Goal: Contribute content: Contribute content

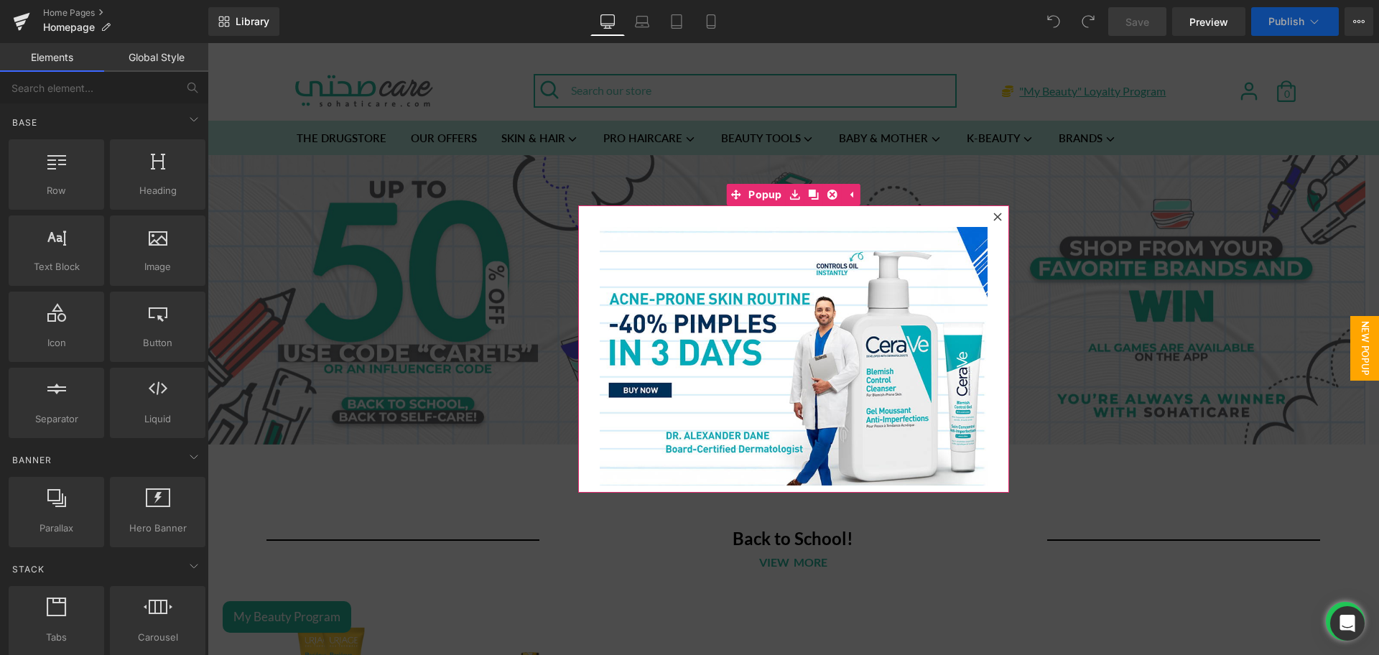
click at [993, 219] on icon at bounding box center [997, 217] width 8 height 8
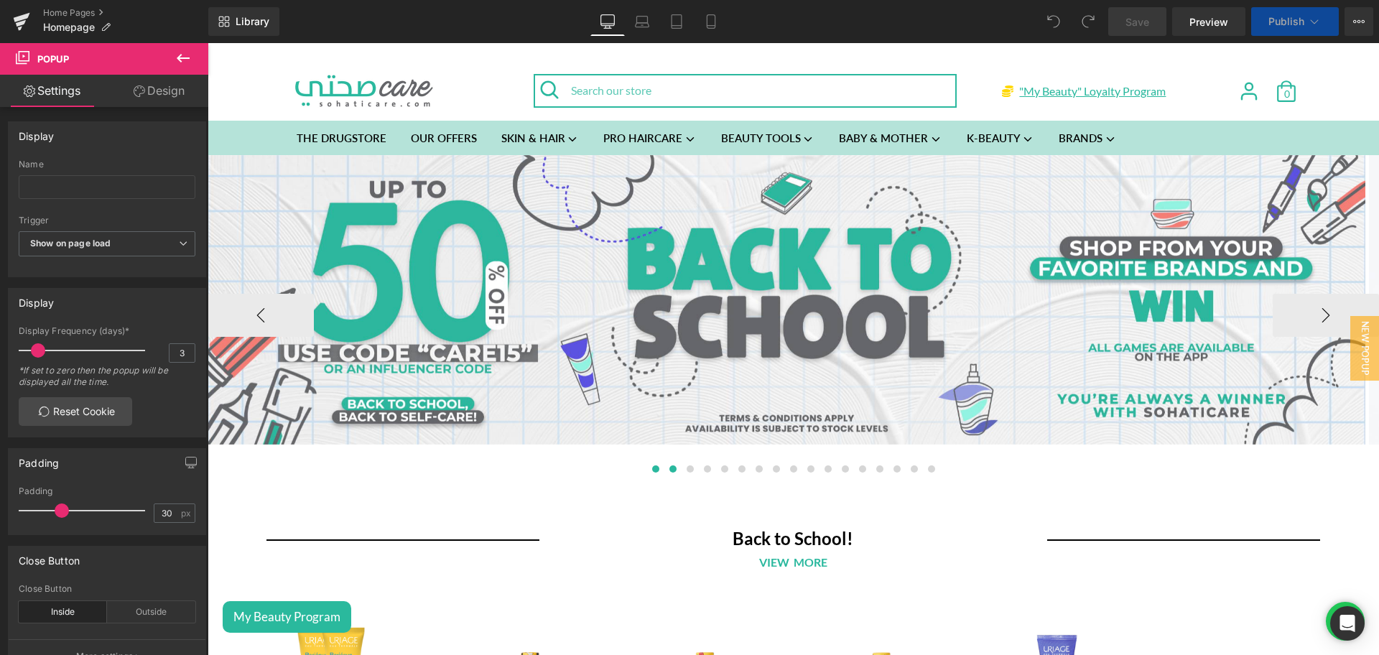
click at [669, 472] on span at bounding box center [672, 468] width 7 height 7
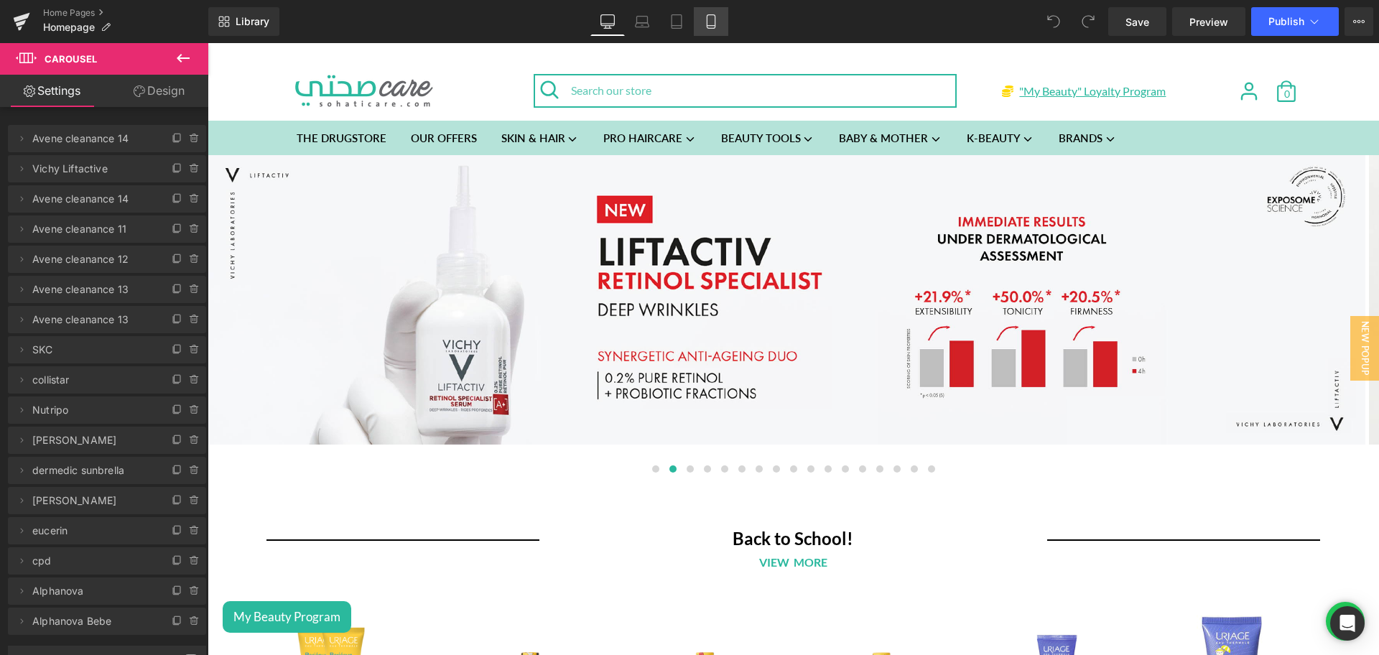
click at [710, 30] on link "Mobile" at bounding box center [711, 21] width 34 height 29
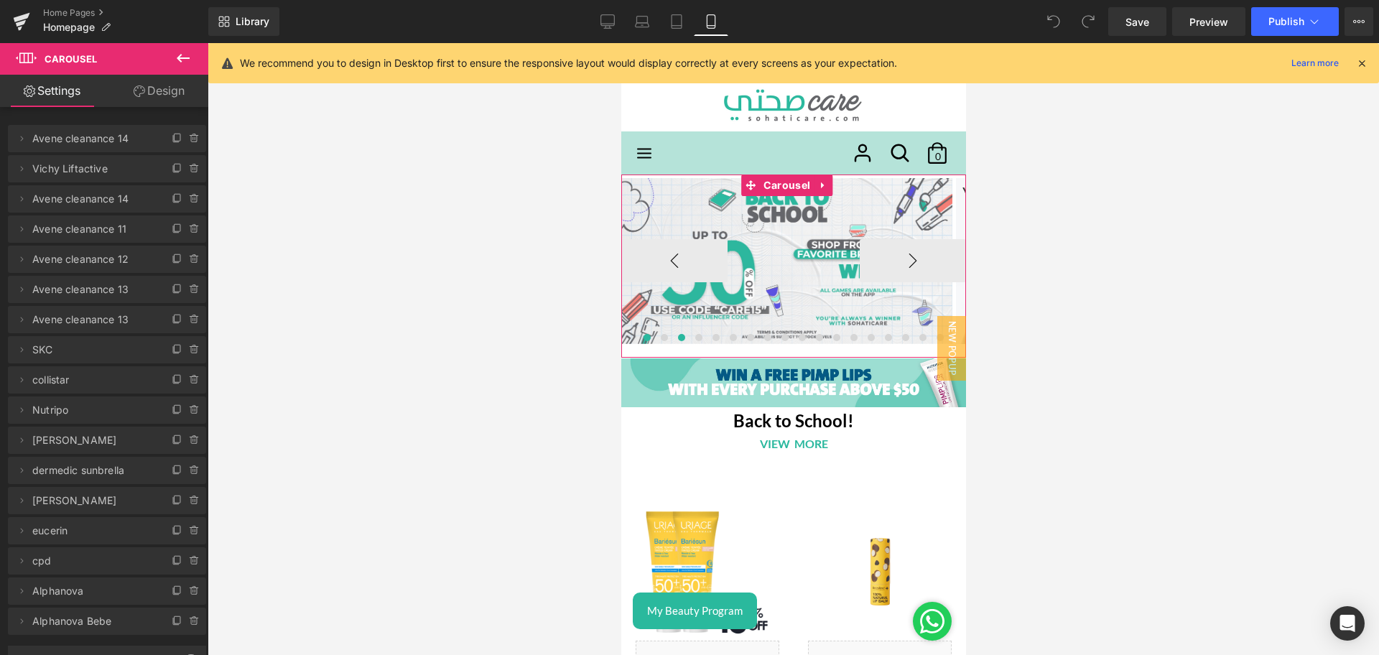
click at [677, 340] on span at bounding box center [680, 337] width 7 height 7
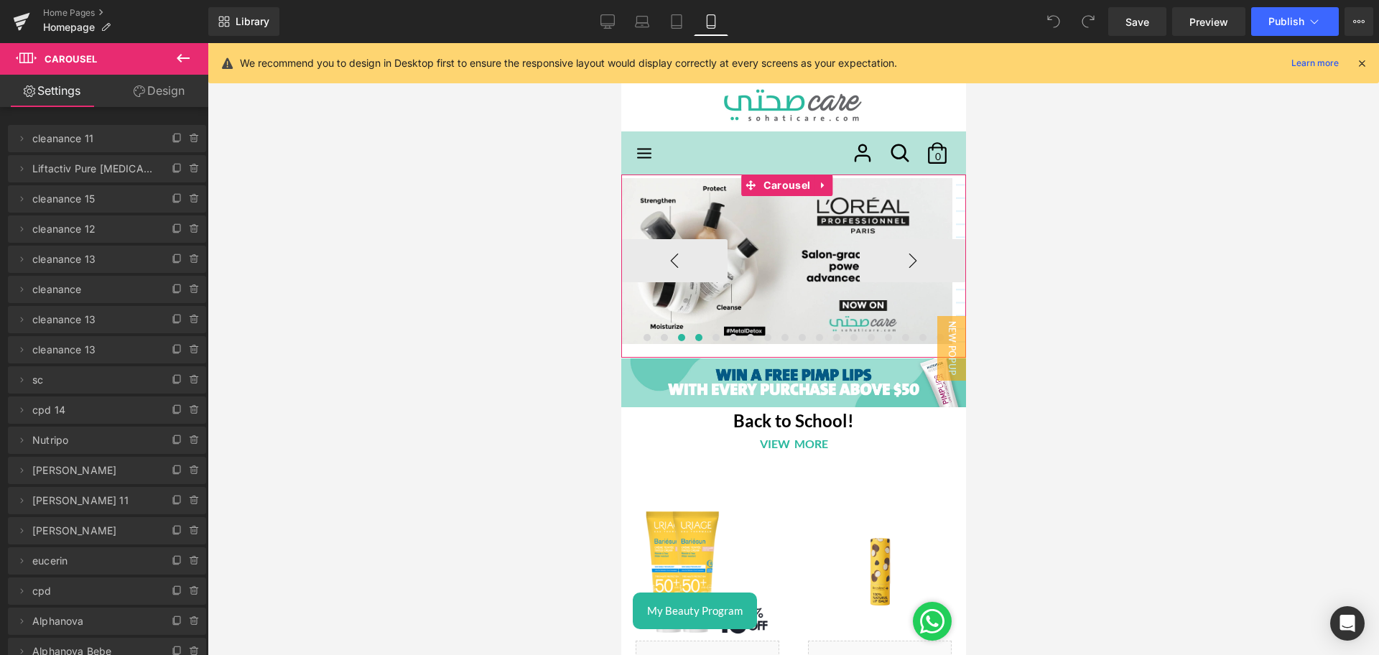
click at [689, 337] on button at bounding box center [697, 337] width 17 height 14
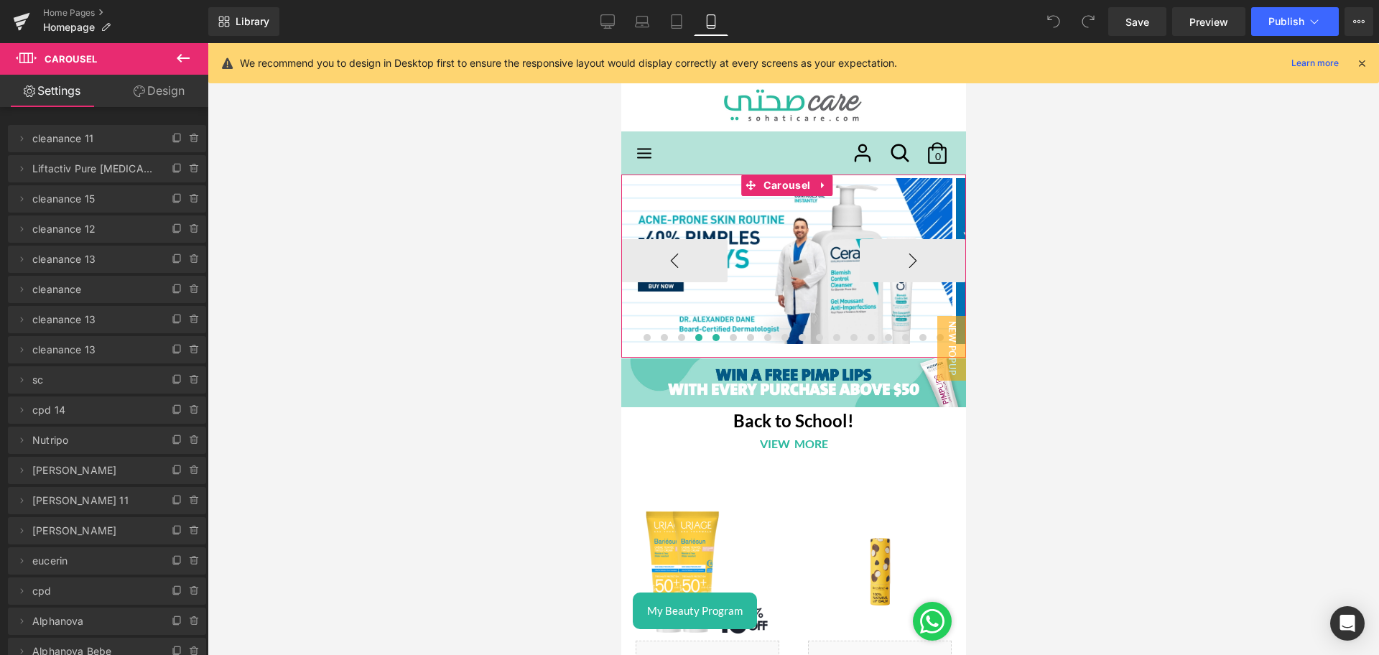
click at [707, 337] on button at bounding box center [715, 337] width 17 height 14
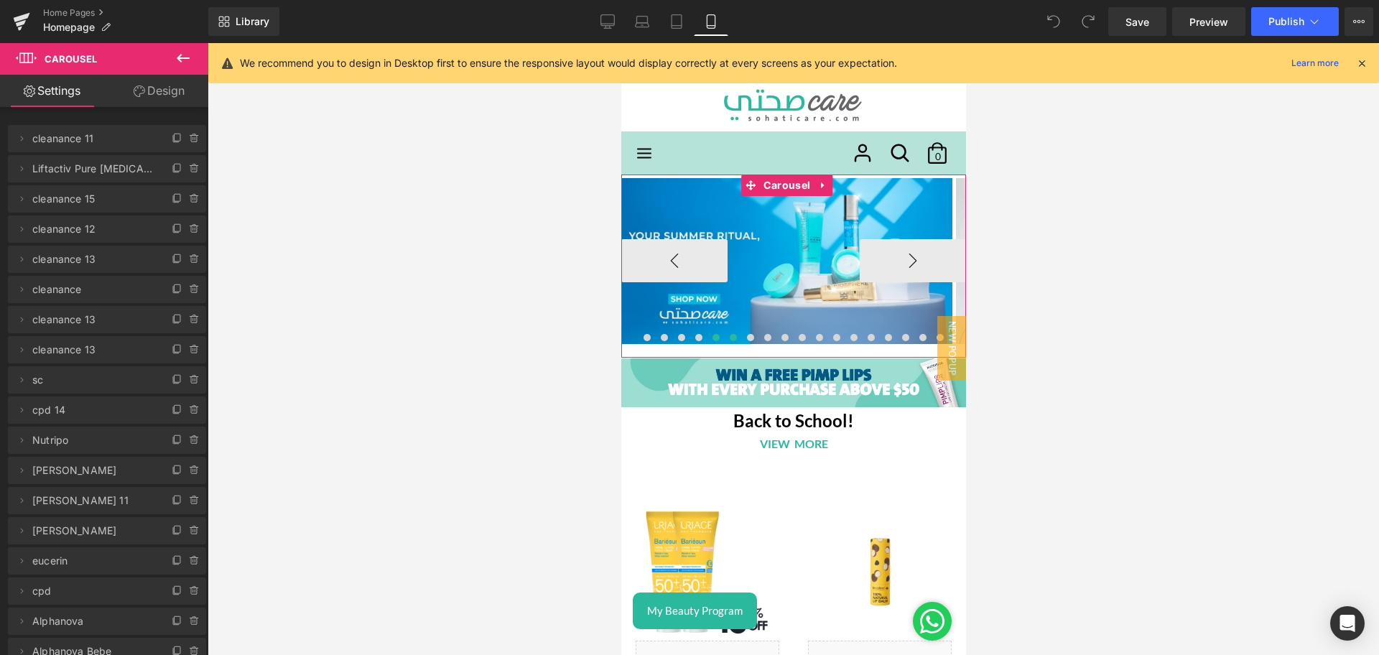
click at [729, 335] on span at bounding box center [732, 337] width 7 height 7
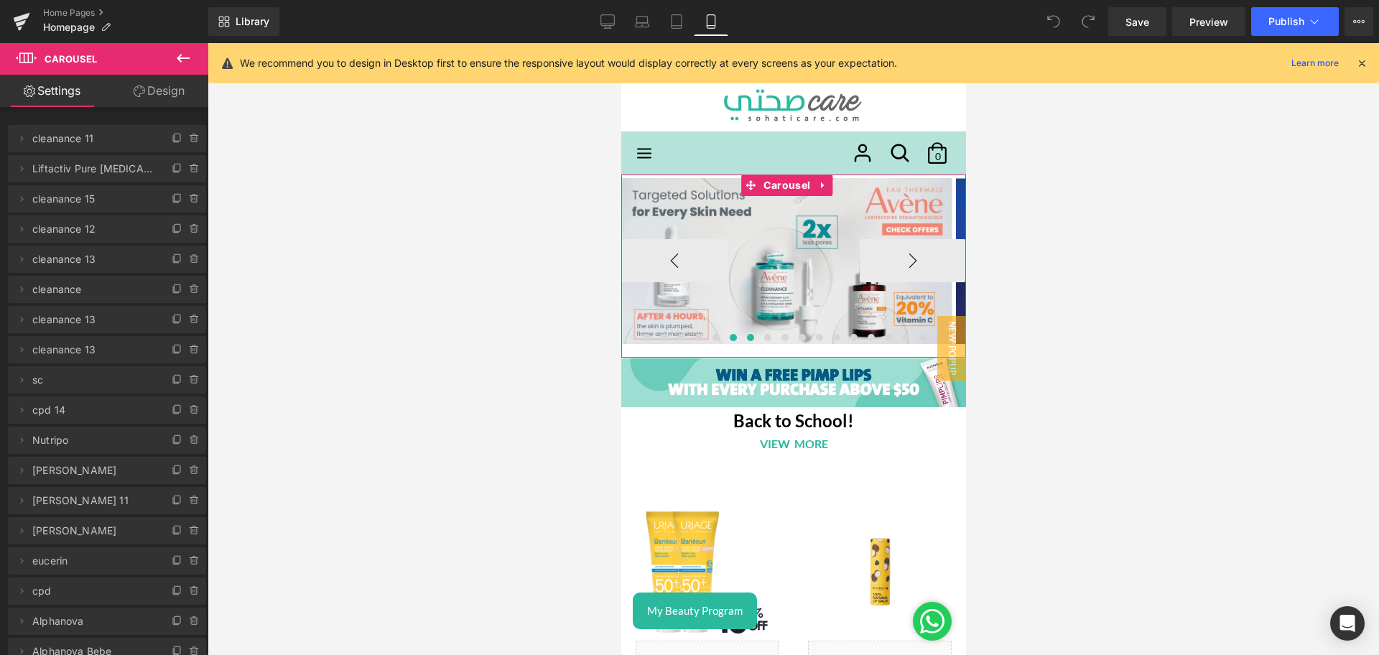
click at [745, 341] on button at bounding box center [749, 337] width 17 height 14
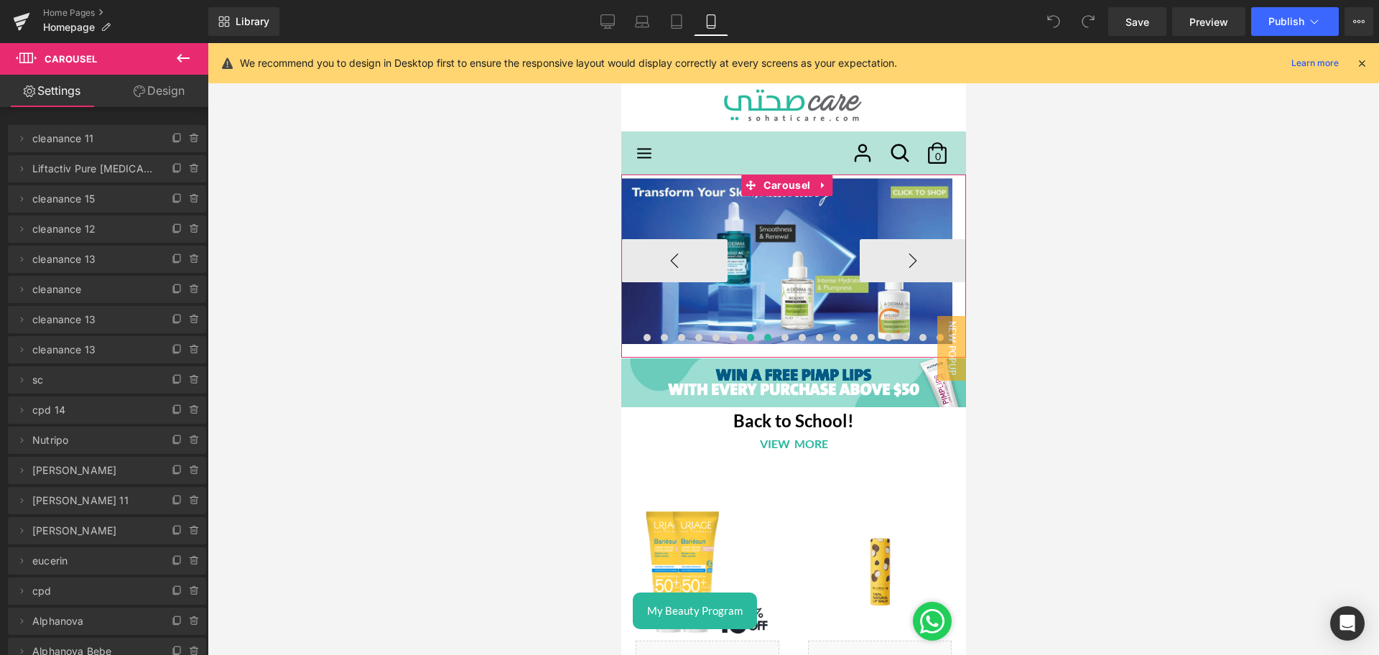
click at [758, 338] on button at bounding box center [766, 337] width 17 height 14
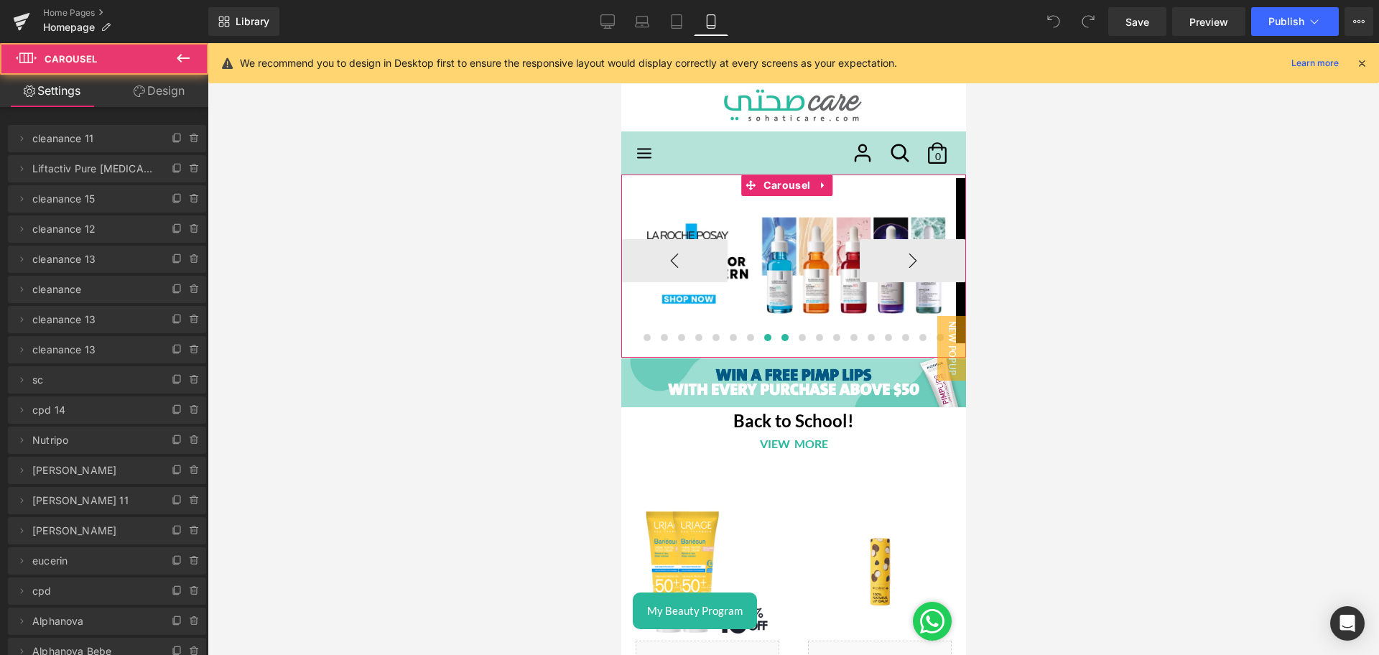
click at [781, 338] on span at bounding box center [784, 337] width 7 height 7
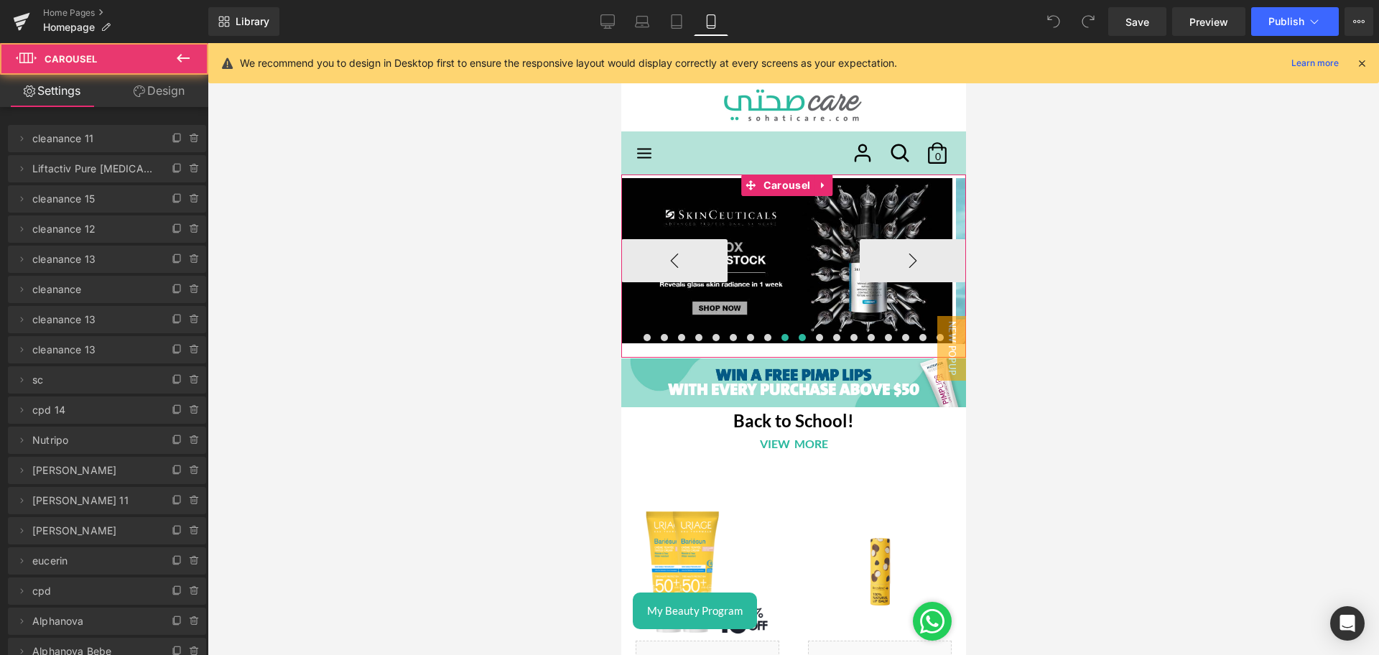
click at [798, 338] on span at bounding box center [801, 337] width 7 height 7
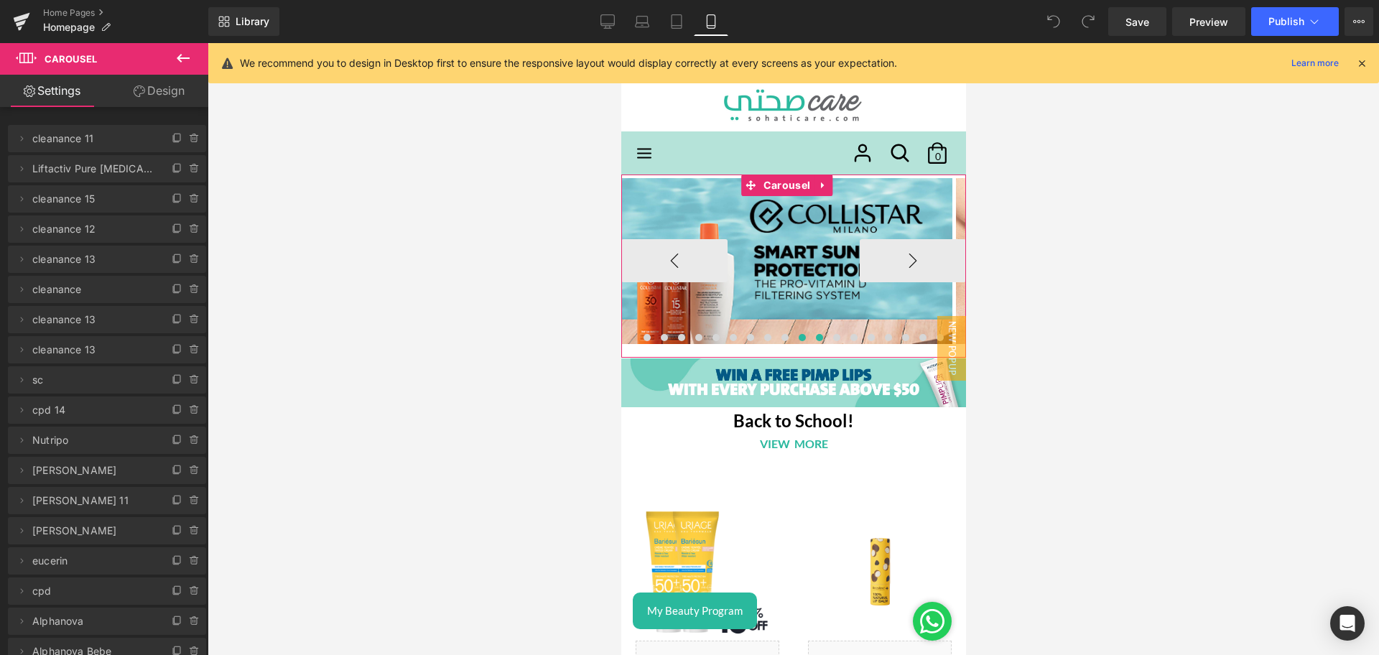
click at [814, 334] on button at bounding box center [818, 337] width 17 height 14
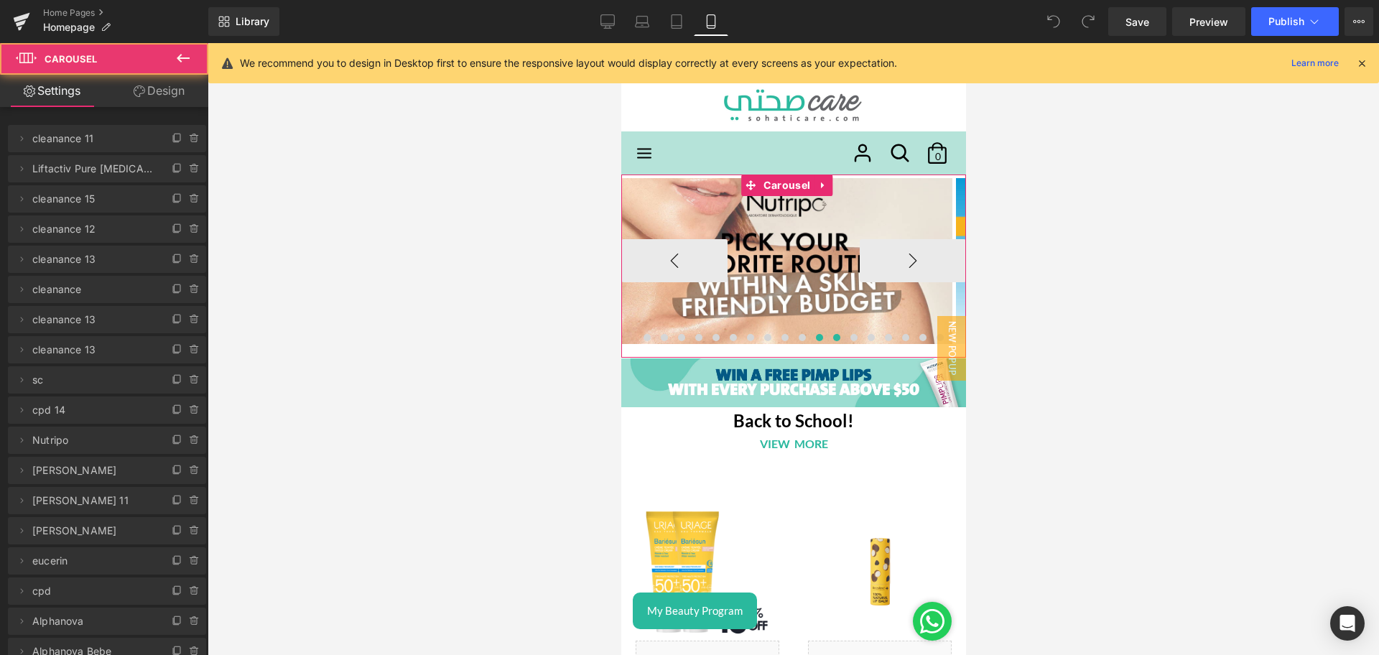
click at [832, 336] on button at bounding box center [835, 337] width 17 height 14
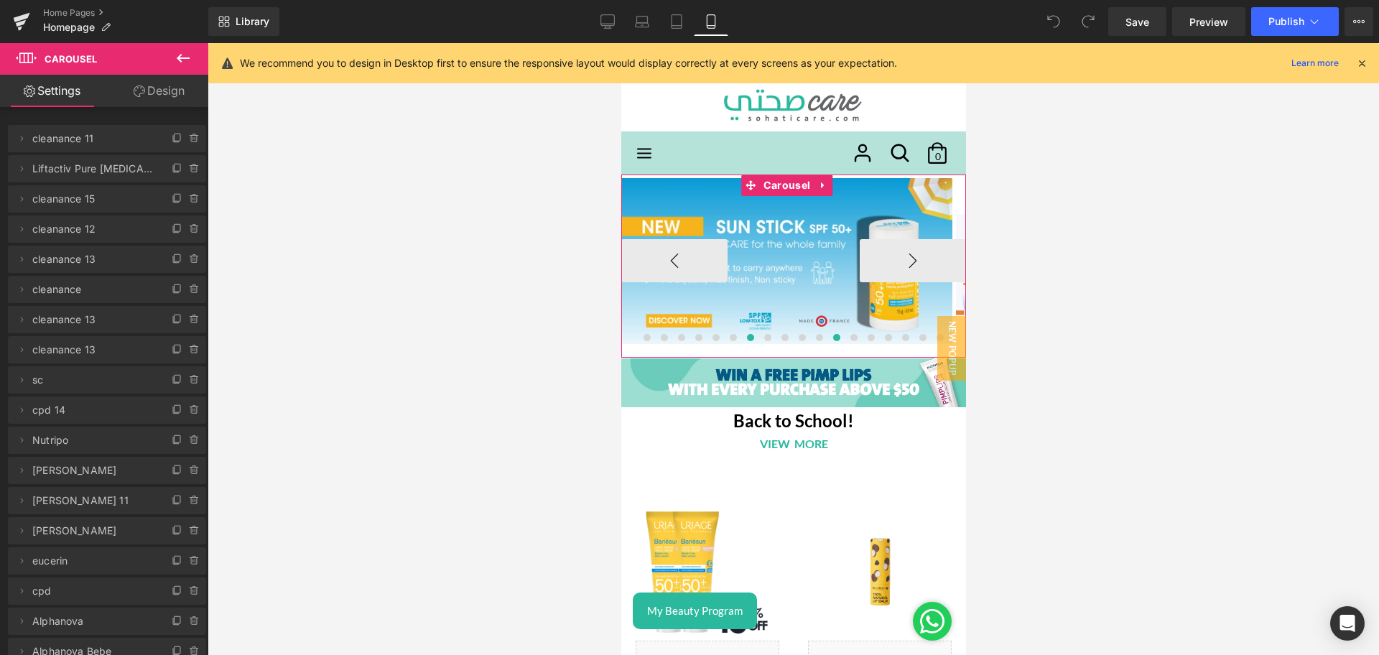
click at [746, 336] on span at bounding box center [749, 337] width 7 height 7
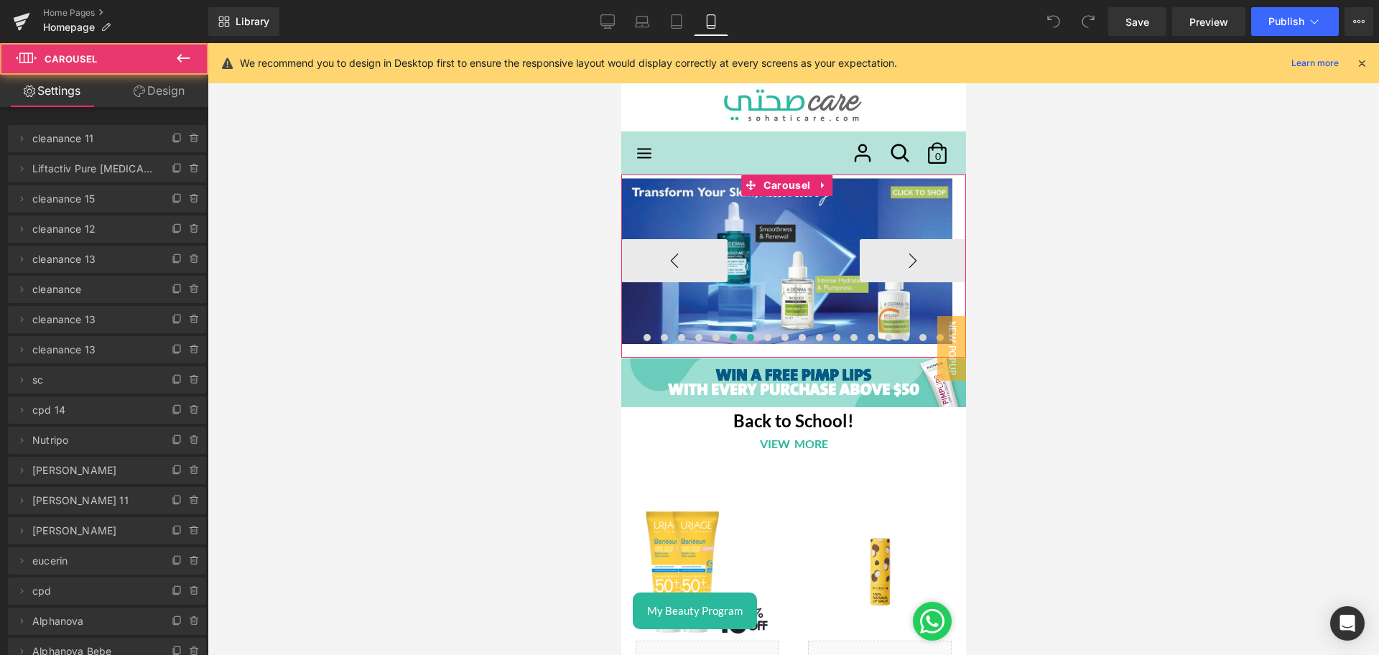
click at [729, 338] on span at bounding box center [732, 337] width 7 height 7
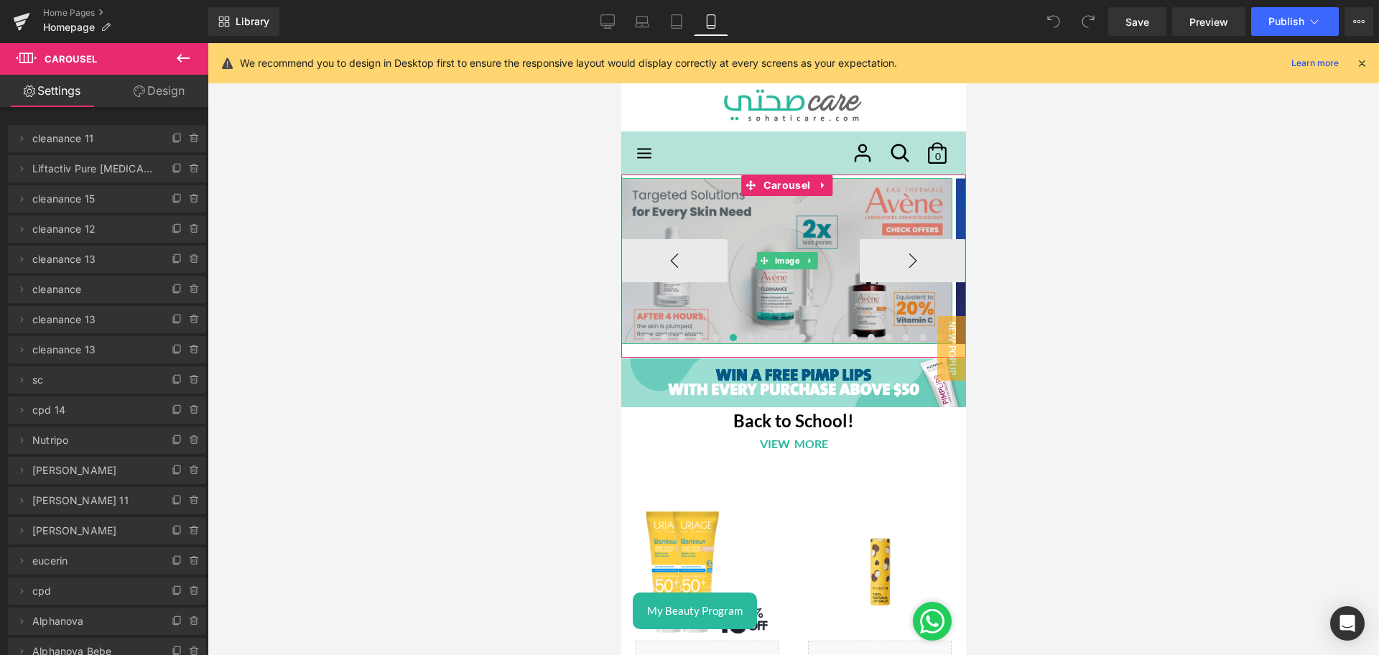
click at [767, 215] on img at bounding box center [785, 261] width 331 height 166
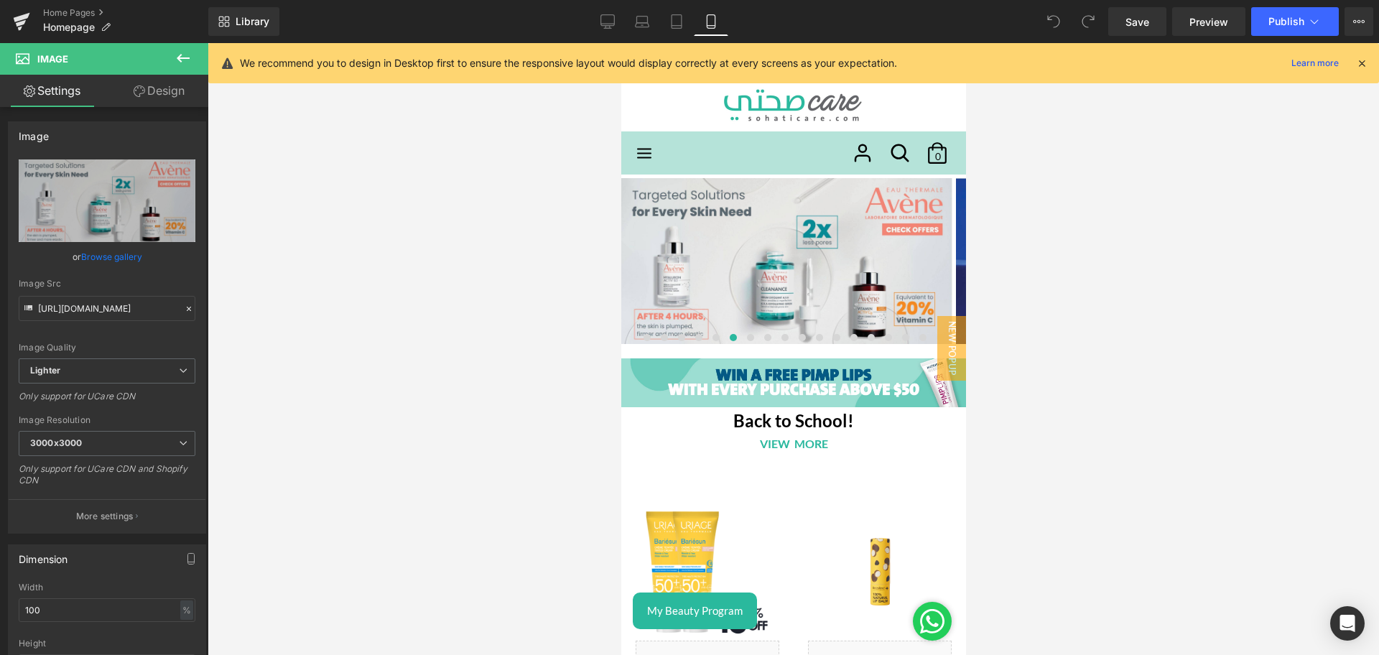
click at [190, 59] on icon at bounding box center [183, 58] width 17 height 17
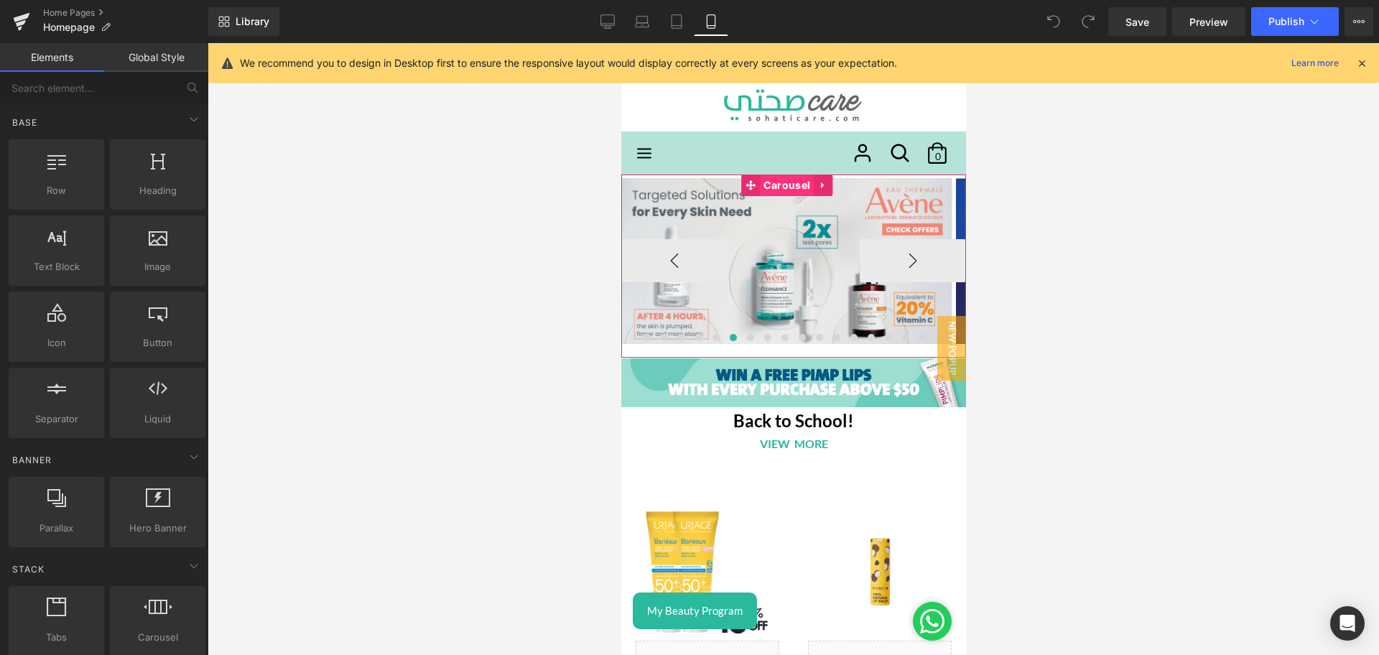
click at [784, 187] on span "Carousel" at bounding box center [786, 186] width 54 height 22
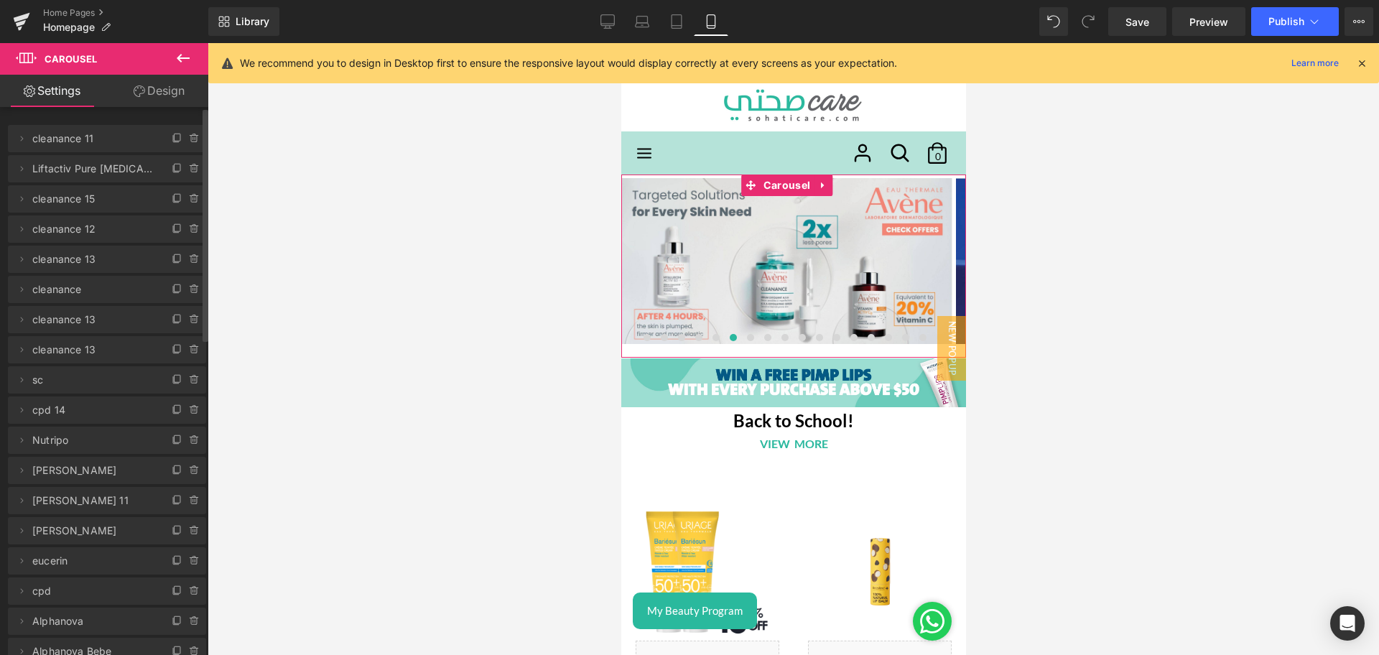
click at [60, 256] on span "cleanance 13" at bounding box center [92, 259] width 121 height 27
click at [80, 256] on span "cleanance 13" at bounding box center [92, 259] width 121 height 27
click at [93, 317] on span "cleanance 13" at bounding box center [92, 319] width 121 height 27
click at [37, 141] on span "cleanance 11" at bounding box center [92, 138] width 121 height 27
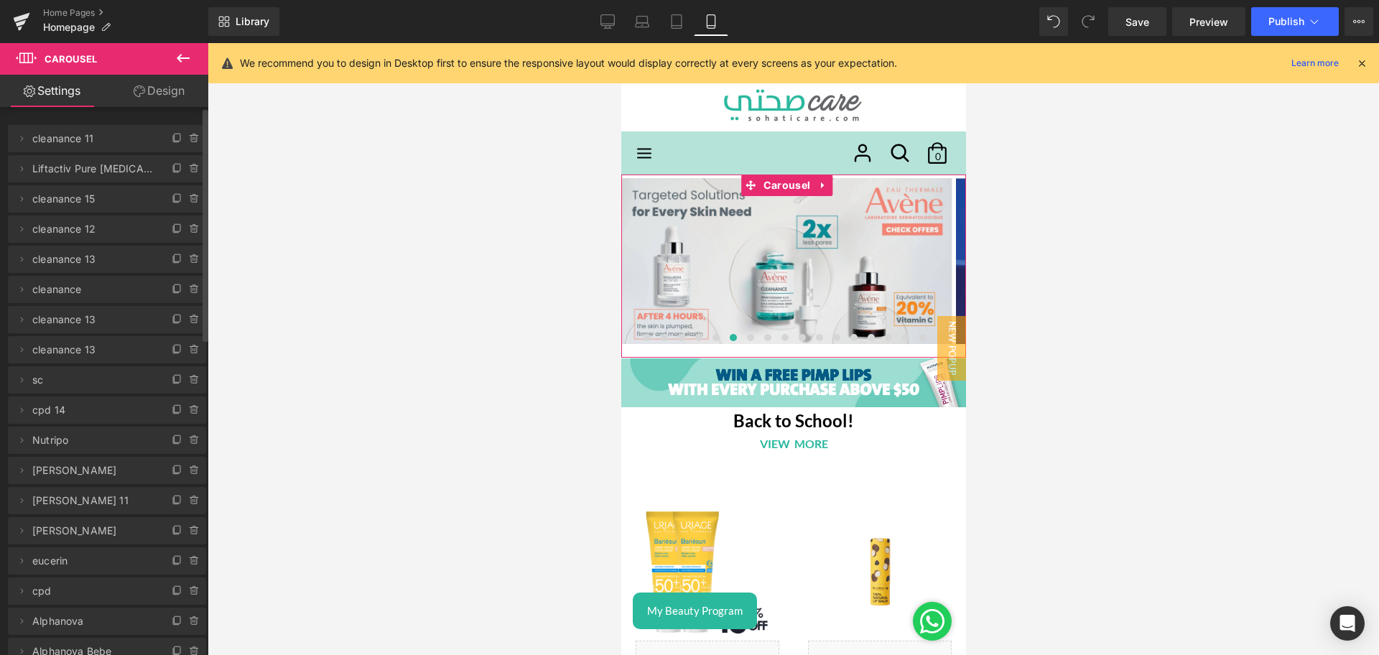
click at [37, 141] on span "cleanance 11" at bounding box center [92, 138] width 121 height 27
click at [108, 355] on span "cleanance 13" at bounding box center [92, 349] width 121 height 27
click at [826, 189] on icon at bounding box center [822, 185] width 10 height 11
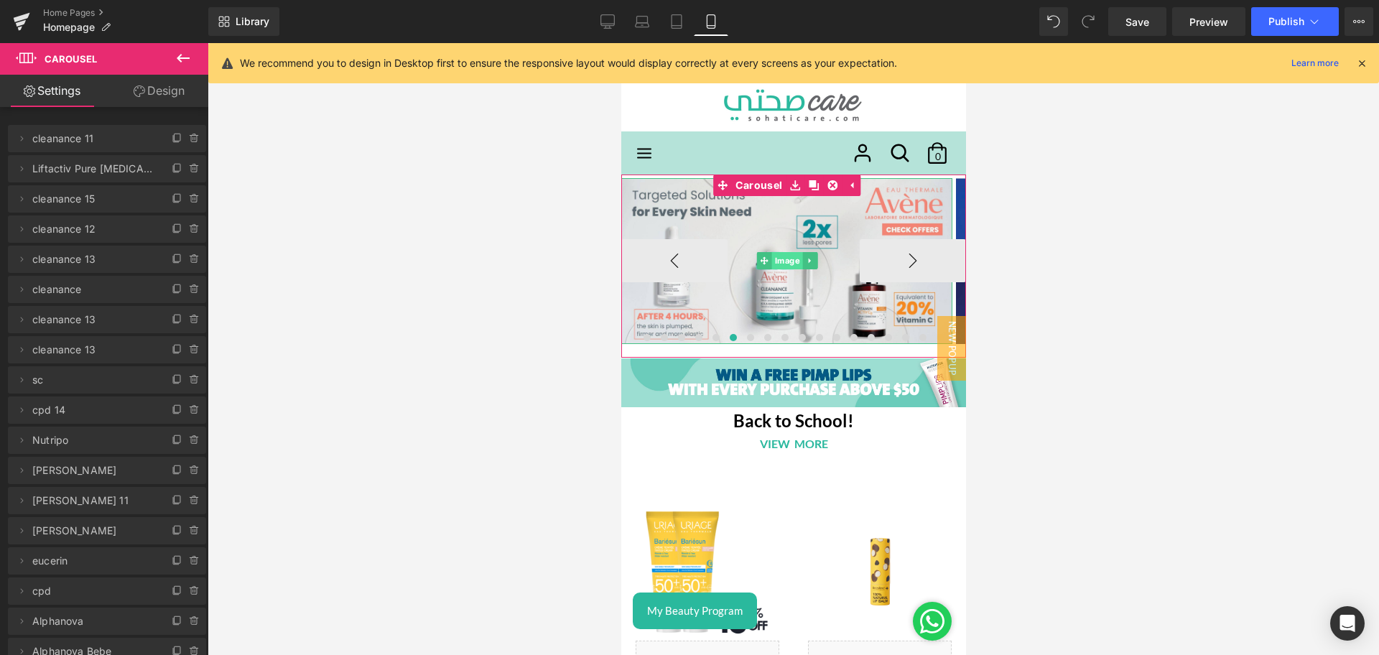
click at [775, 258] on span "Image" at bounding box center [786, 260] width 31 height 17
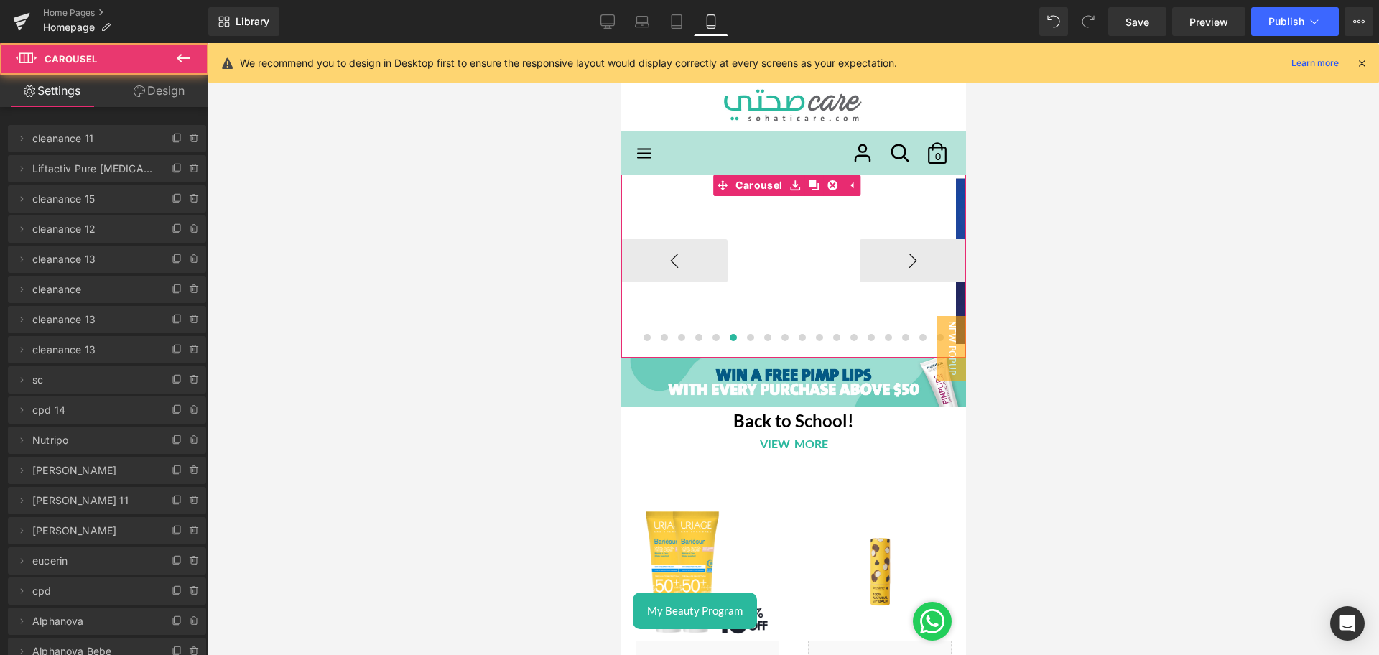
click at [145, 292] on span "cleanance" at bounding box center [92, 289] width 121 height 27
click at [105, 200] on span "cleanance 15" at bounding box center [92, 198] width 121 height 27
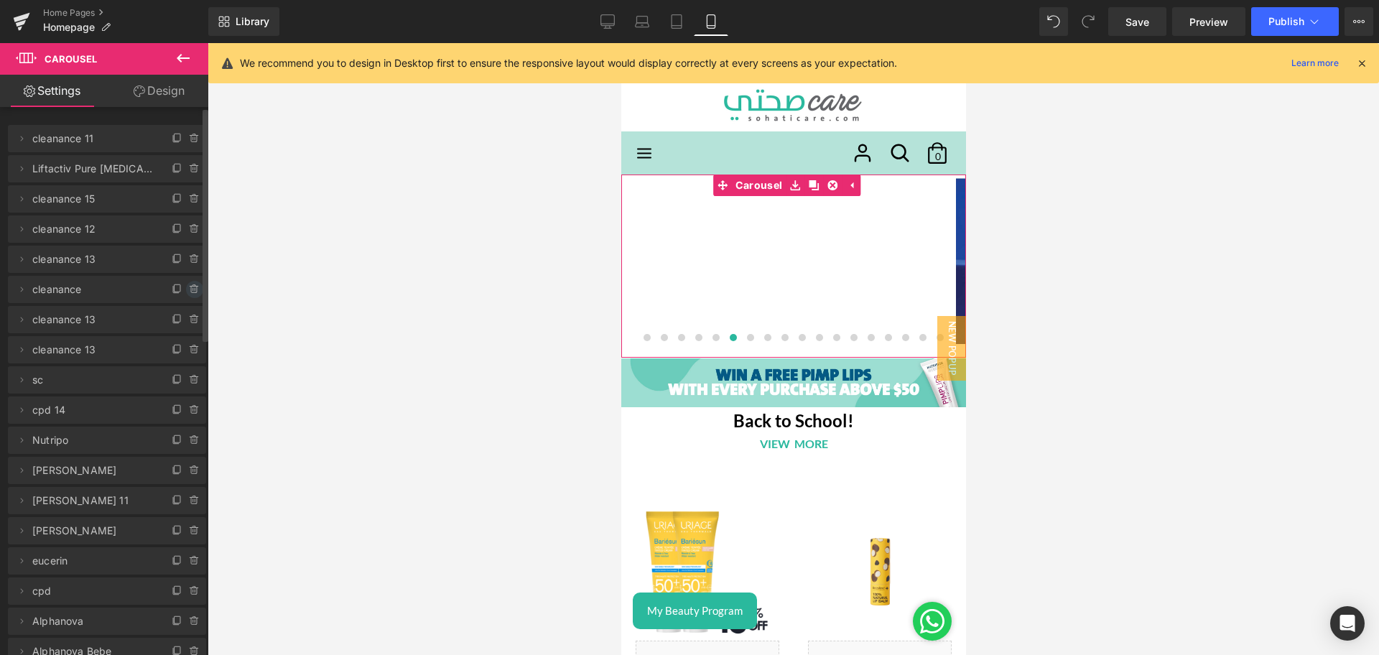
click at [189, 287] on icon at bounding box center [194, 289] width 11 height 11
click at [173, 287] on button "Delete" at bounding box center [179, 290] width 45 height 19
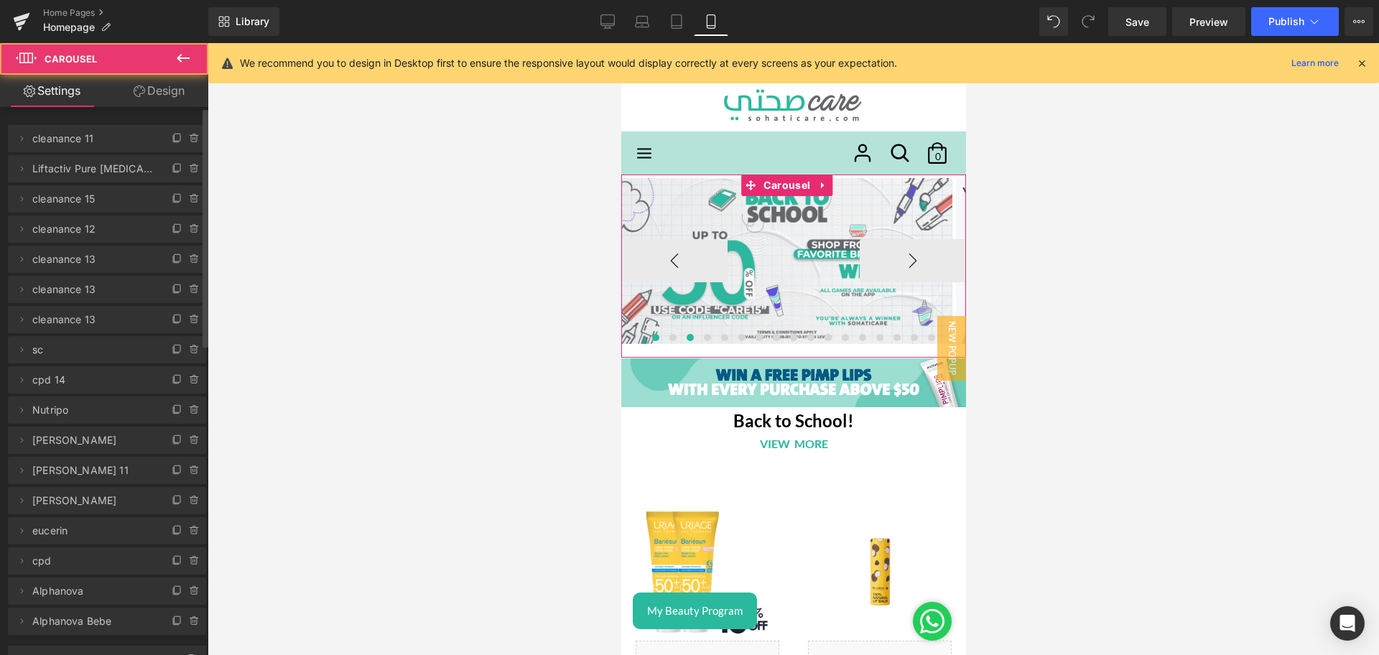
click at [686, 339] on span at bounding box center [689, 337] width 7 height 7
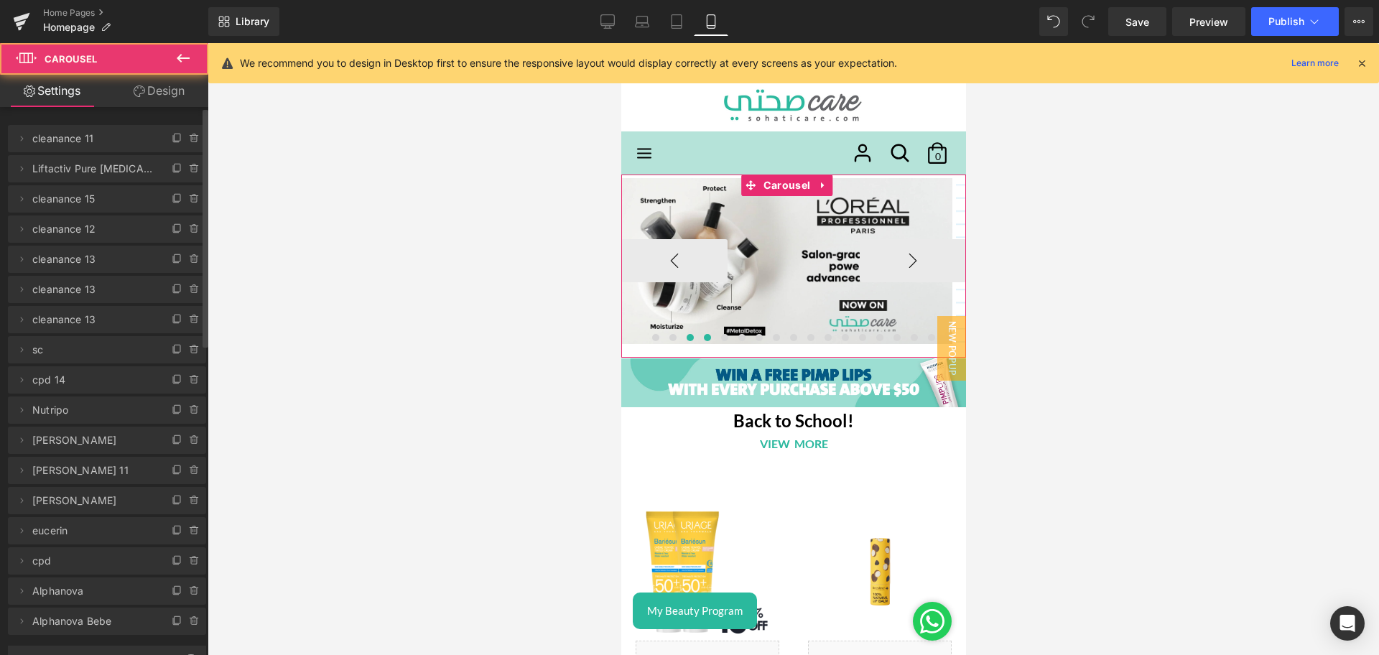
click at [698, 340] on button at bounding box center [706, 337] width 17 height 14
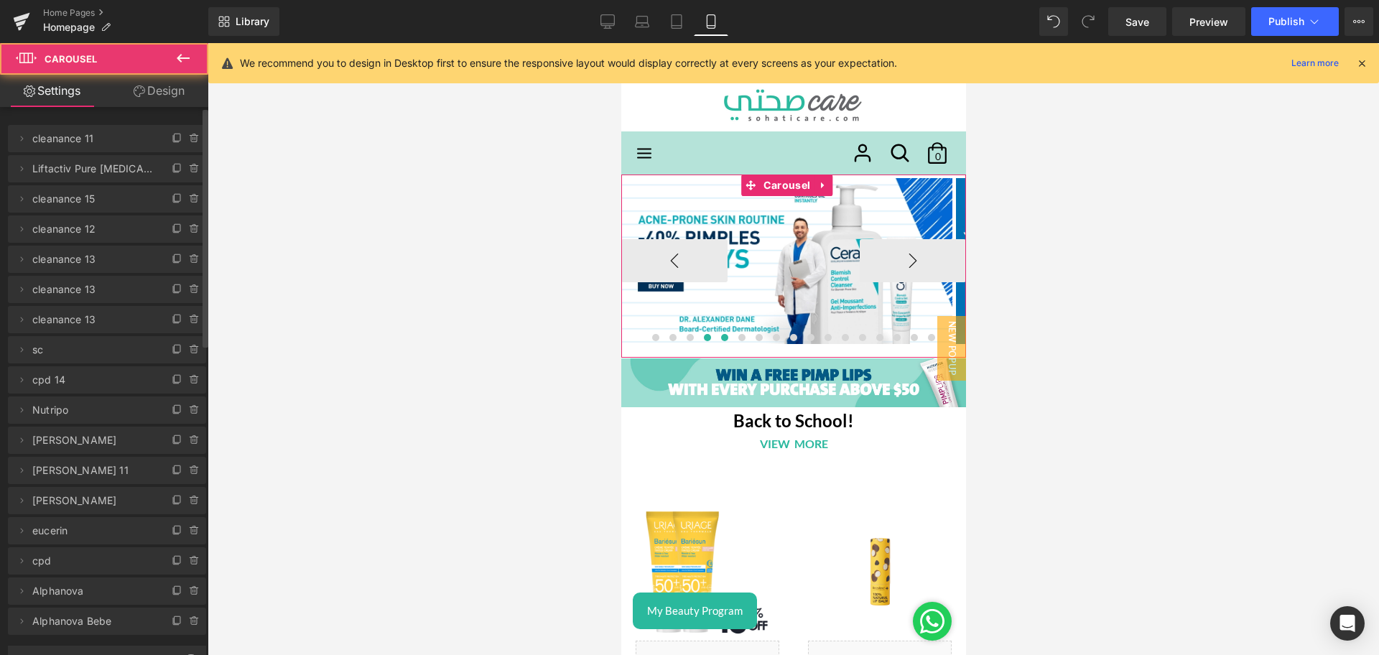
click at [715, 340] on button at bounding box center [723, 337] width 17 height 14
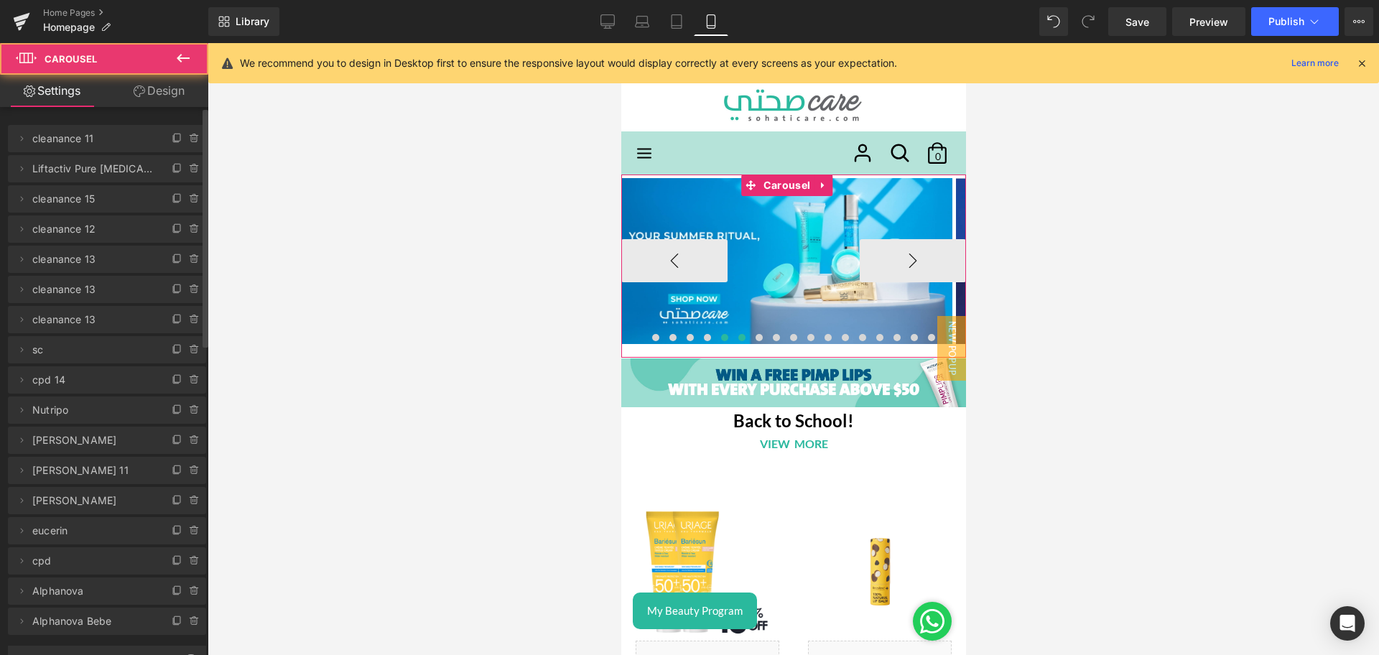
click at [738, 340] on span at bounding box center [741, 337] width 7 height 7
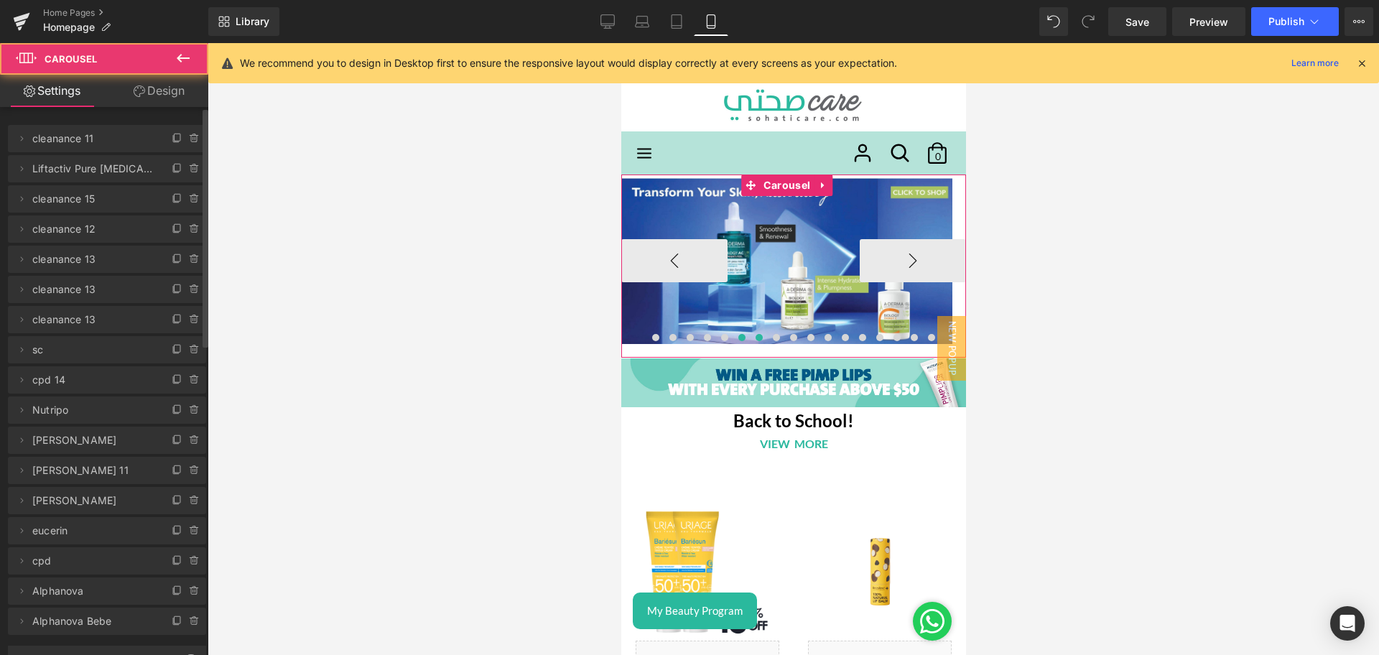
click at [750, 340] on button at bounding box center [758, 337] width 17 height 14
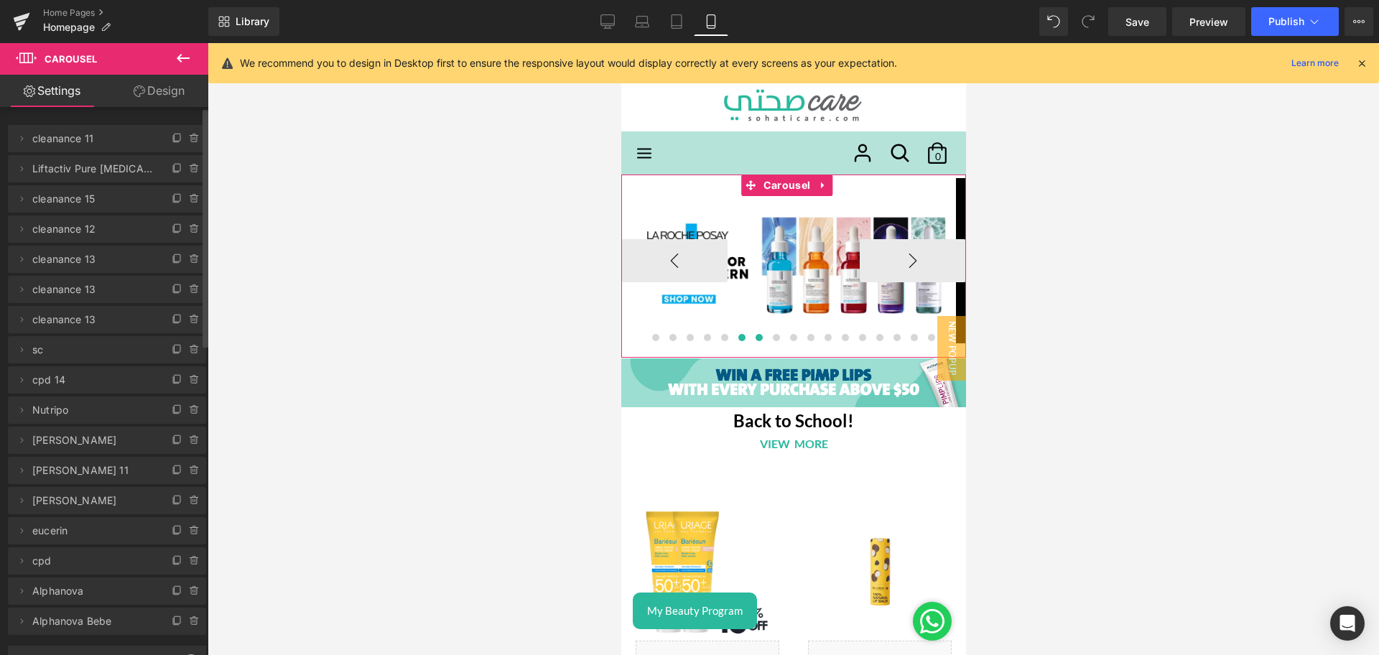
click at [738, 340] on span at bounding box center [741, 337] width 7 height 7
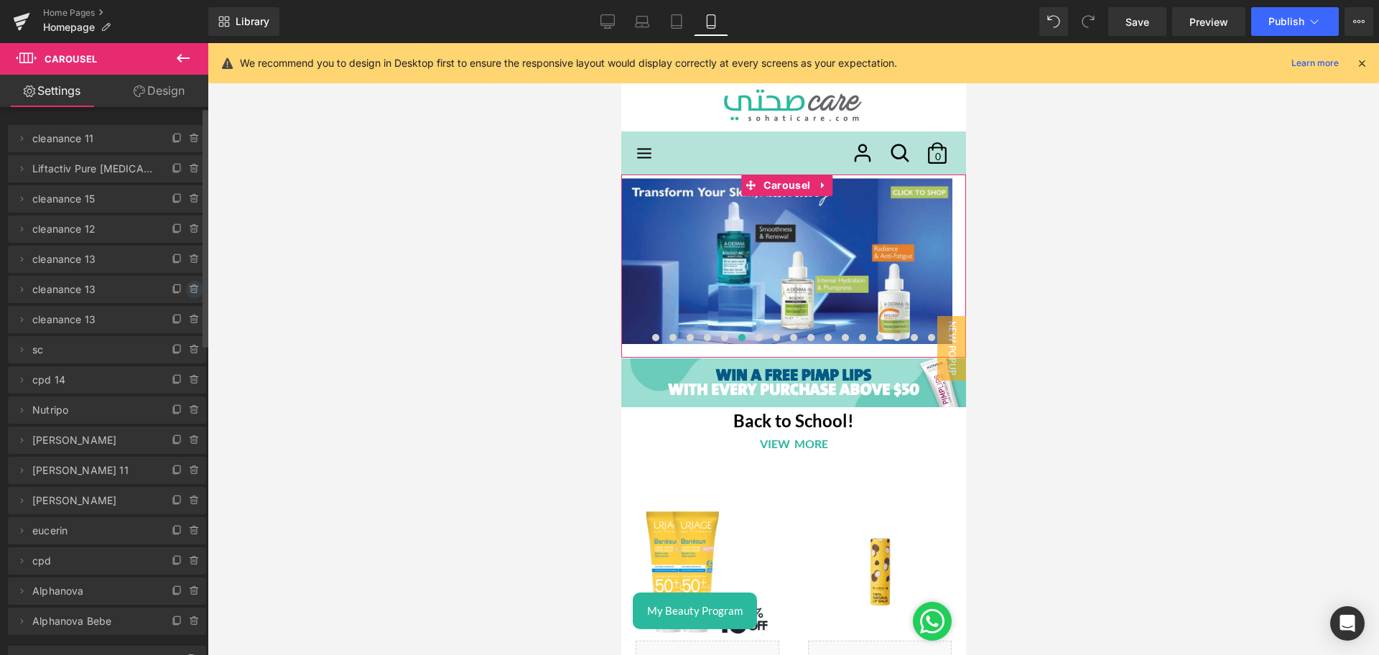
click at [189, 287] on icon at bounding box center [194, 289] width 11 height 11
click at [182, 294] on button "Delete" at bounding box center [179, 290] width 45 height 19
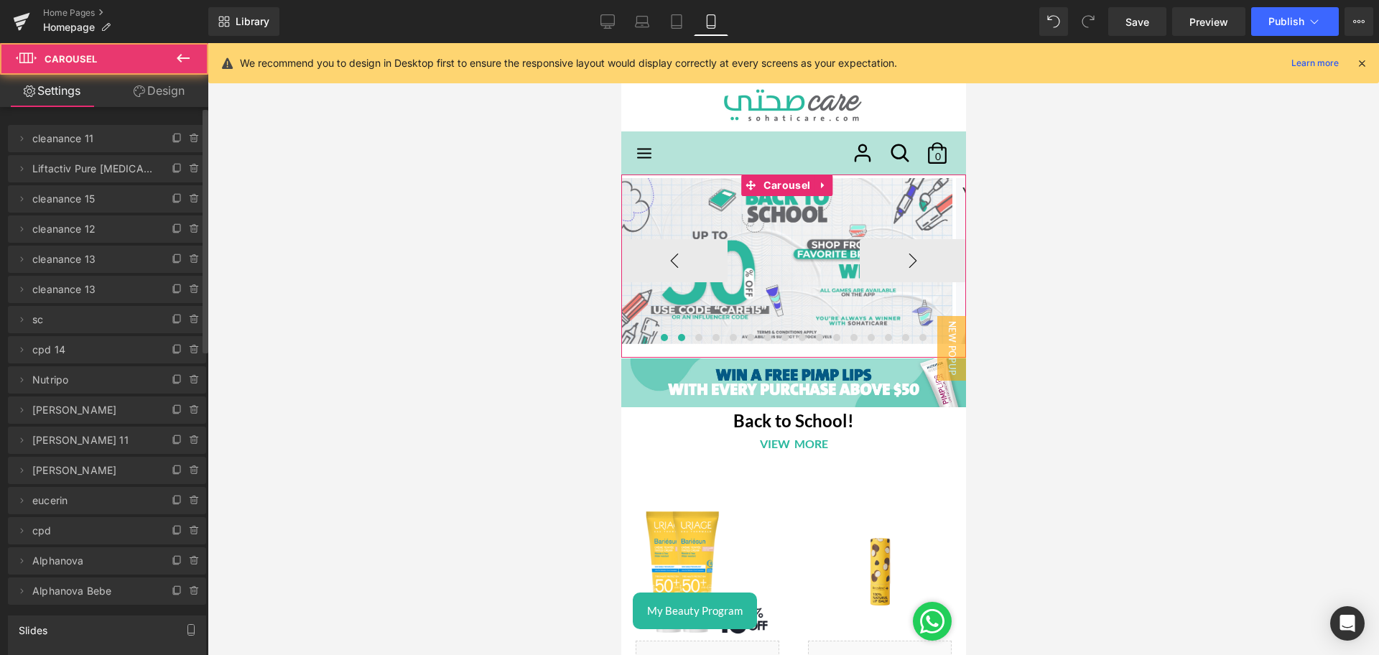
click at [677, 340] on span at bounding box center [680, 337] width 7 height 7
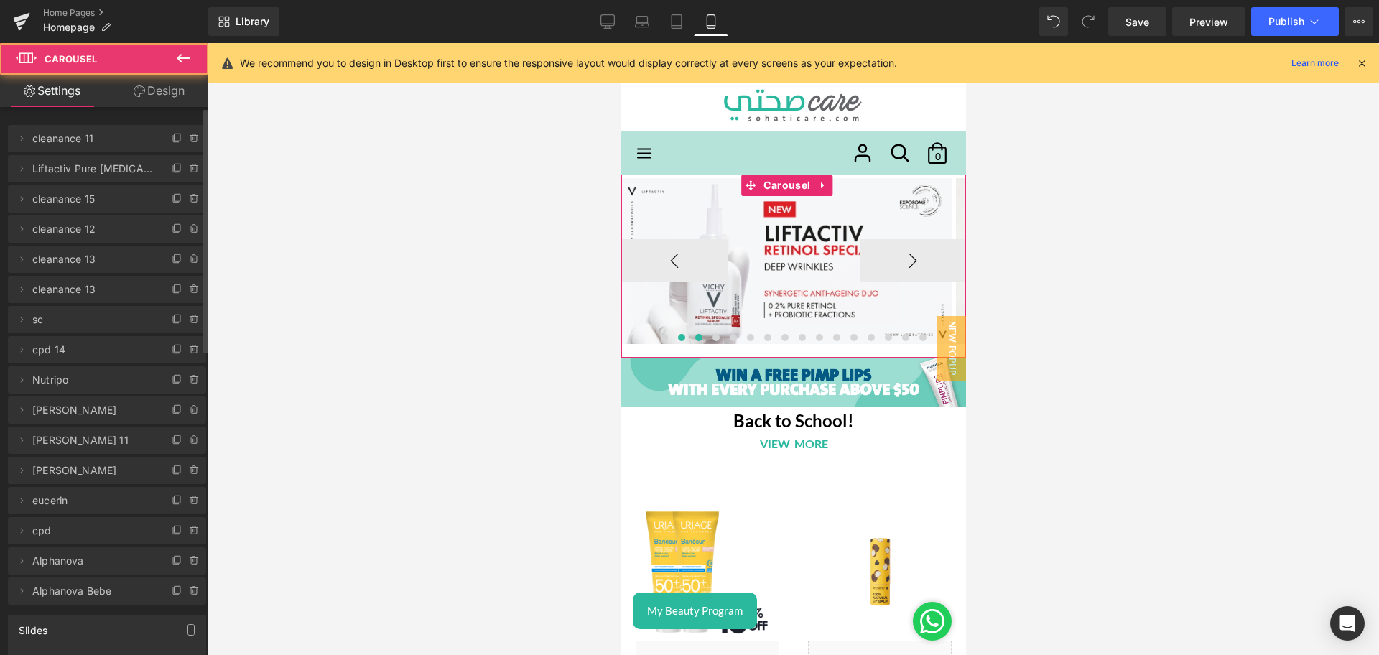
click at [689, 340] on button at bounding box center [697, 337] width 17 height 14
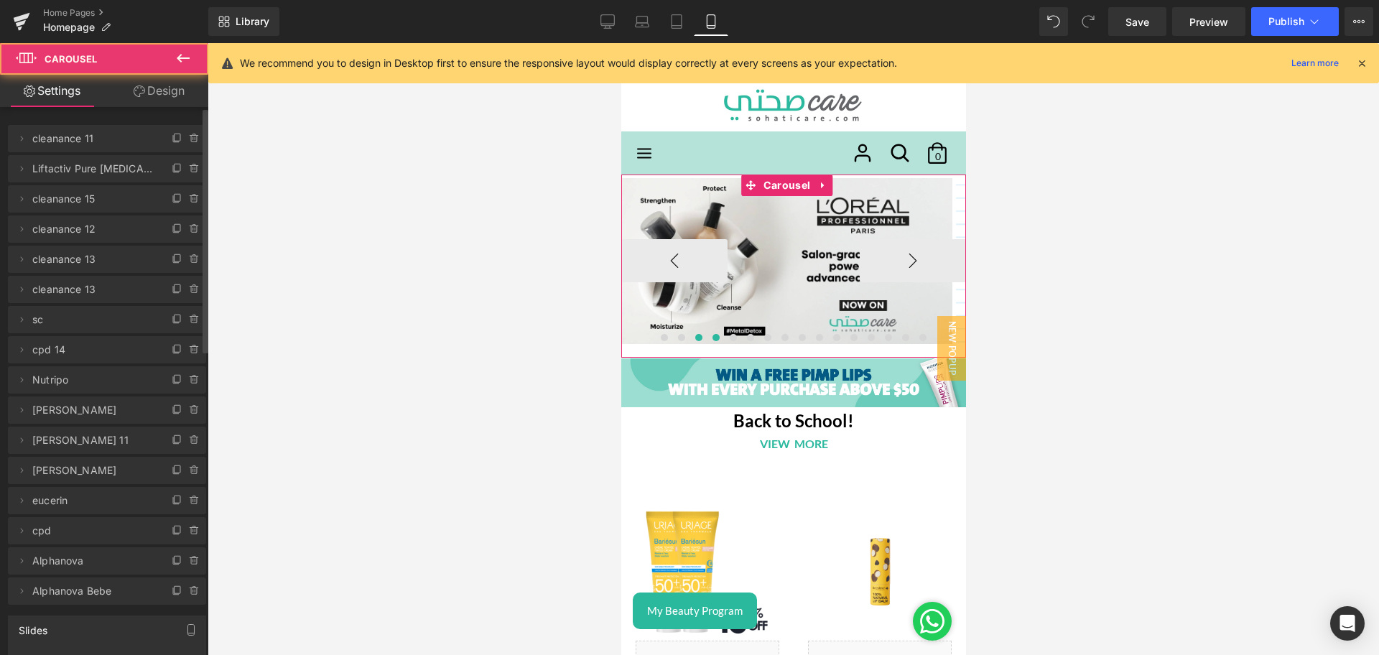
click at [712, 340] on span at bounding box center [715, 337] width 7 height 7
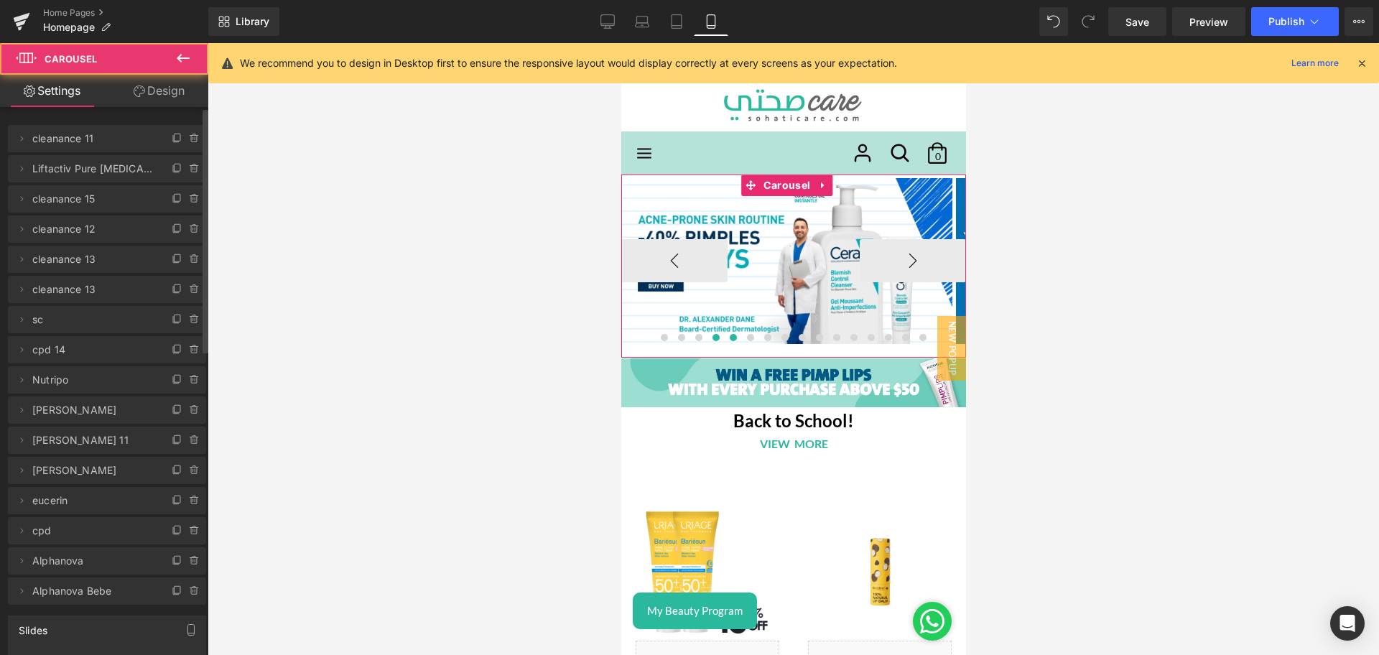
click at [724, 341] on button at bounding box center [732, 337] width 17 height 14
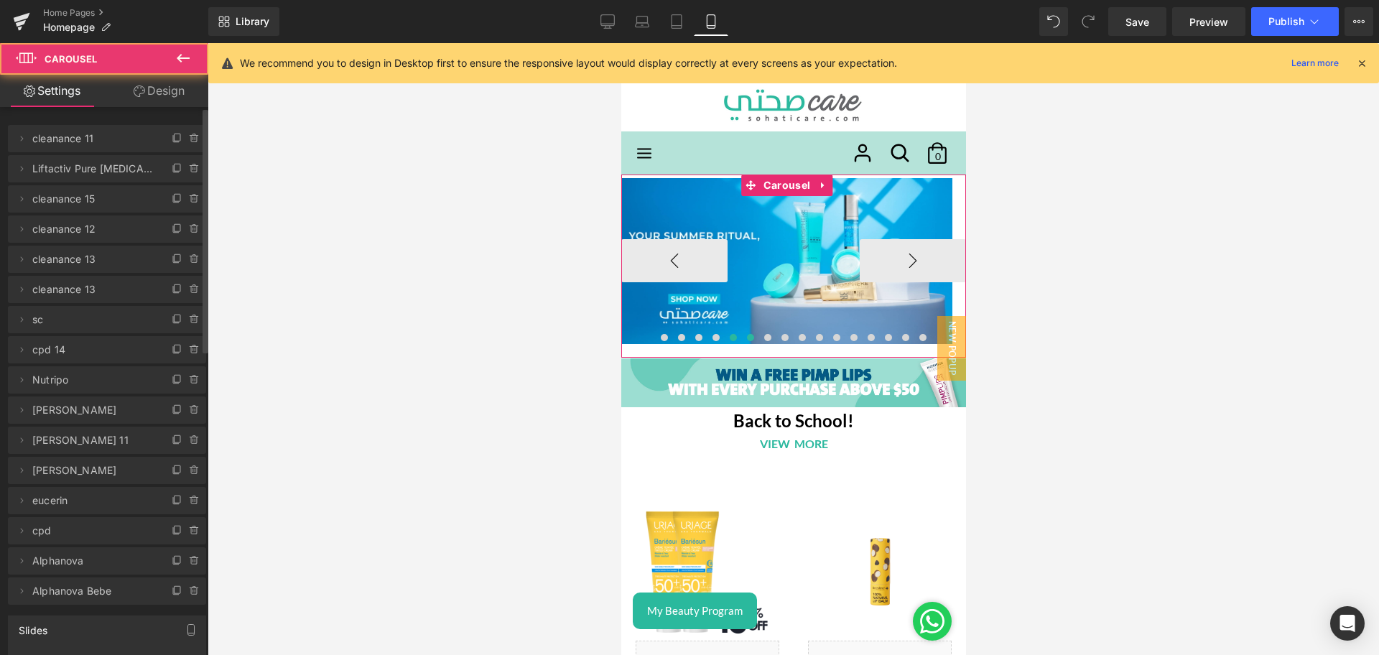
click at [741, 342] on button at bounding box center [749, 337] width 17 height 14
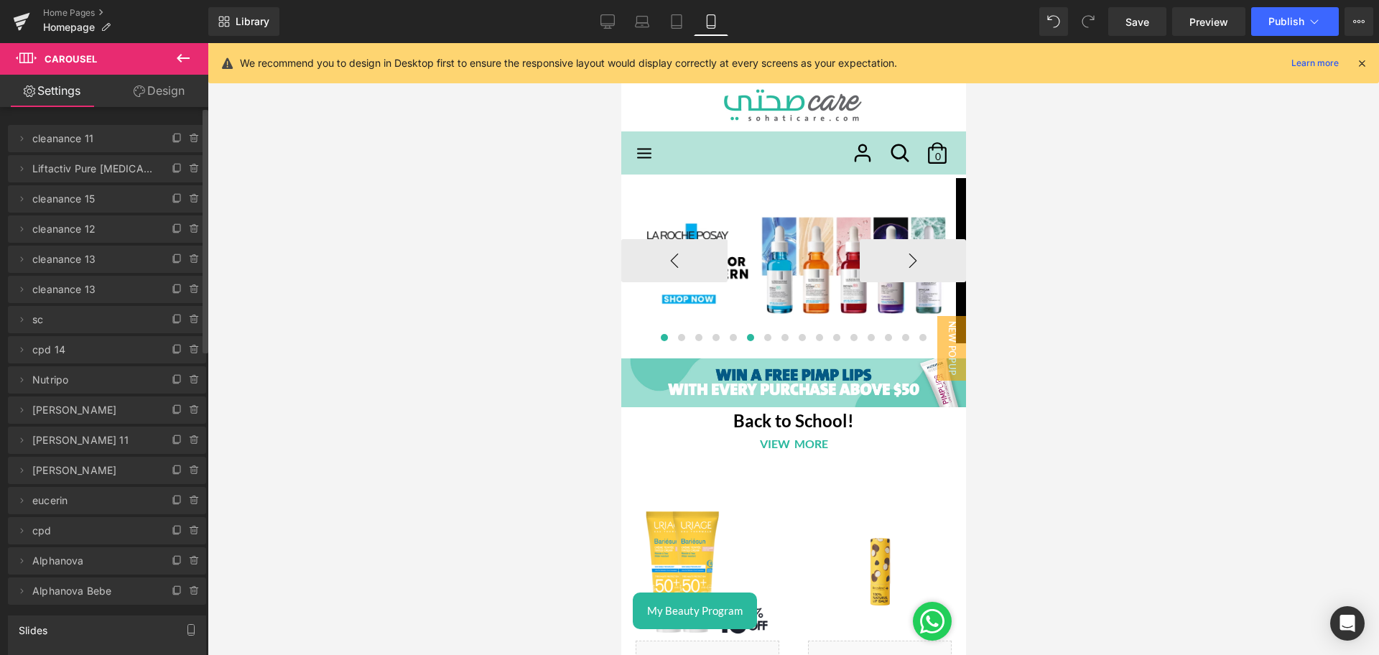
click at [660, 339] on button at bounding box center [663, 337] width 17 height 14
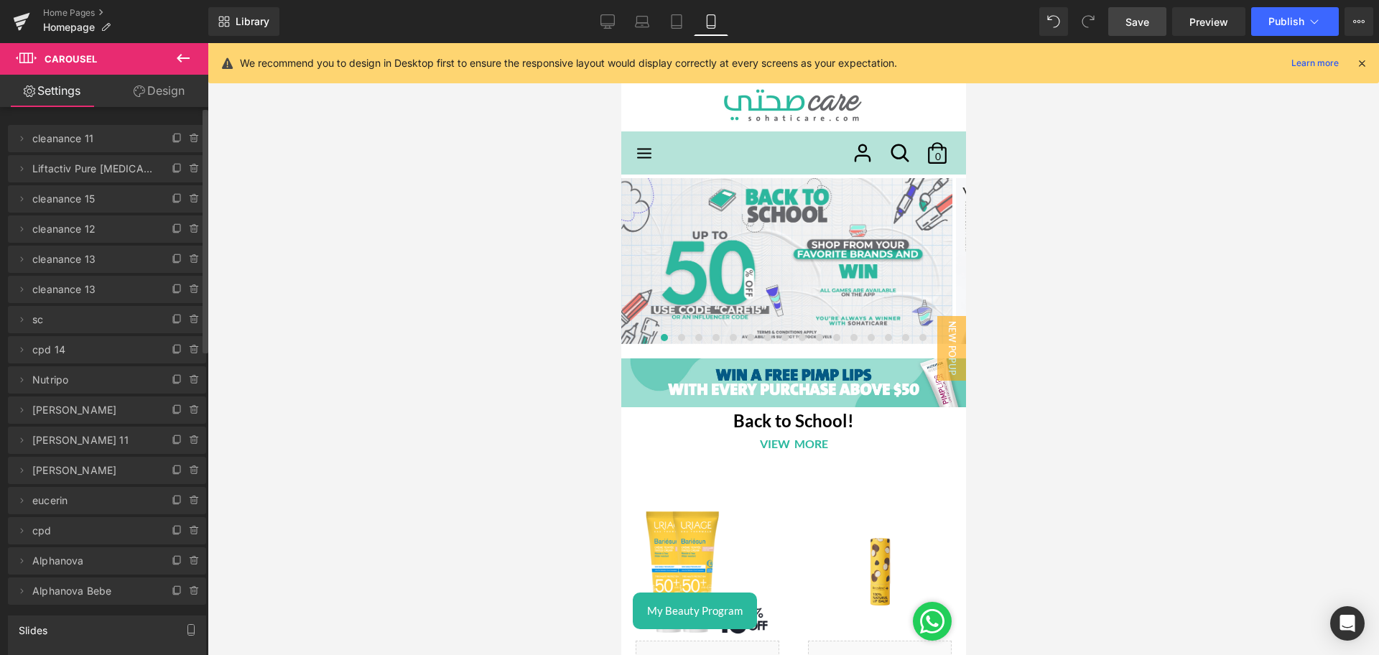
click at [1130, 20] on span "Save" at bounding box center [1137, 21] width 24 height 15
click at [172, 172] on icon at bounding box center [177, 168] width 11 height 11
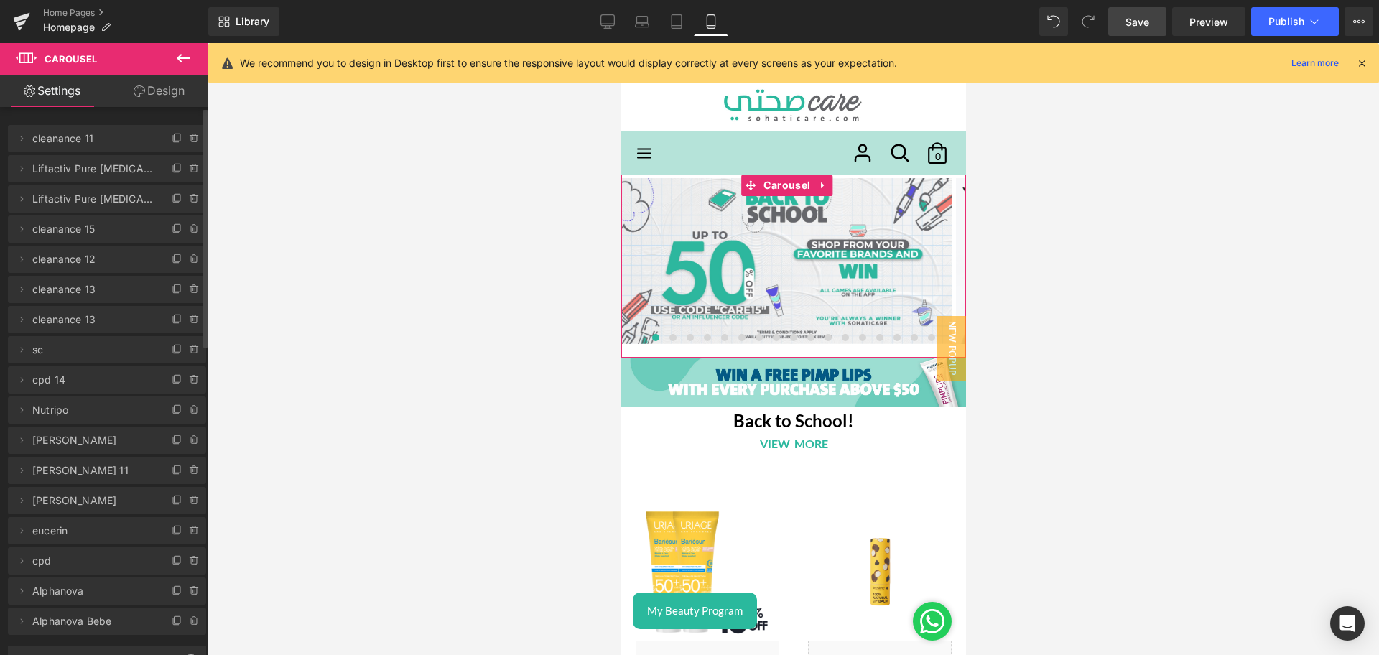
click at [172, 172] on icon at bounding box center [177, 168] width 11 height 11
click at [22, 170] on icon at bounding box center [21, 168] width 11 height 11
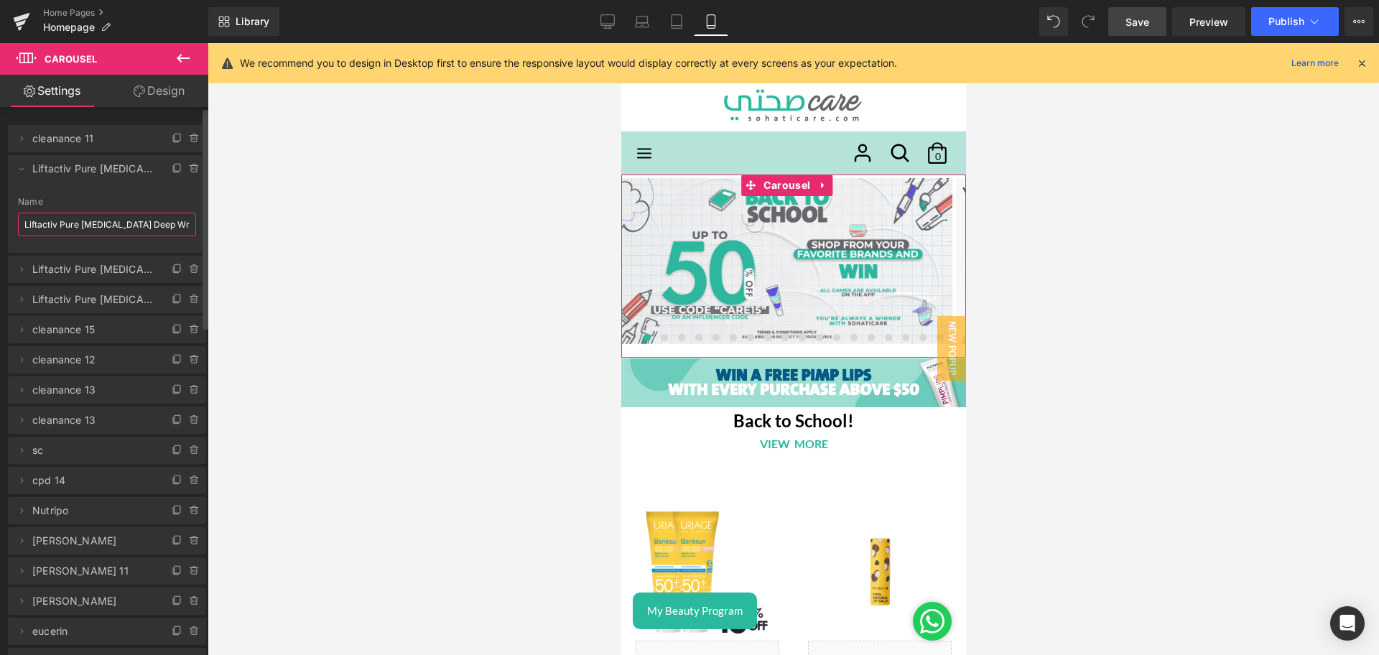
click at [65, 226] on input "Liftactiv Pure [MEDICAL_DATA] Deep Wrinkles Serum Night 30ML" at bounding box center [107, 225] width 178 height 24
type input "Klorane"
click at [25, 265] on icon at bounding box center [21, 269] width 11 height 11
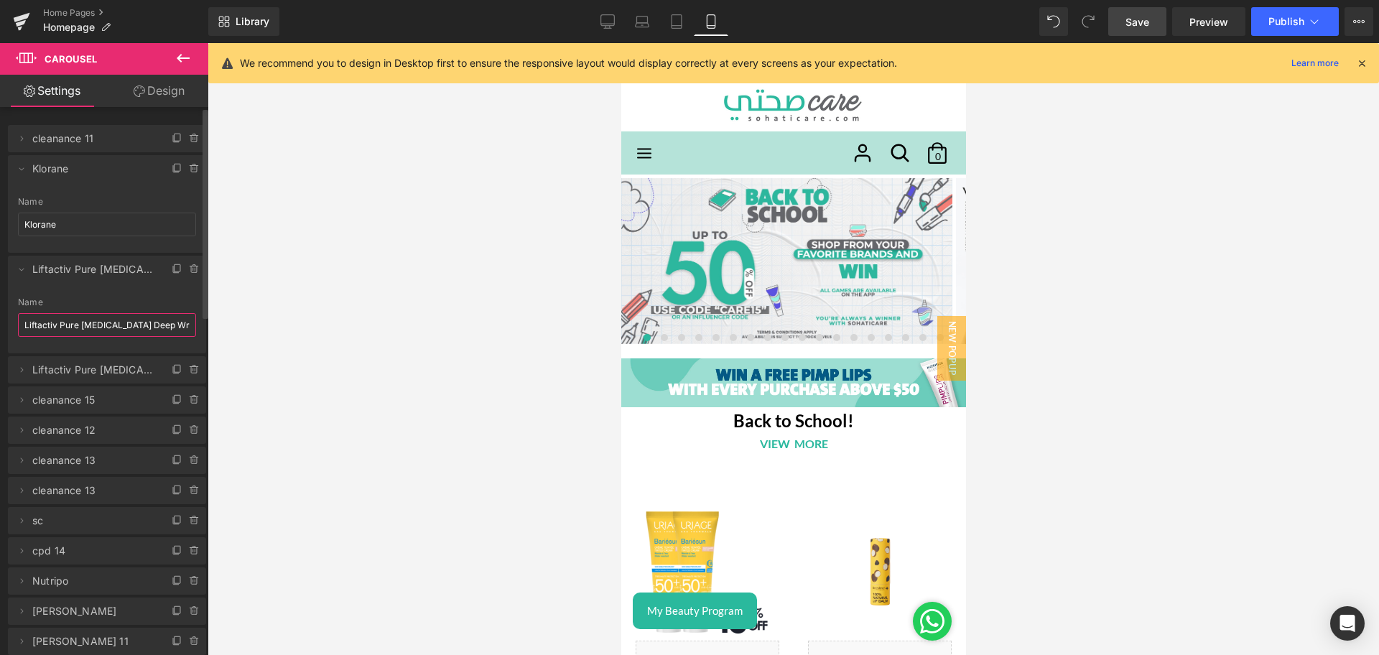
click at [55, 327] on input "Liftactiv Pure [MEDICAL_DATA] Deep Wrinkles Serum Night ML 18" at bounding box center [107, 325] width 178 height 24
type input "Ducray"
click at [21, 177] on span at bounding box center [21, 168] width 17 height 17
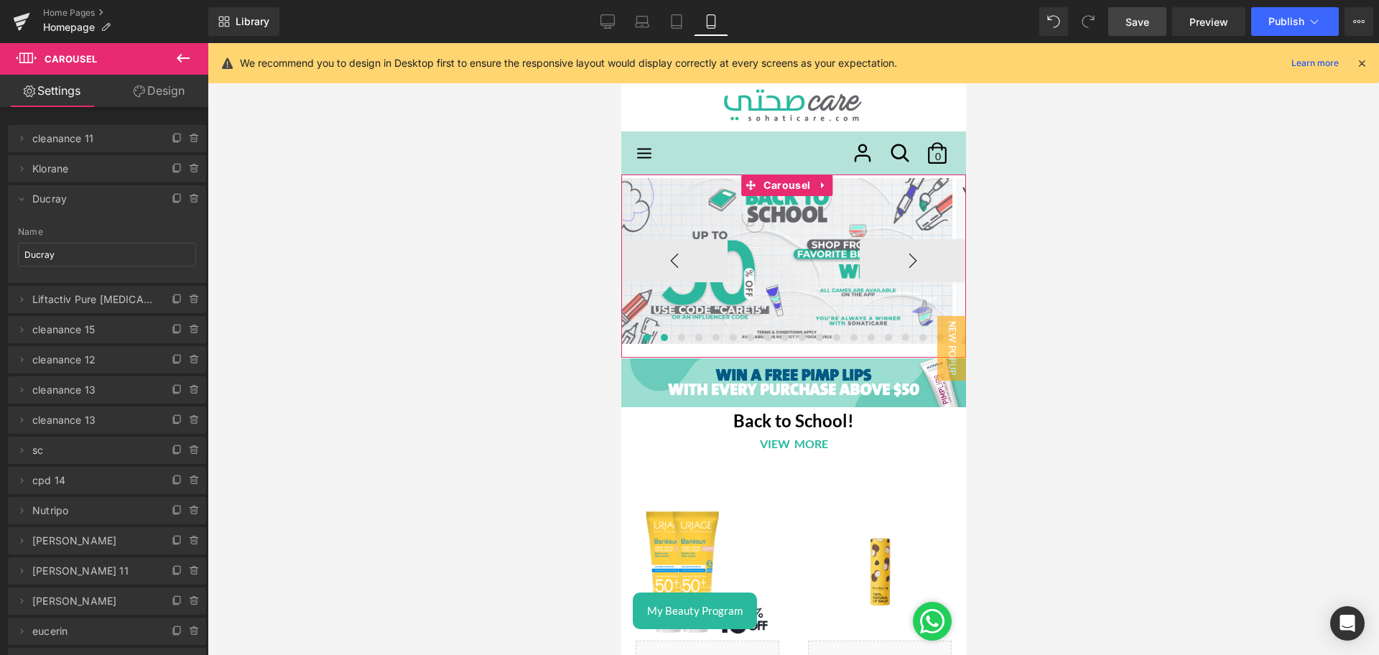
click at [660, 340] on button at bounding box center [663, 337] width 17 height 14
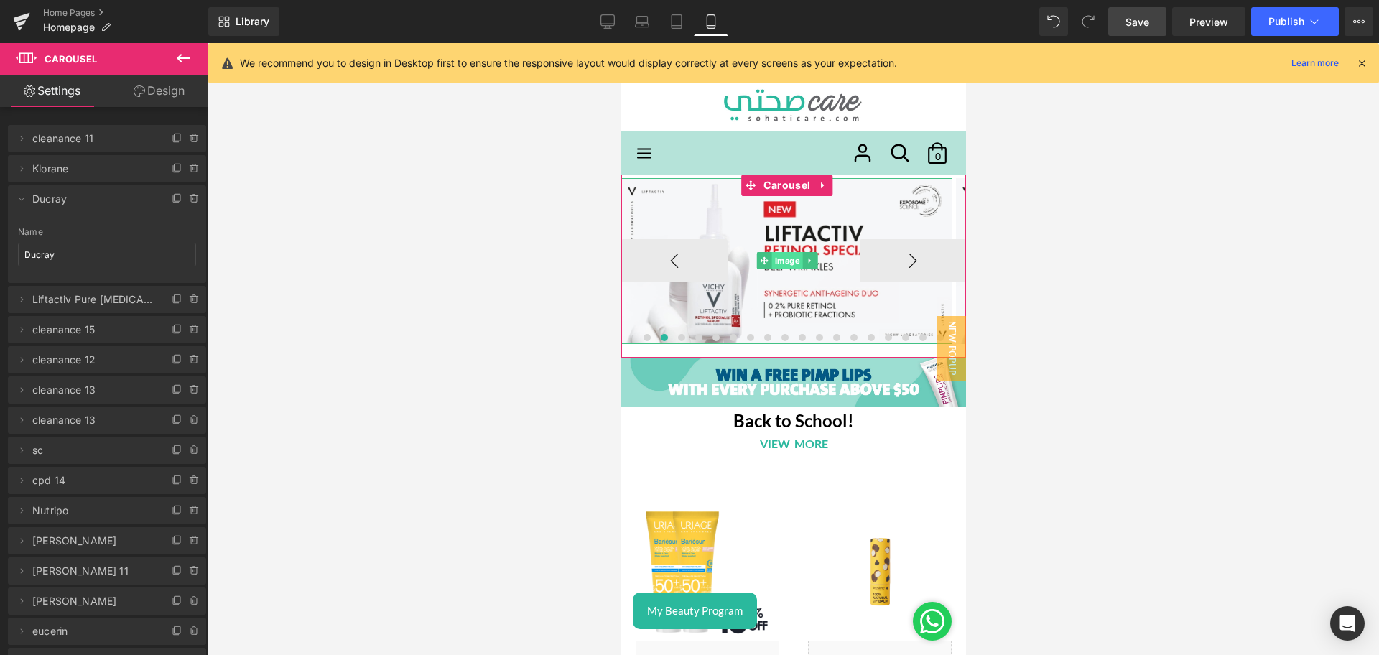
drag, startPoint x: 914, startPoint y: 312, endPoint x: 784, endPoint y: 261, distance: 139.4
click at [784, 261] on span "Image" at bounding box center [786, 260] width 31 height 17
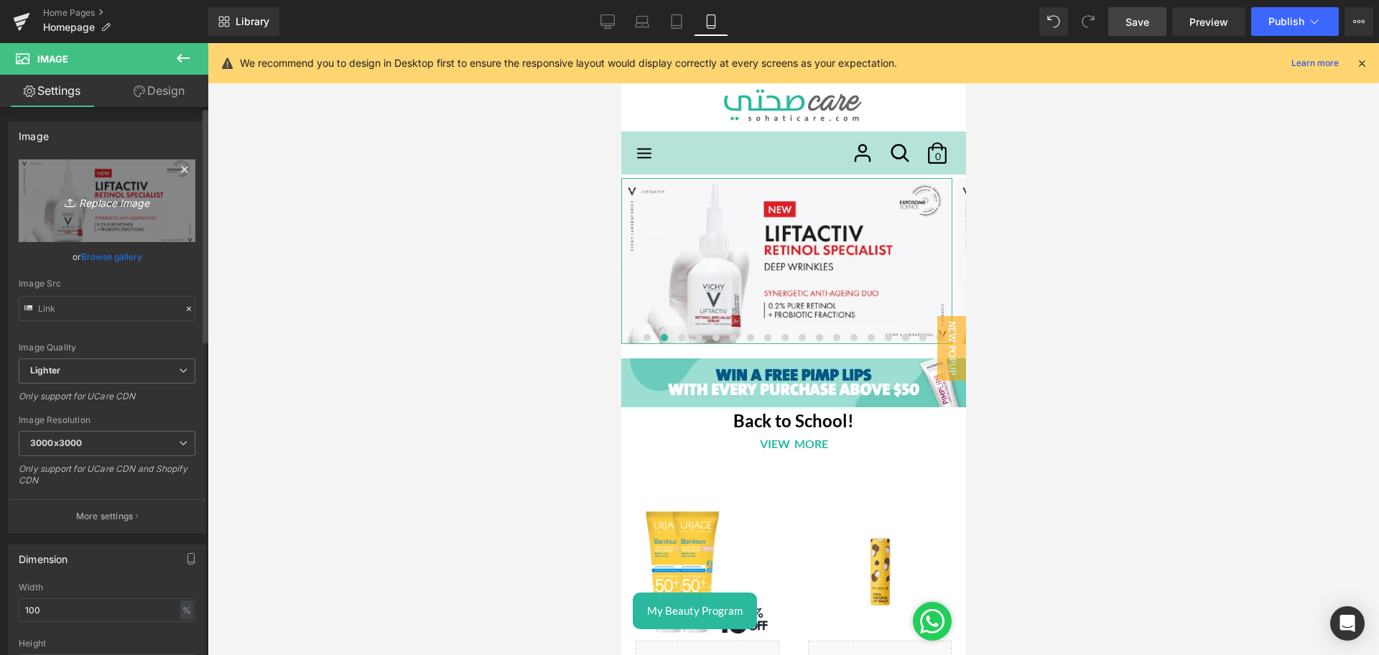
click at [83, 221] on link "Replace Image" at bounding box center [107, 200] width 177 height 83
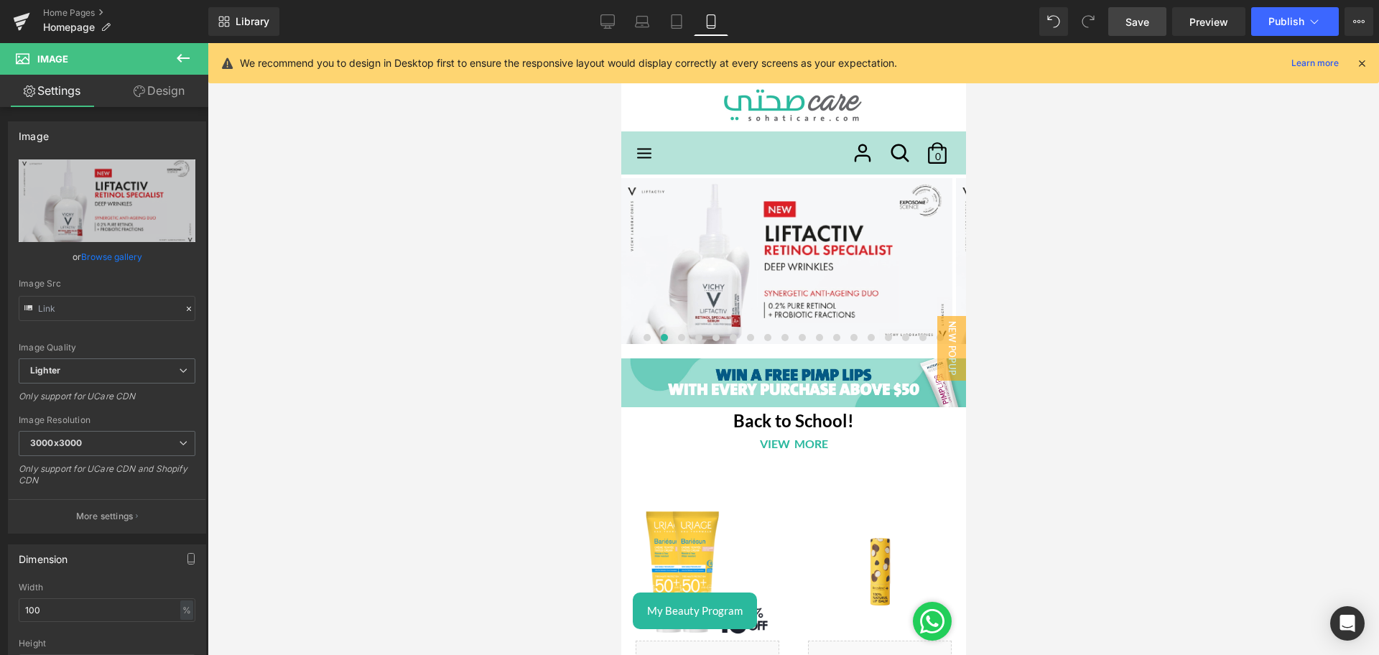
click at [177, 58] on icon at bounding box center [183, 58] width 17 height 17
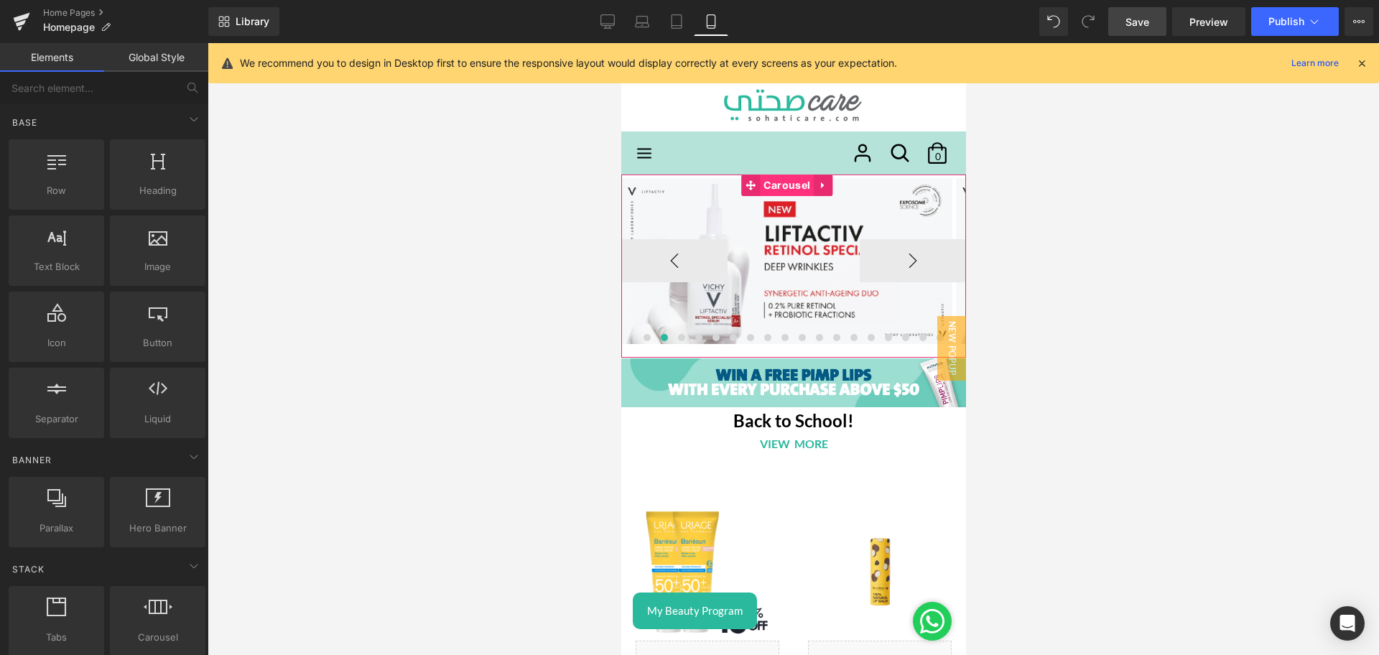
click at [767, 187] on span "Carousel" at bounding box center [786, 186] width 54 height 22
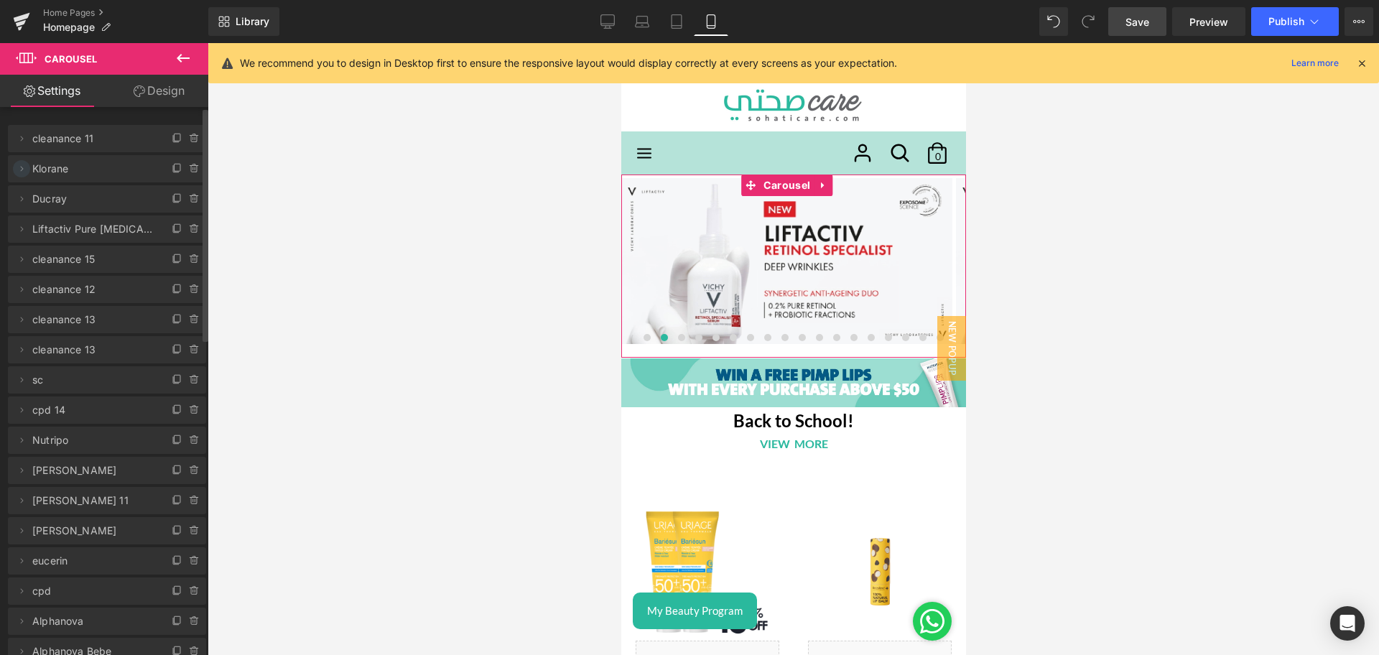
click at [27, 167] on icon at bounding box center [21, 168] width 11 height 11
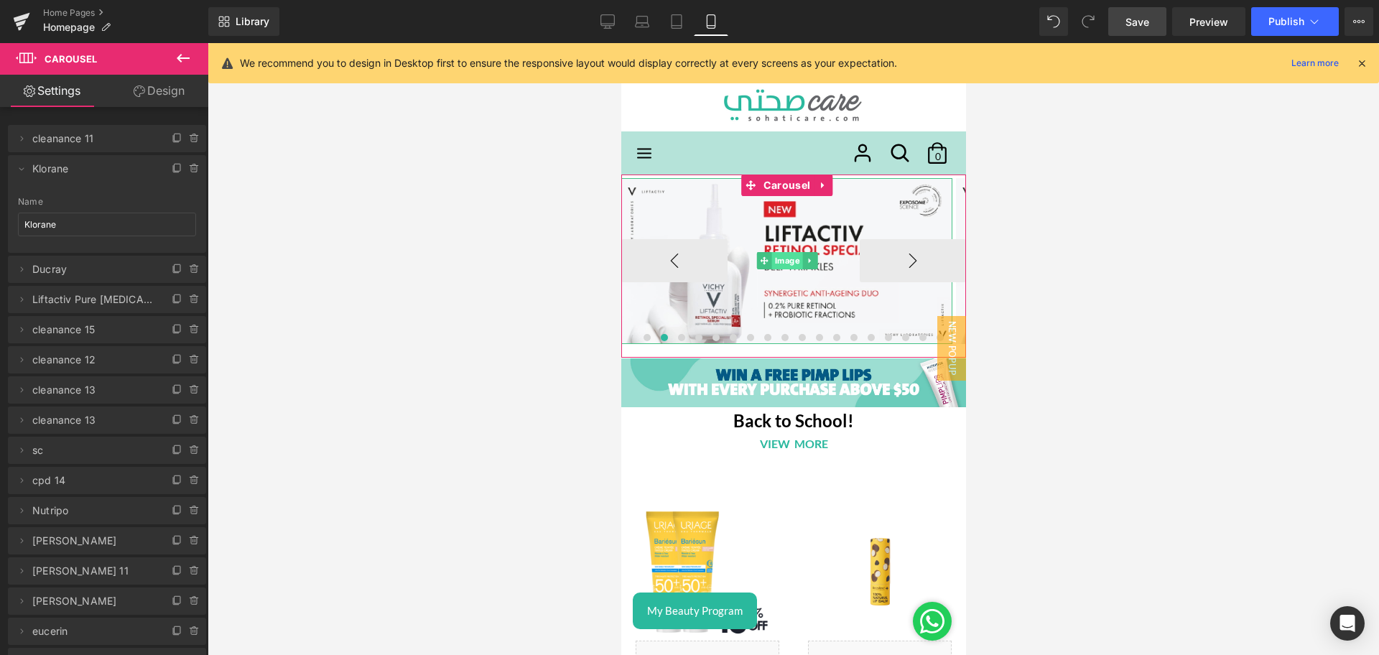
click at [785, 259] on span "Image" at bounding box center [786, 260] width 31 height 17
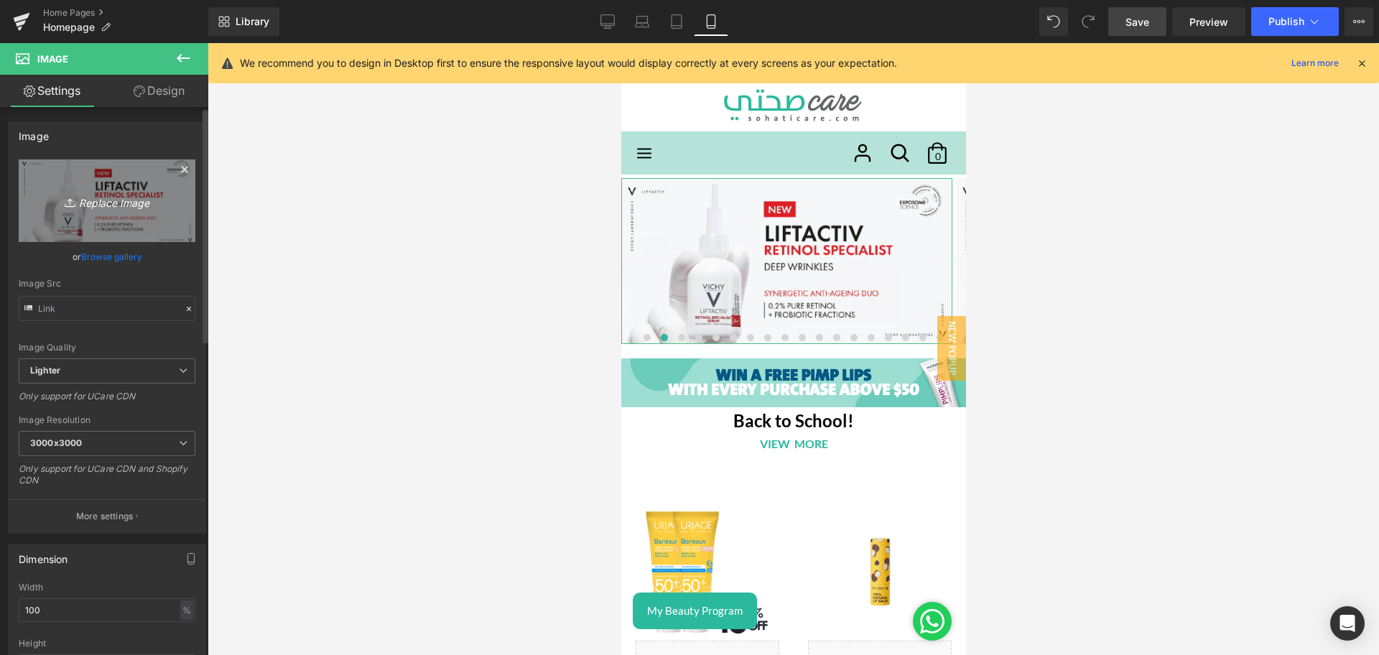
click at [88, 206] on icon "Replace Image" at bounding box center [107, 201] width 115 height 18
type input "C:\fakepath\klorane mobile.jpg"
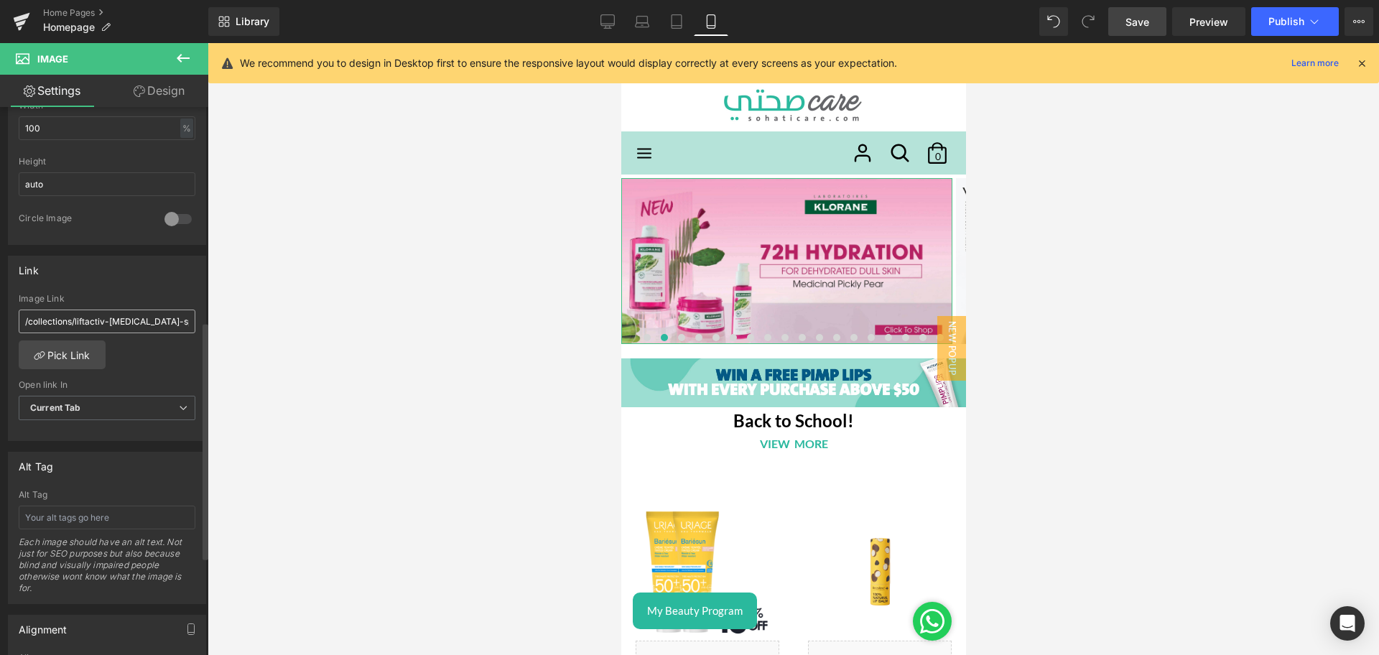
scroll to position [493, 0]
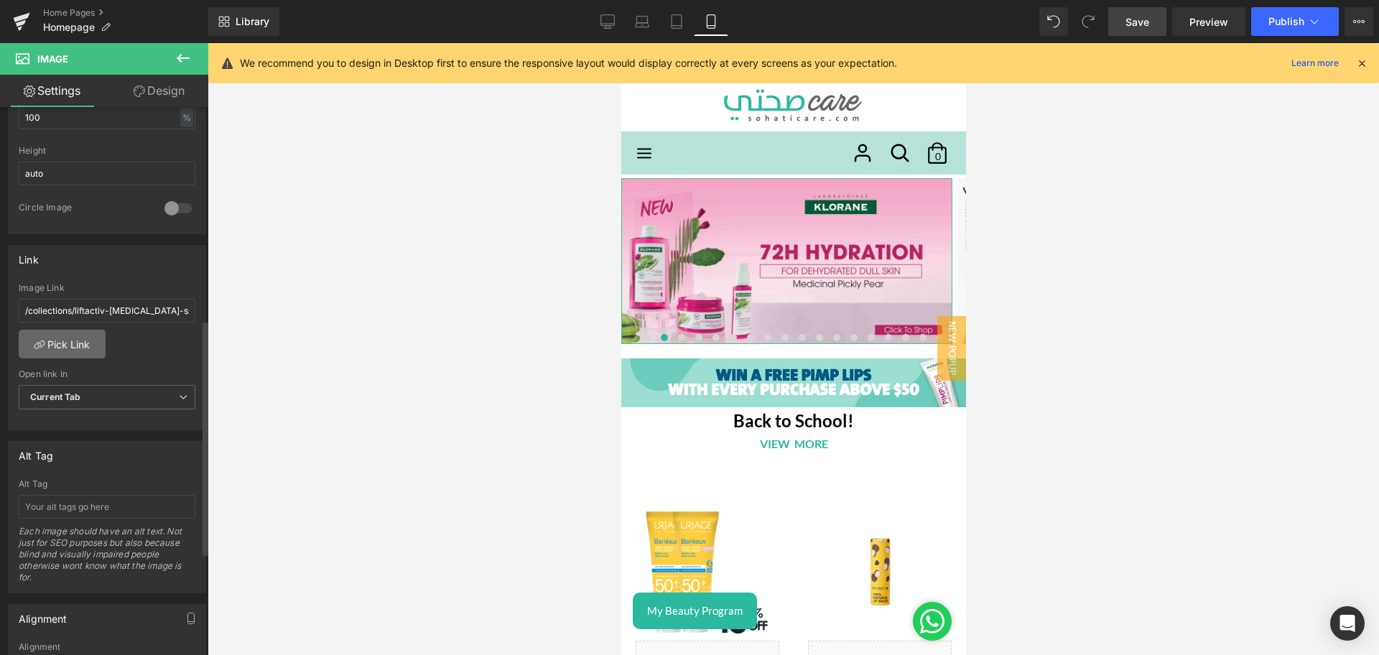
click at [60, 341] on link "Pick Link" at bounding box center [62, 344] width 87 height 29
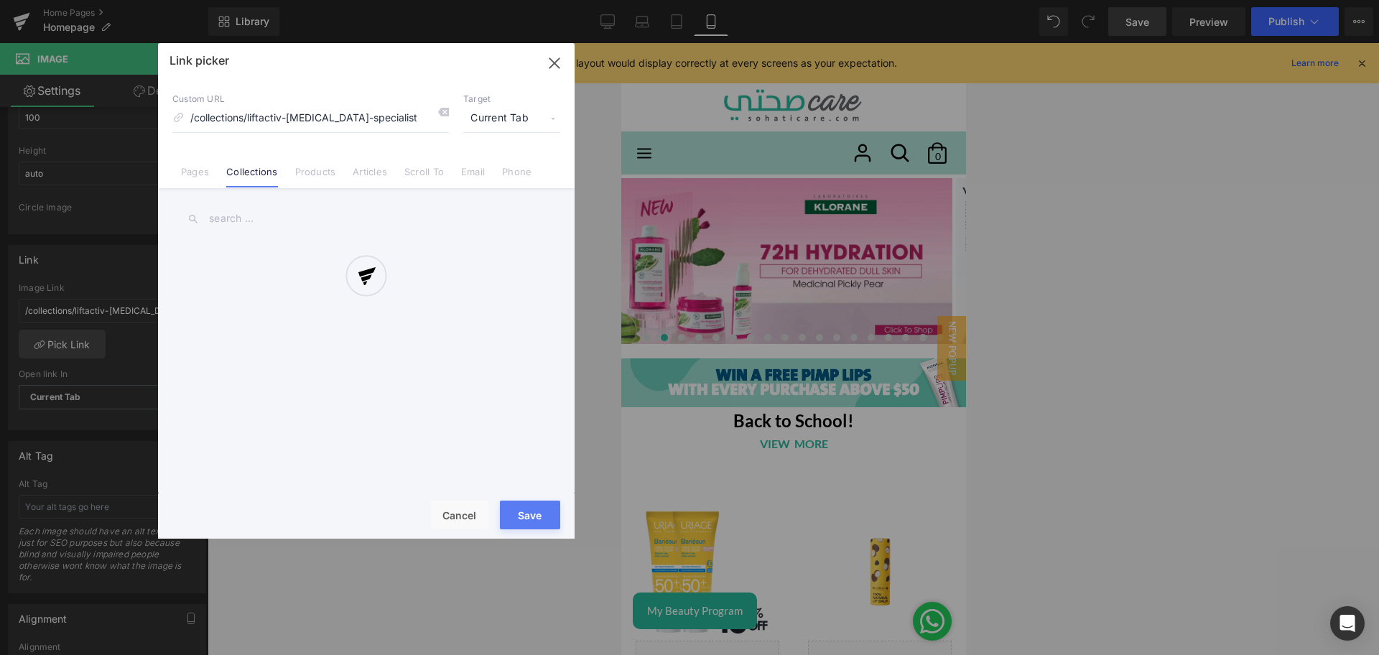
click at [234, 219] on div at bounding box center [366, 291] width 417 height 496
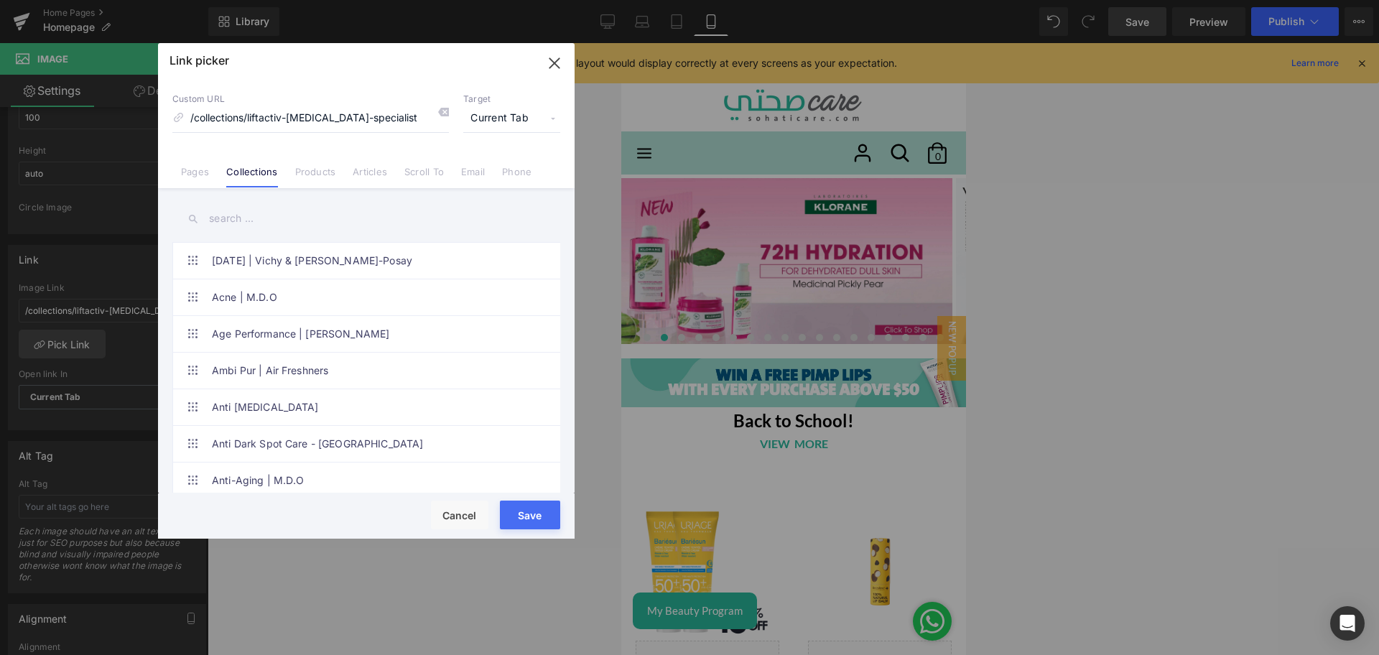
click at [234, 219] on input "text" at bounding box center [366, 219] width 388 height 32
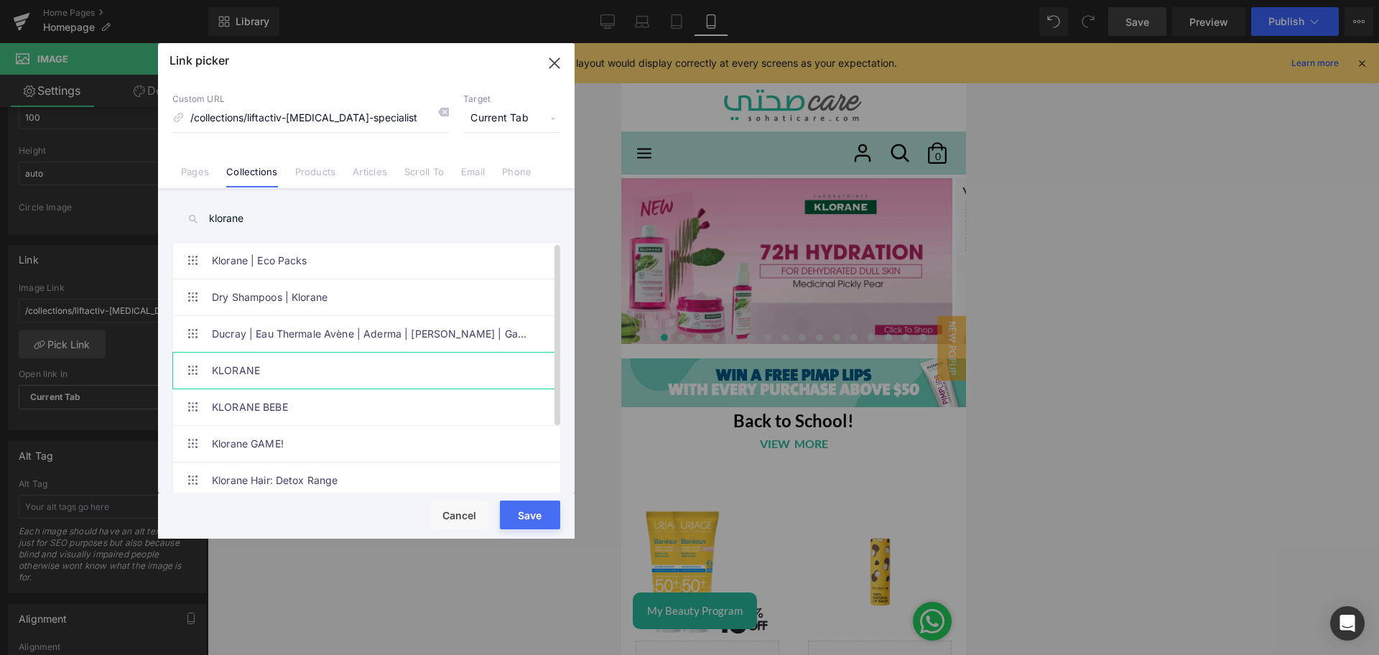
type input "klorane"
click at [314, 380] on link "KLORANE" at bounding box center [370, 371] width 316 height 36
drag, startPoint x: 550, startPoint y: 510, endPoint x: 203, endPoint y: 258, distance: 428.8
click at [550, 510] on button "Save" at bounding box center [530, 515] width 60 height 29
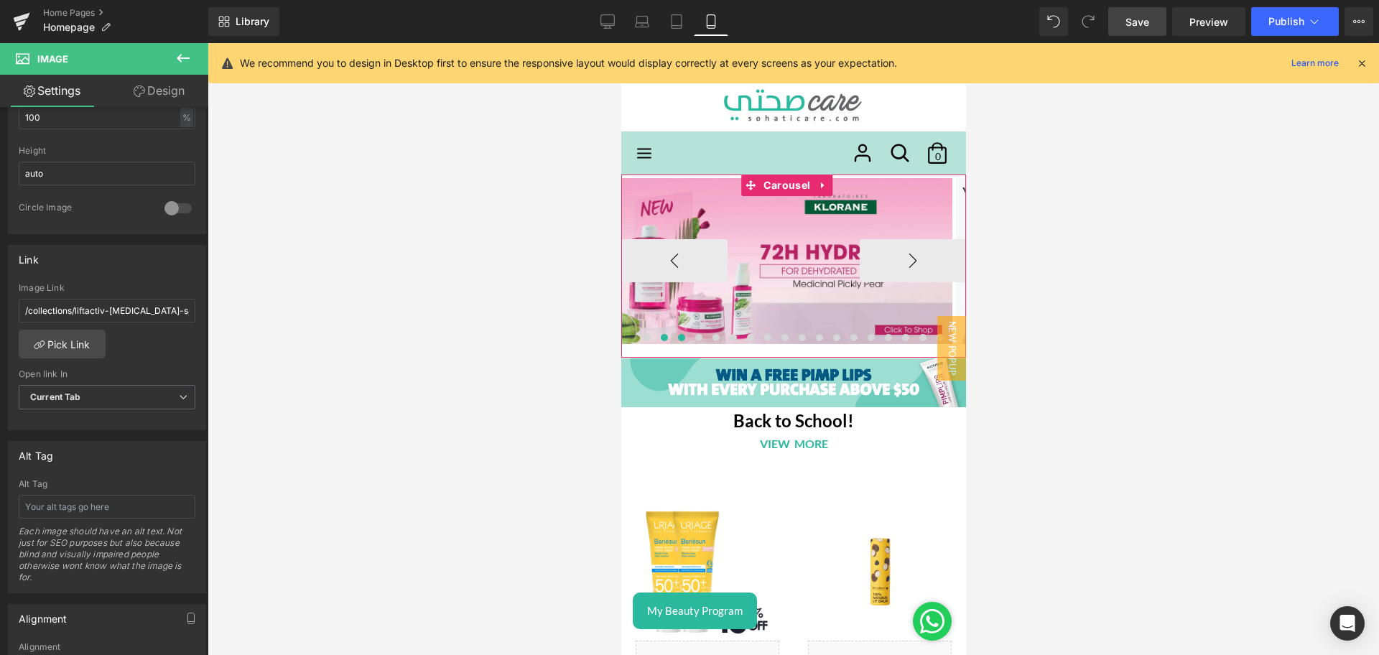
click at [677, 340] on button at bounding box center [680, 337] width 17 height 14
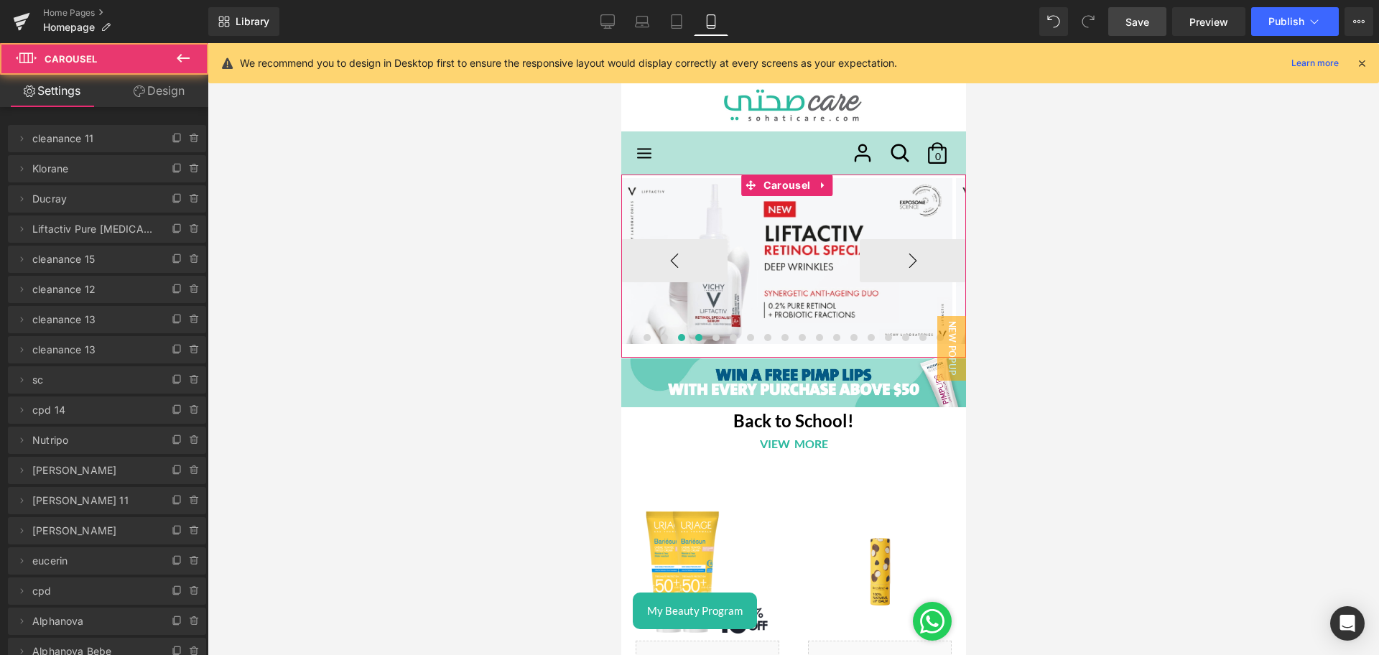
click at [695, 340] on button at bounding box center [697, 337] width 17 height 14
click at [679, 340] on button at bounding box center [680, 337] width 17 height 14
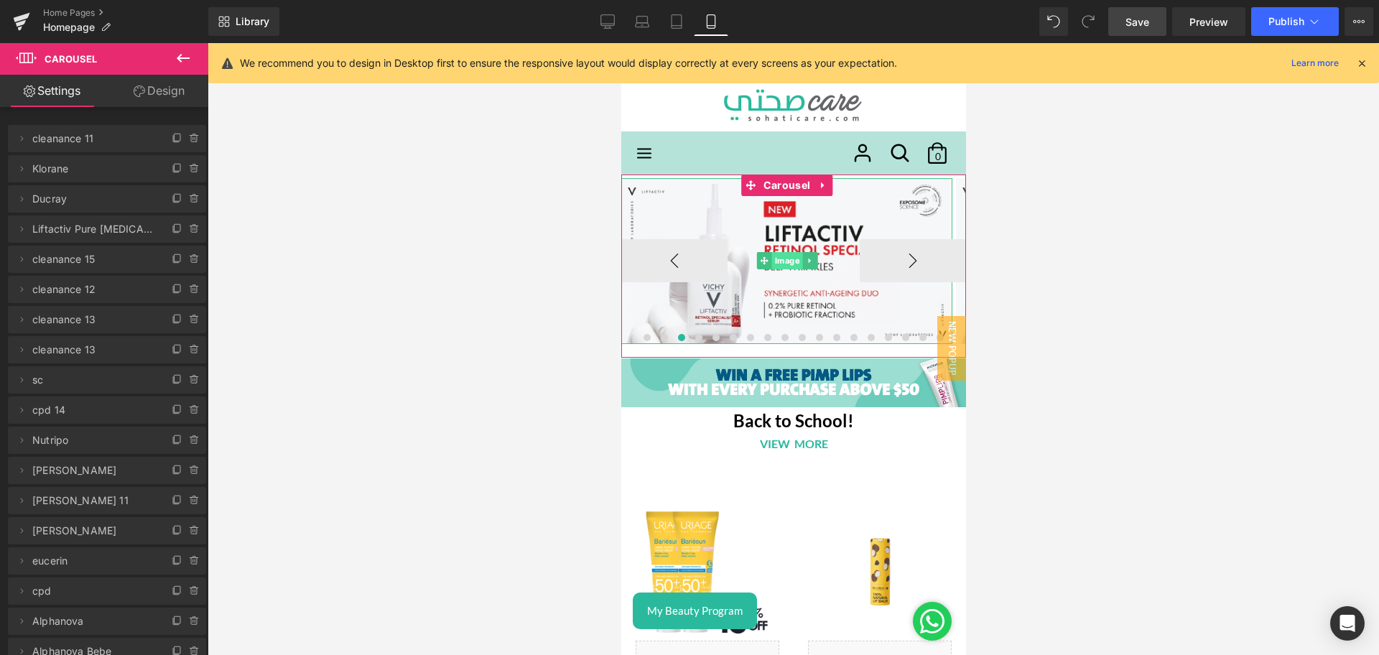
click at [776, 264] on span "Image" at bounding box center [786, 260] width 31 height 17
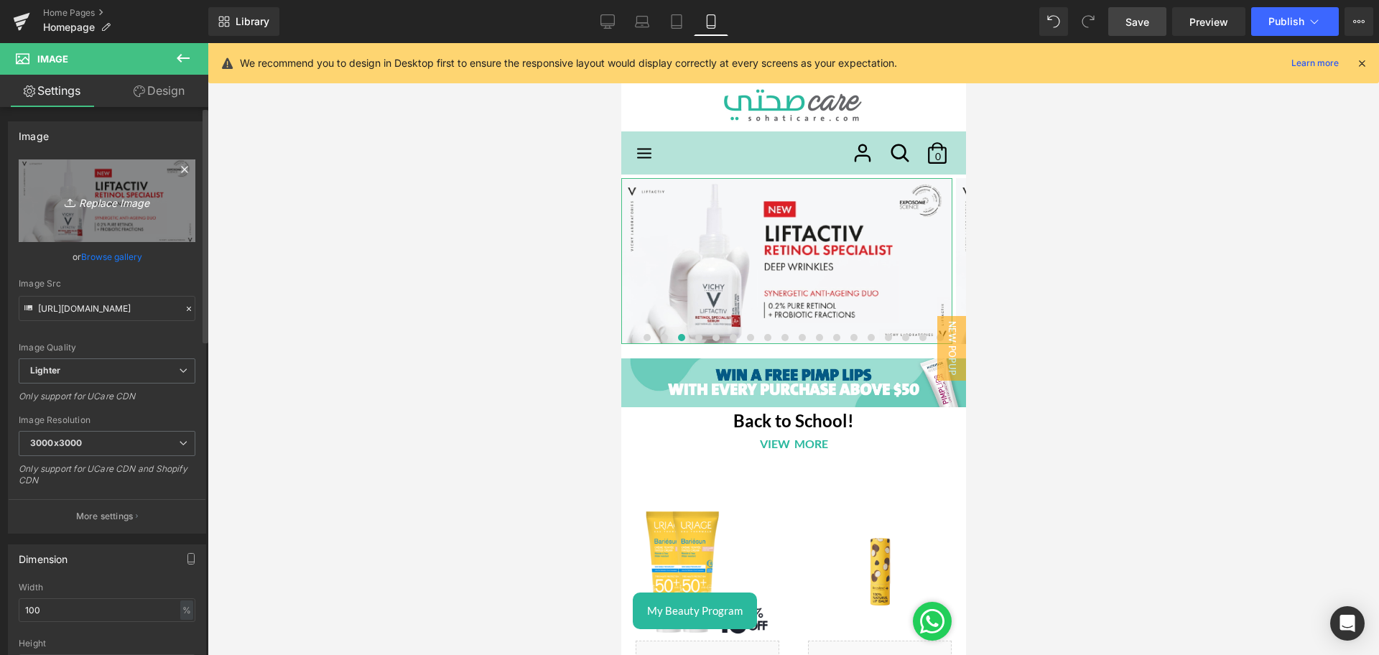
click at [92, 208] on icon "Replace Image" at bounding box center [107, 201] width 115 height 18
type input "C:\fakepath\ducray mobile.jpg"
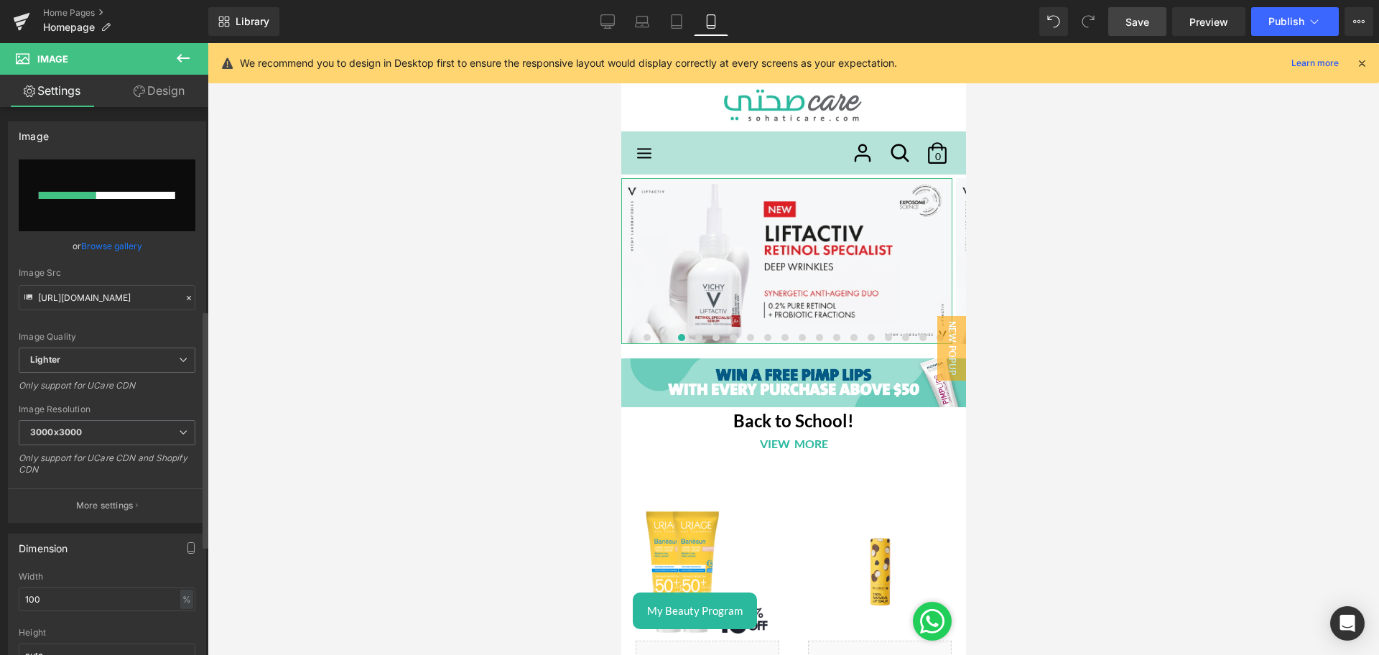
scroll to position [470, 0]
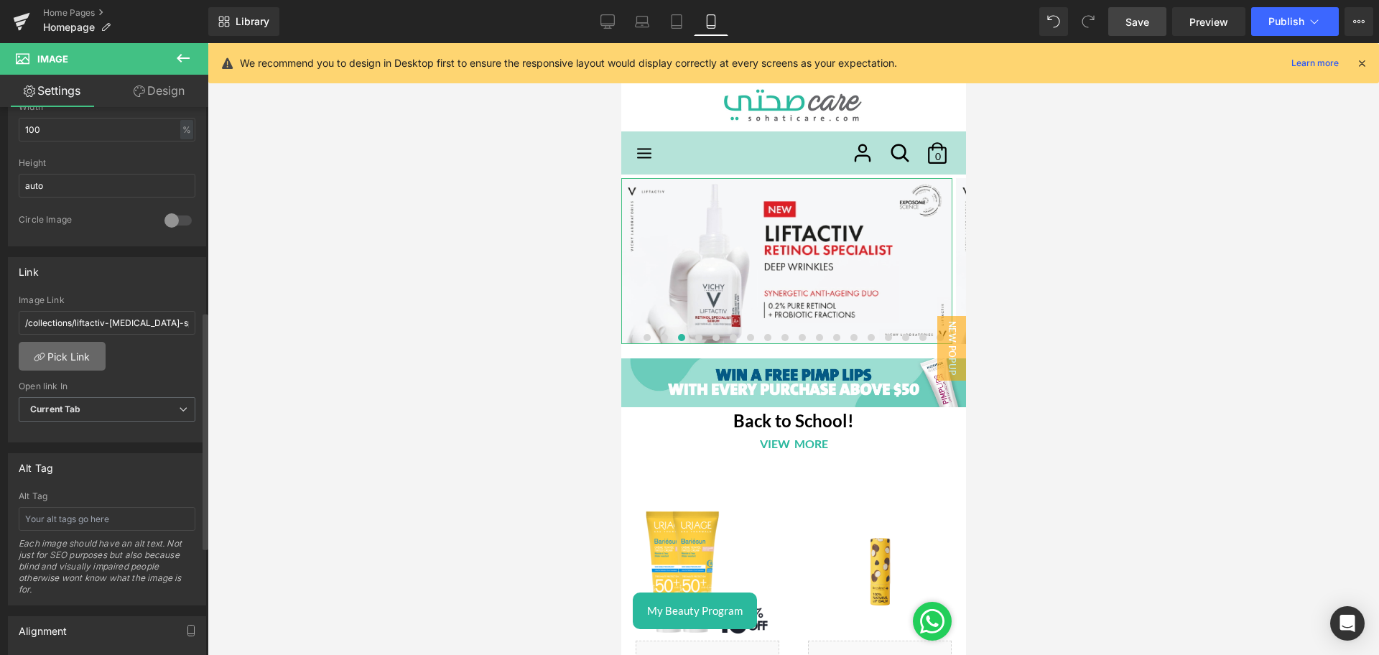
click at [40, 366] on link "Pick Link" at bounding box center [62, 356] width 87 height 29
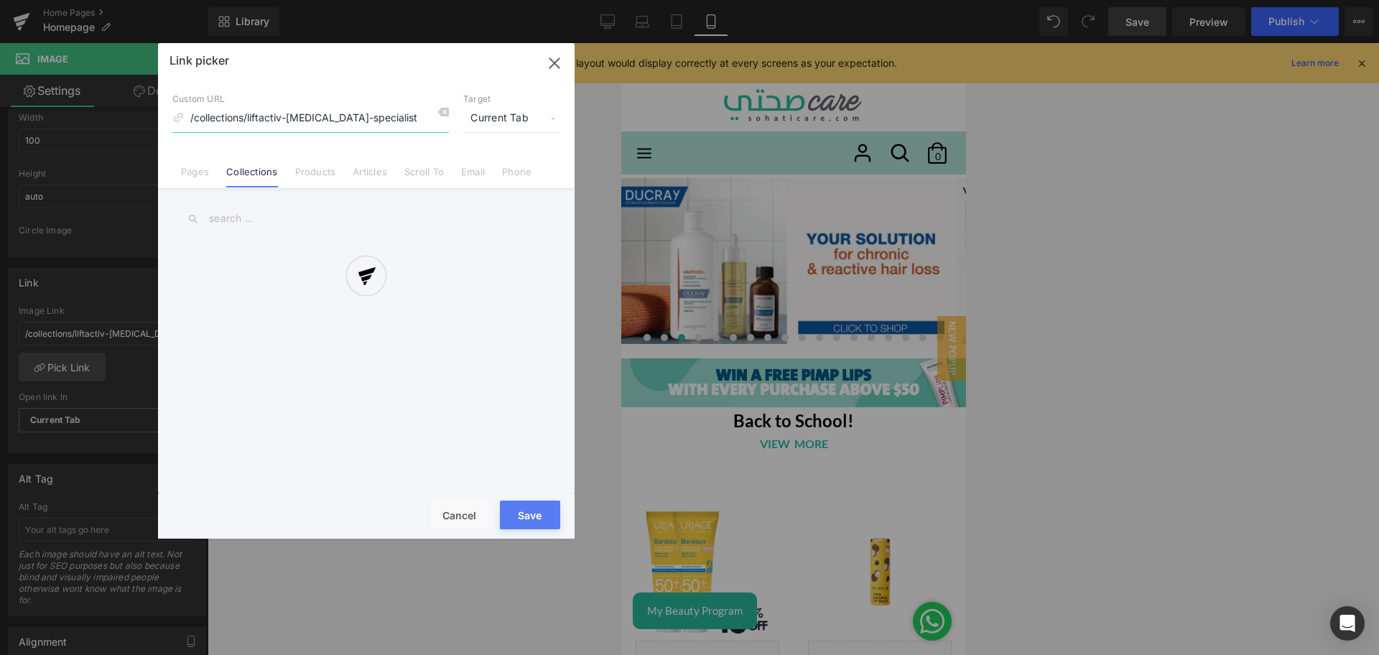
scroll to position [480, 0]
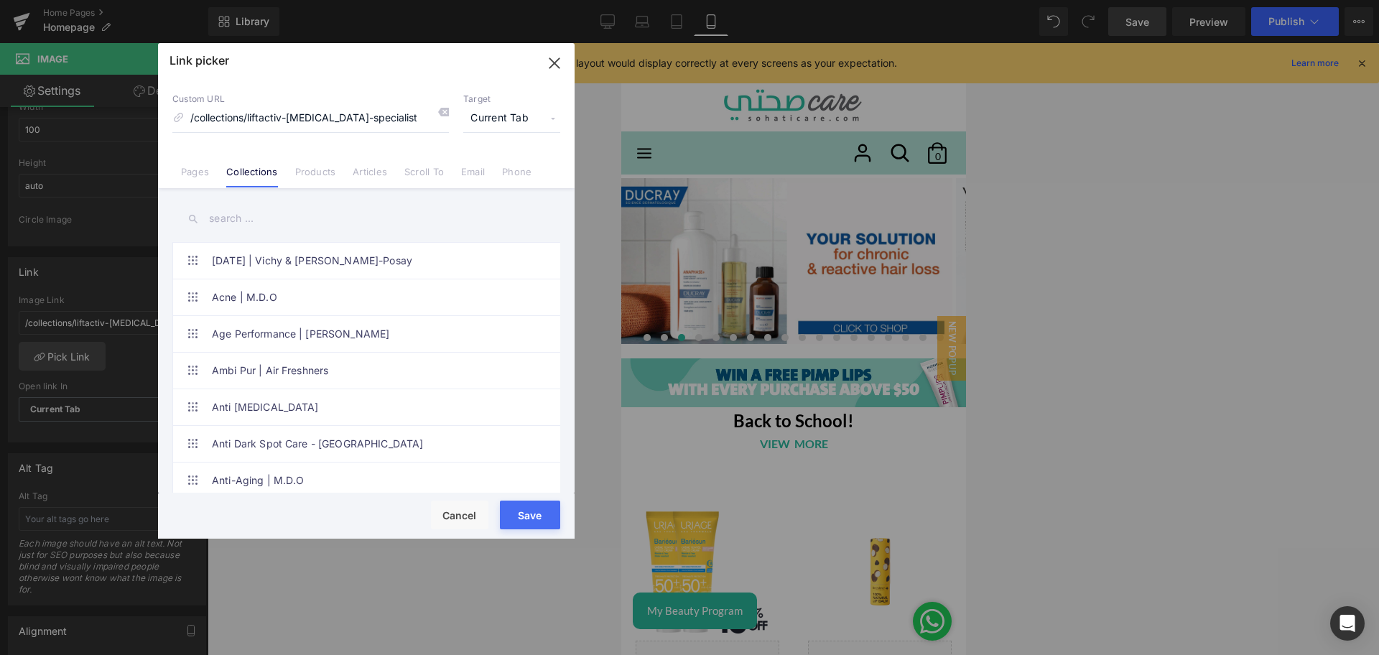
click at [240, 214] on input "text" at bounding box center [366, 219] width 388 height 32
type input "ducray"
click at [383, 385] on link "Ducray" at bounding box center [370, 371] width 316 height 36
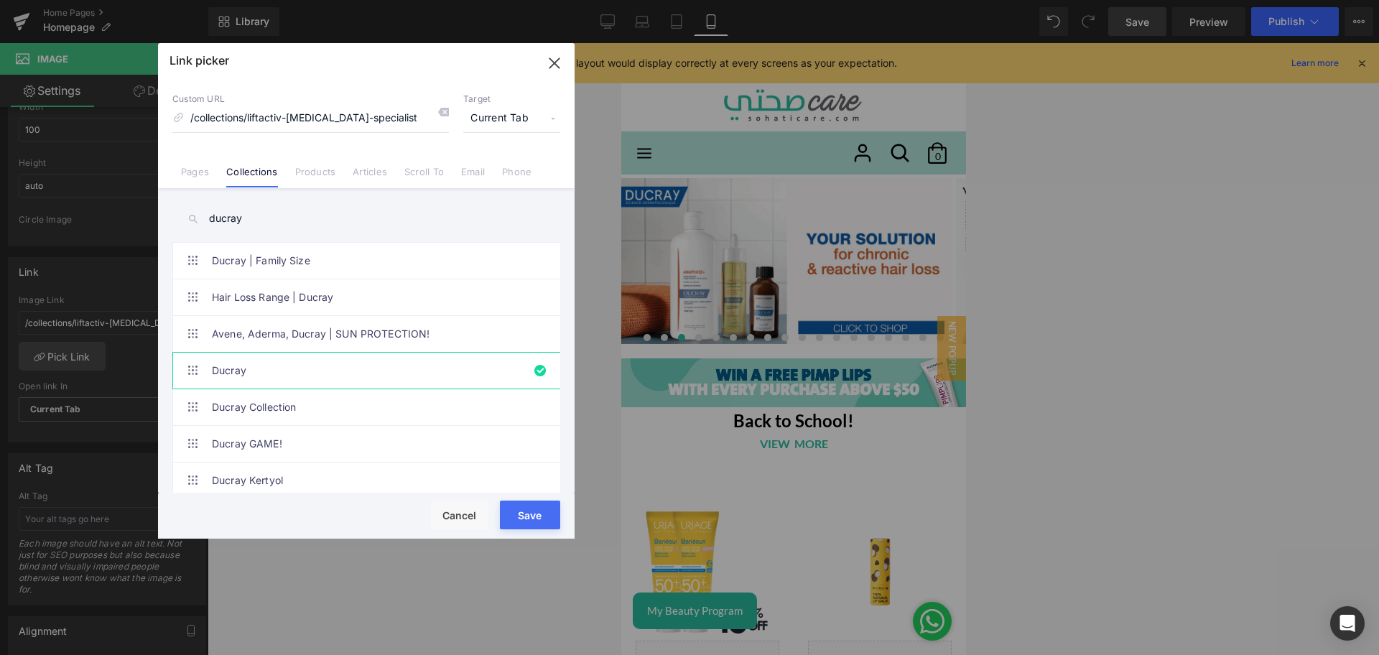
click at [544, 505] on button "Save" at bounding box center [530, 515] width 60 height 29
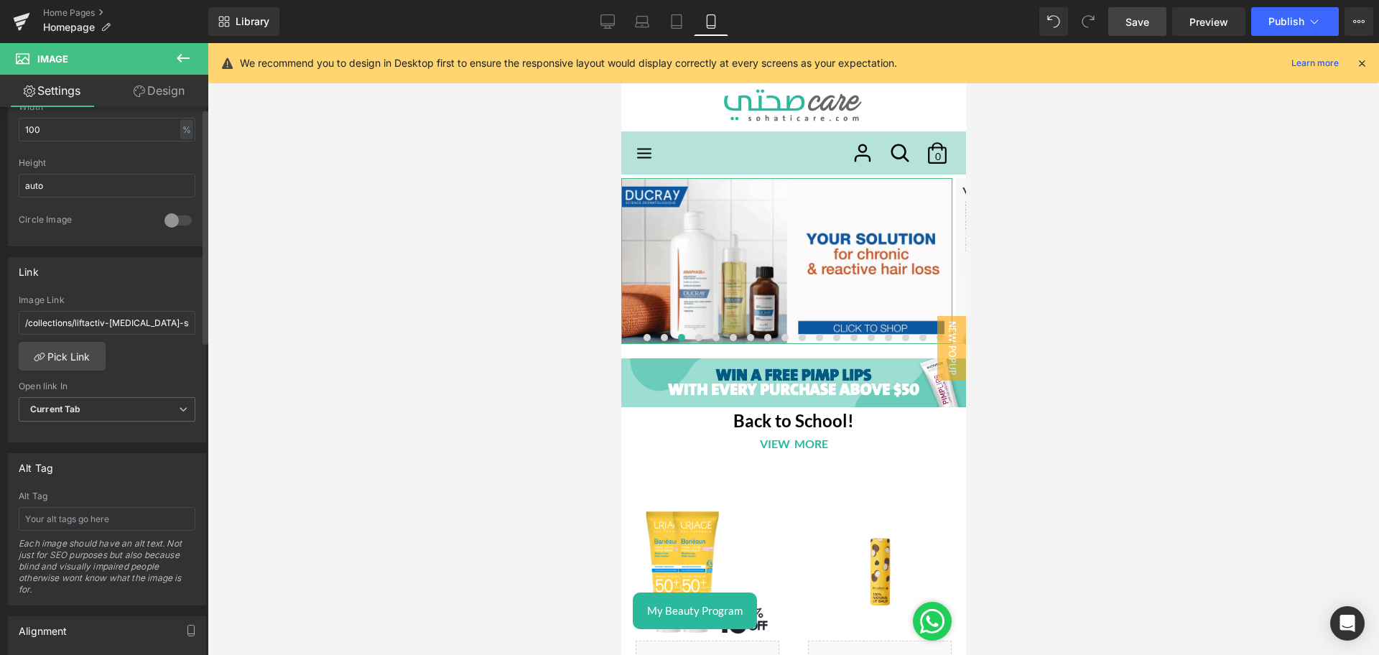
scroll to position [0, 0]
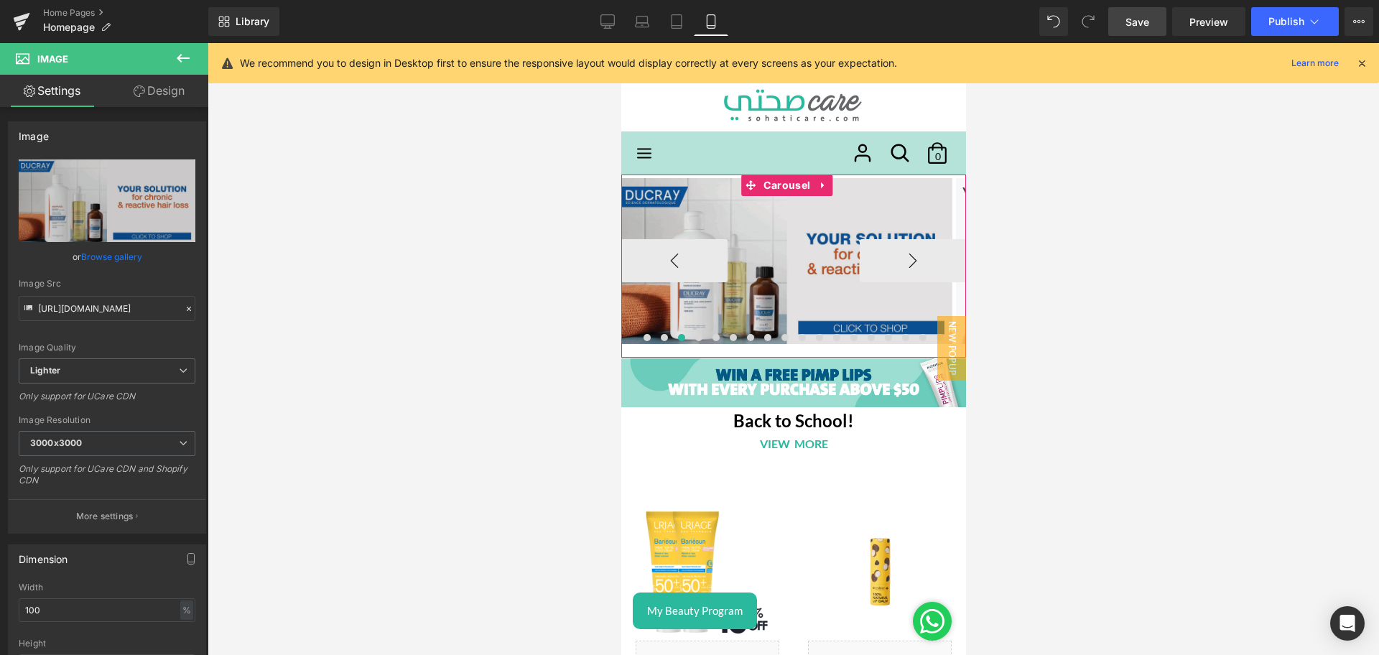
drag, startPoint x: 759, startPoint y: 188, endPoint x: 657, endPoint y: 203, distance: 103.1
click at [759, 188] on span "Carousel" at bounding box center [786, 186] width 54 height 22
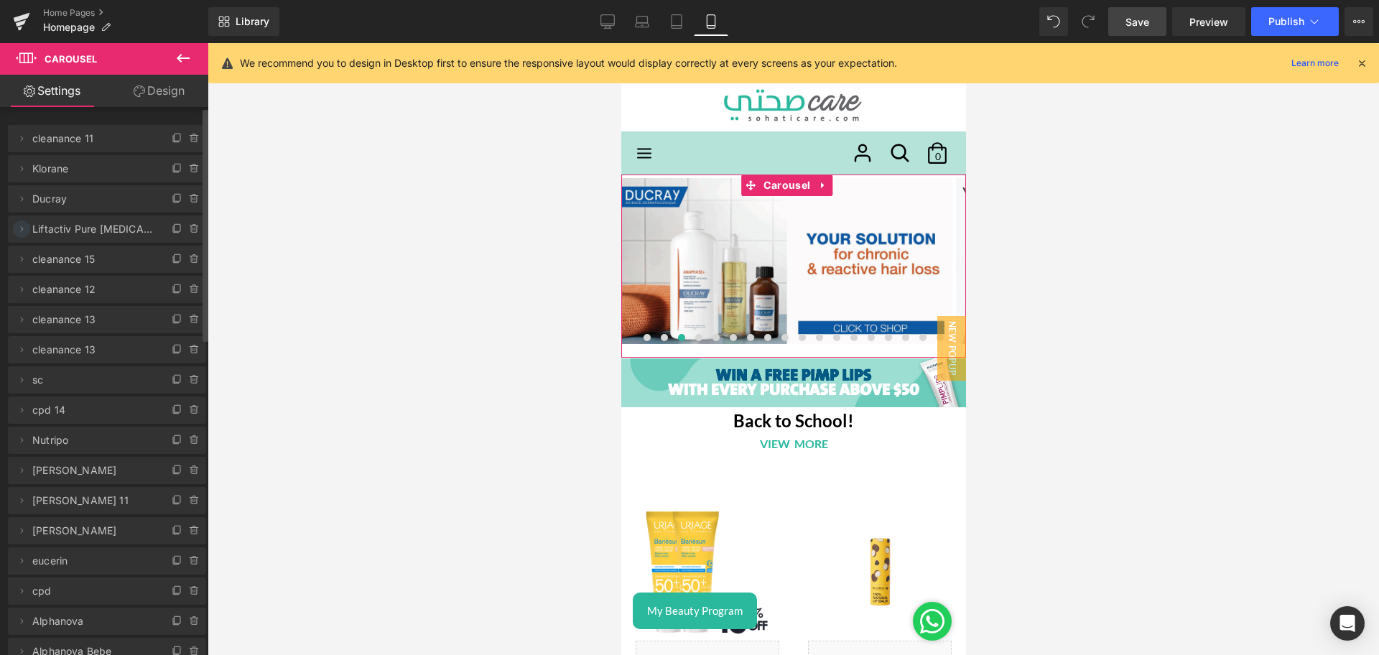
drag, startPoint x: 14, startPoint y: 231, endPoint x: 24, endPoint y: 231, distance: 10.1
click at [24, 231] on span at bounding box center [21, 228] width 17 height 17
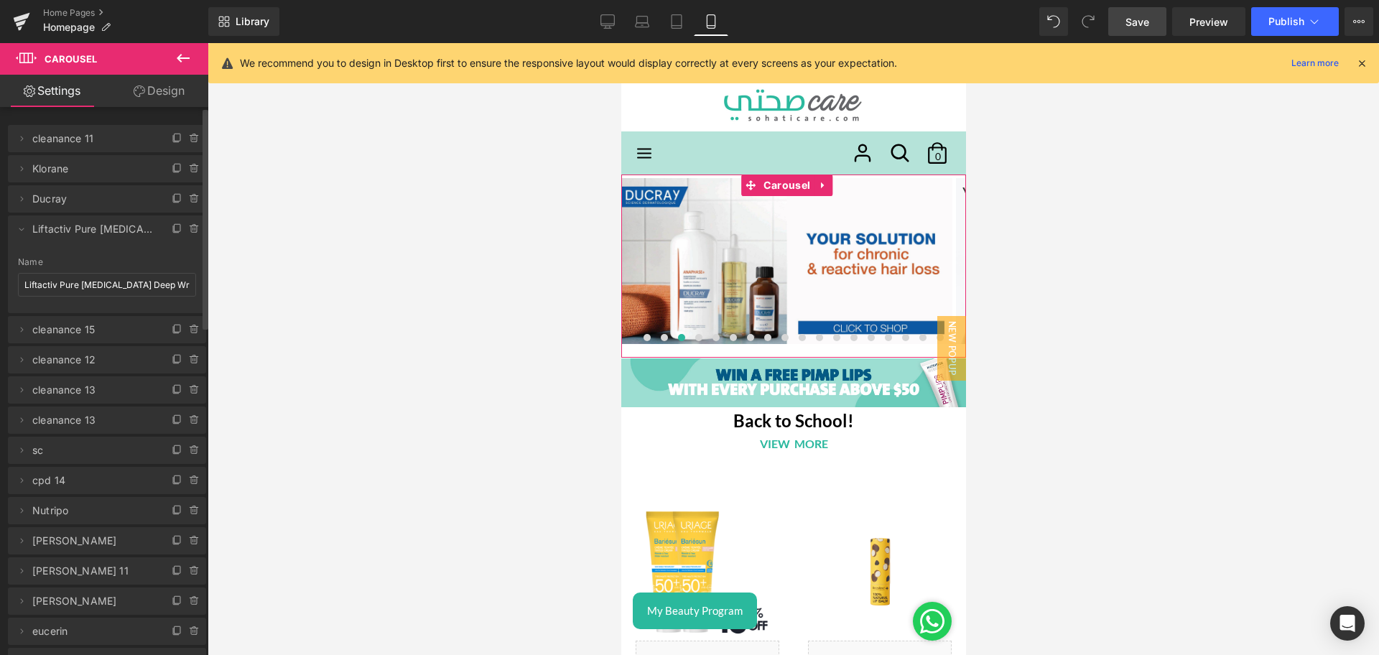
drag, startPoint x: 24, startPoint y: 231, endPoint x: 30, endPoint y: 208, distance: 23.9
click at [30, 122] on ul "Delete Cancel cleanance 11 cleanance 11 Name cleanance 11 Delete Cancel Klorane…" at bounding box center [107, 122] width 198 height 0
click at [77, 227] on span "Liftactiv Pure [MEDICAL_DATA] Deep Wrinkles Serum Night ML 17" at bounding box center [92, 228] width 121 height 27
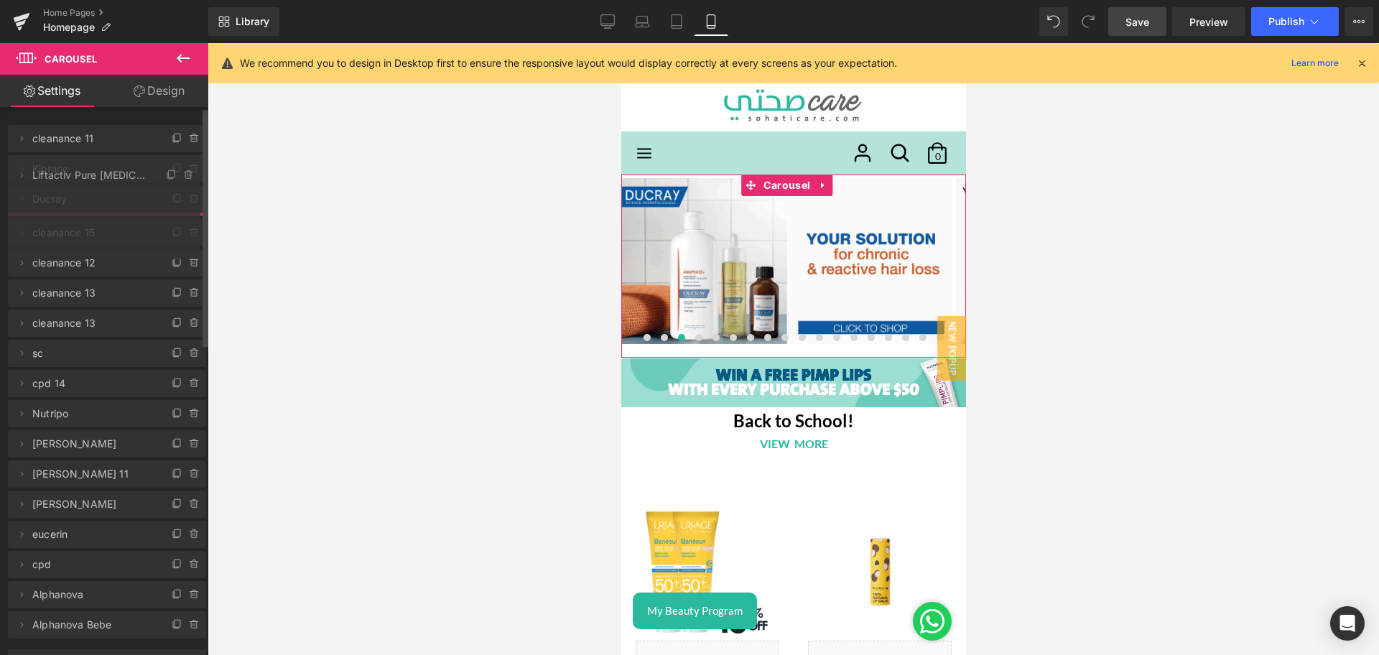
drag, startPoint x: 77, startPoint y: 227, endPoint x: 85, endPoint y: 173, distance: 54.5
drag, startPoint x: 81, startPoint y: 223, endPoint x: 95, endPoint y: 169, distance: 56.3
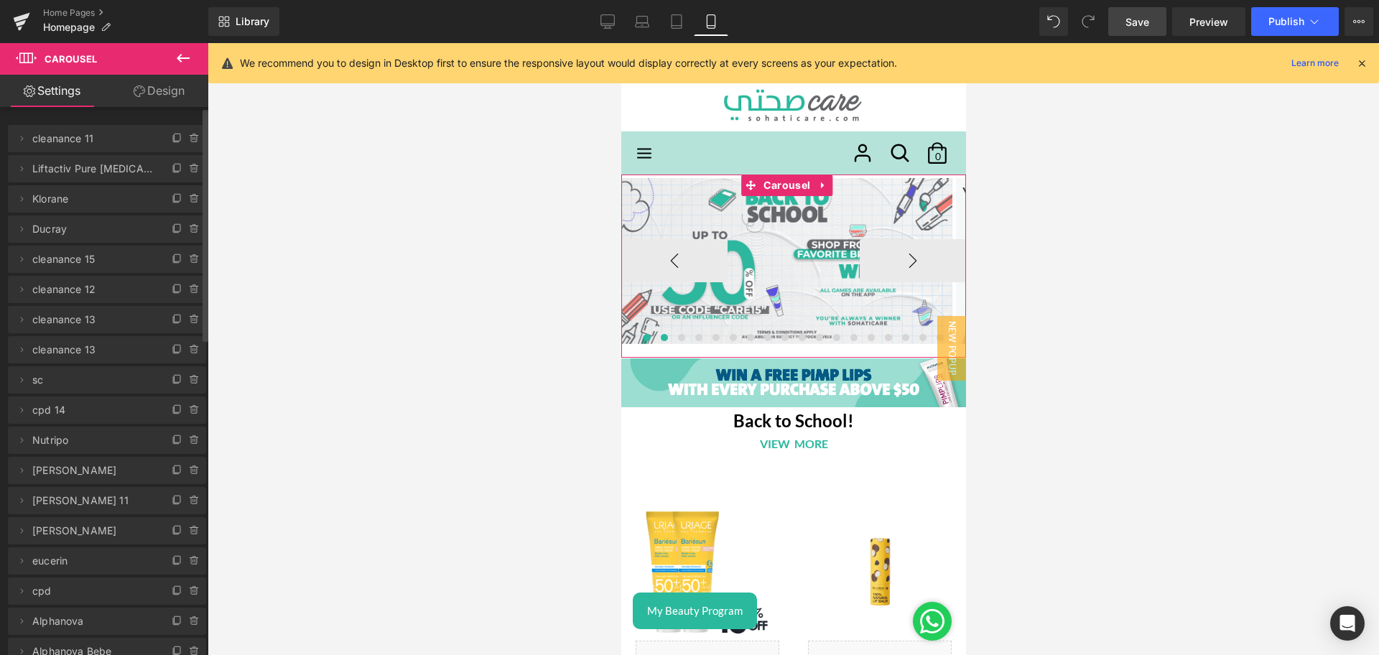
click at [660, 338] on span at bounding box center [663, 337] width 7 height 7
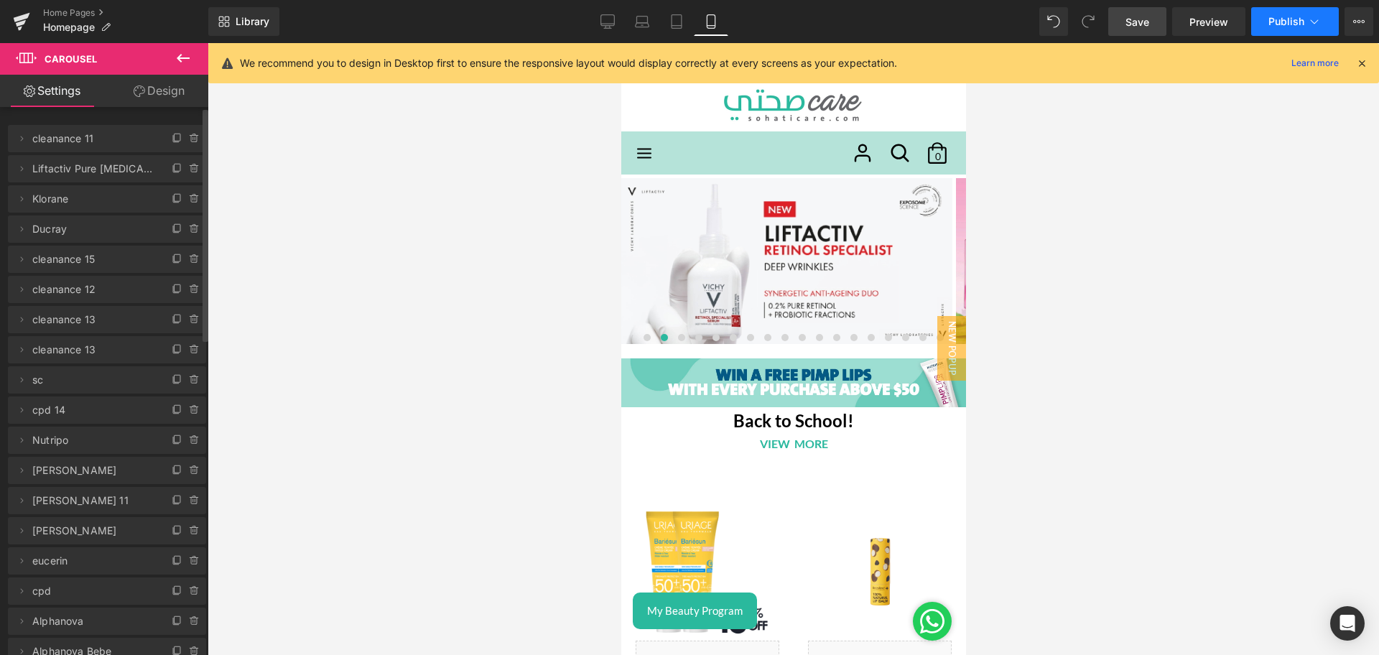
click at [1316, 33] on button "Publish" at bounding box center [1295, 21] width 88 height 29
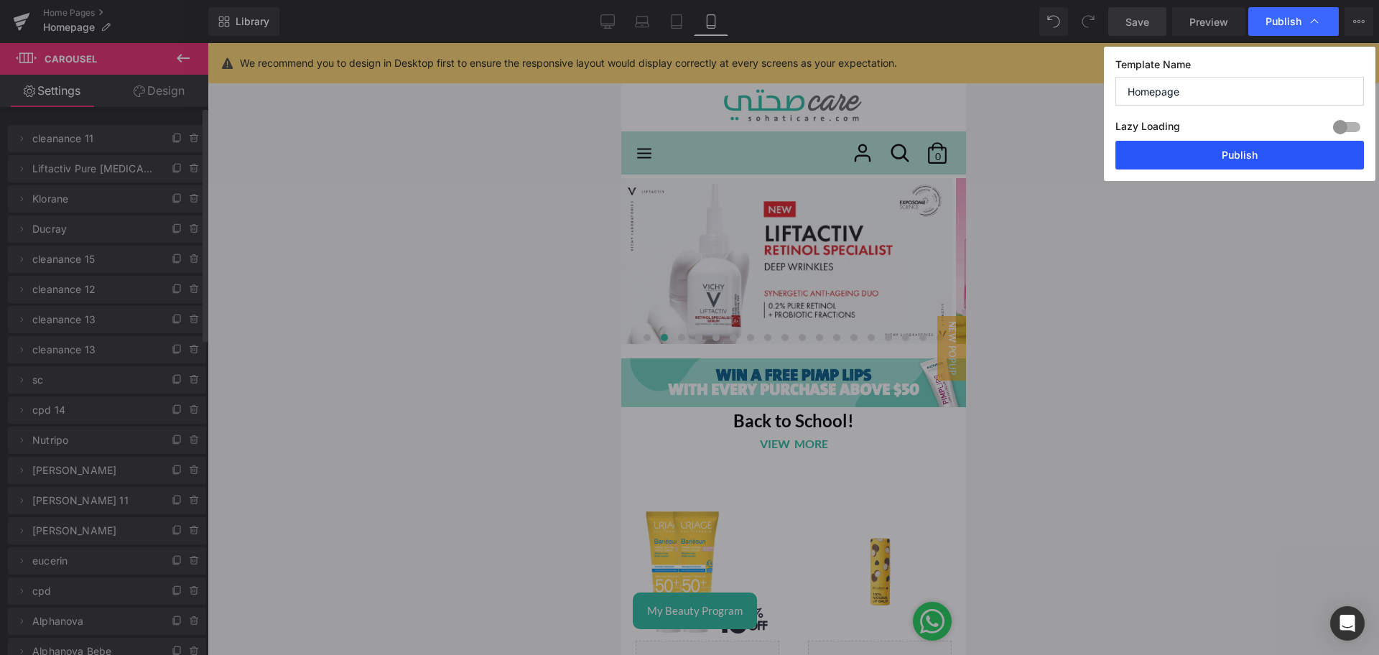
click at [1196, 155] on button "Publish" at bounding box center [1239, 155] width 248 height 29
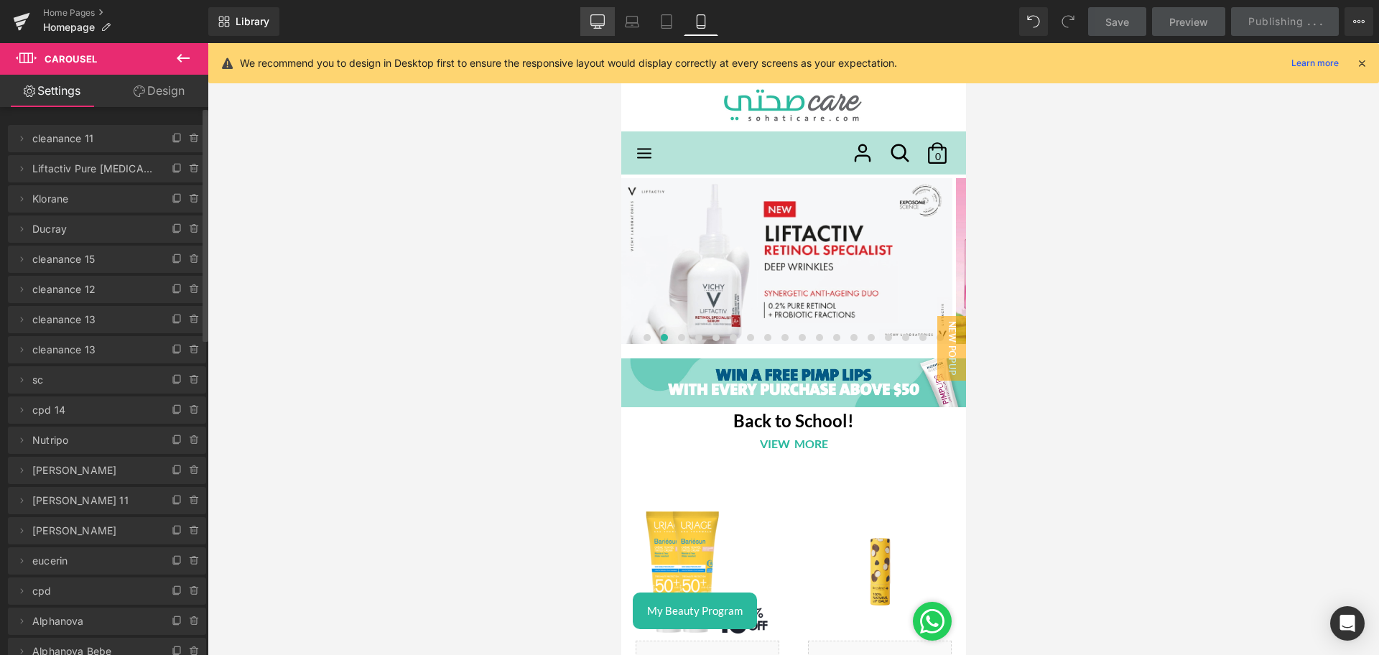
click at [591, 21] on icon at bounding box center [597, 20] width 14 height 11
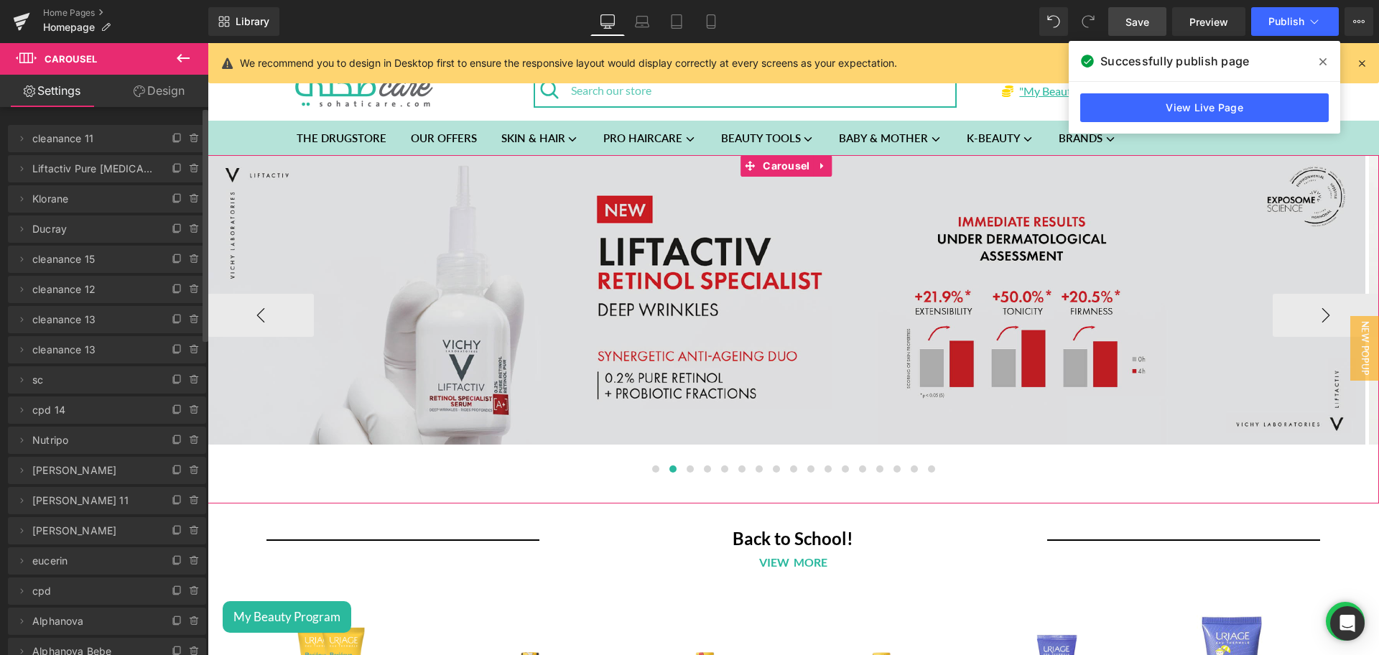
drag, startPoint x: 663, startPoint y: 471, endPoint x: 730, endPoint y: 276, distance: 206.0
click at [669, 471] on span at bounding box center [672, 468] width 7 height 7
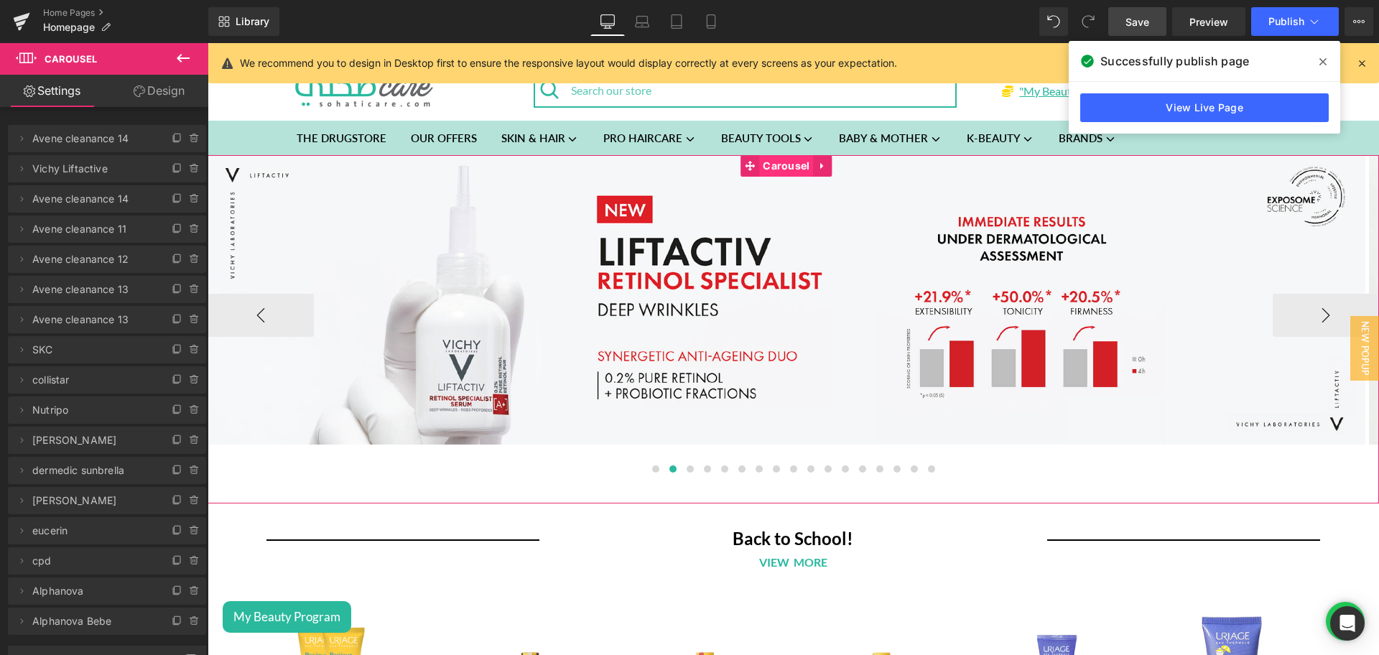
click at [765, 160] on span "Carousel" at bounding box center [786, 166] width 54 height 22
click at [651, 475] on button at bounding box center [655, 469] width 17 height 14
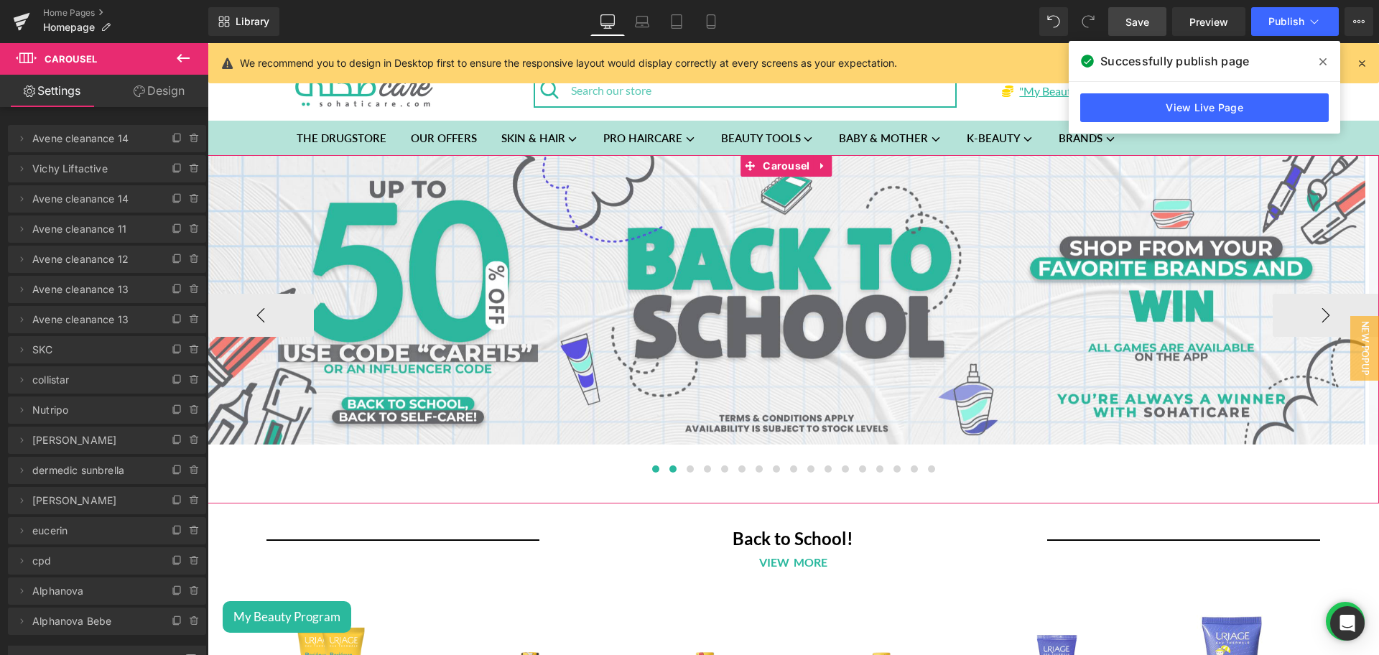
click at [668, 474] on button at bounding box center [672, 469] width 17 height 14
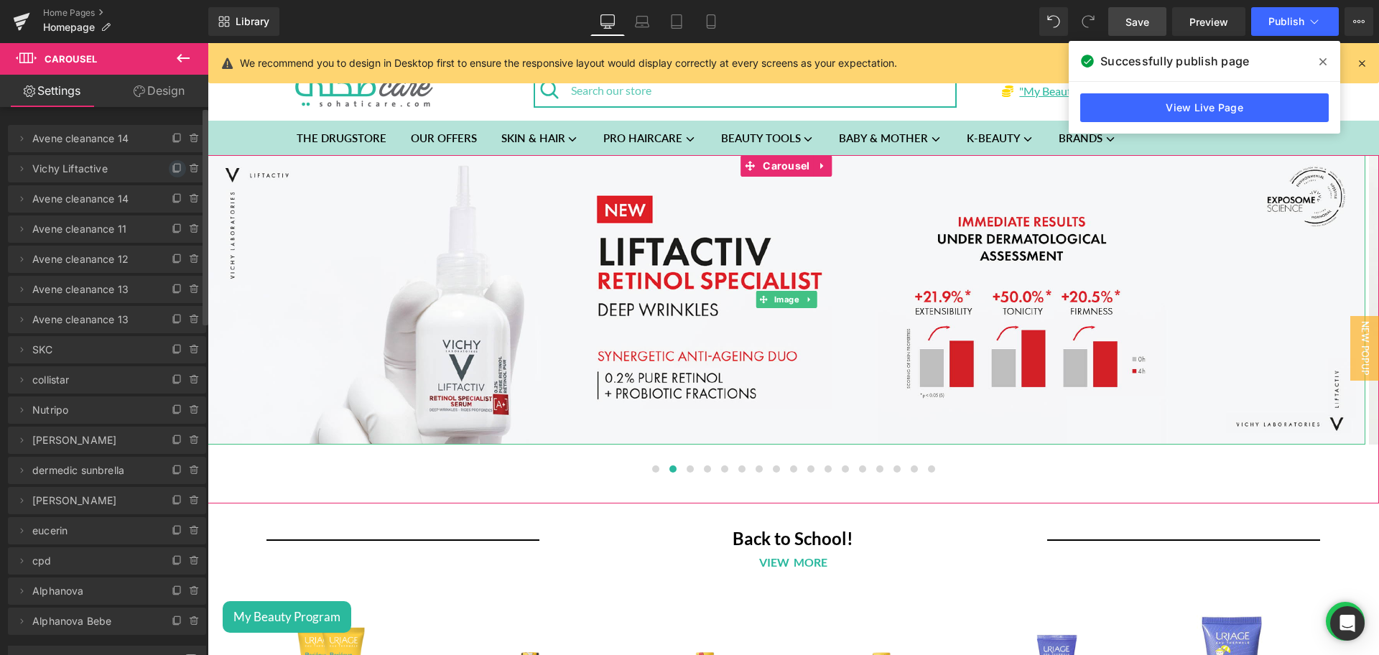
click at [172, 168] on icon at bounding box center [177, 168] width 11 height 11
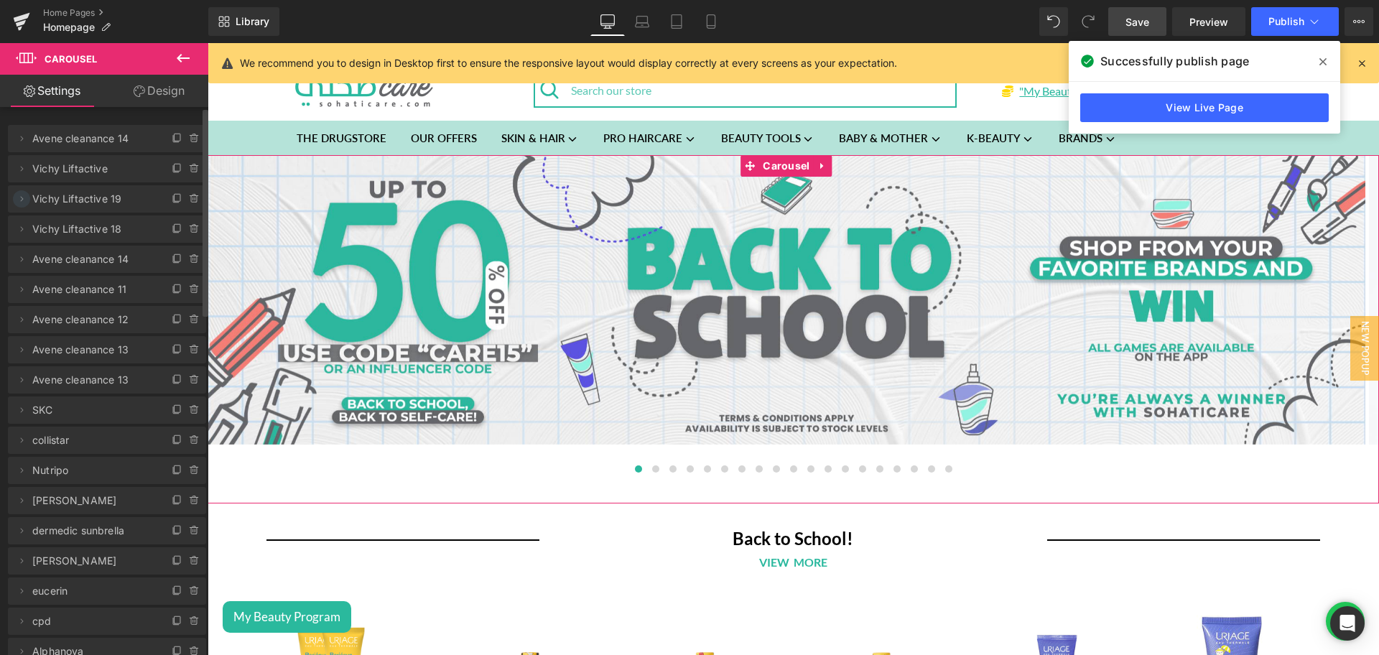
click at [22, 199] on icon at bounding box center [21, 198] width 11 height 11
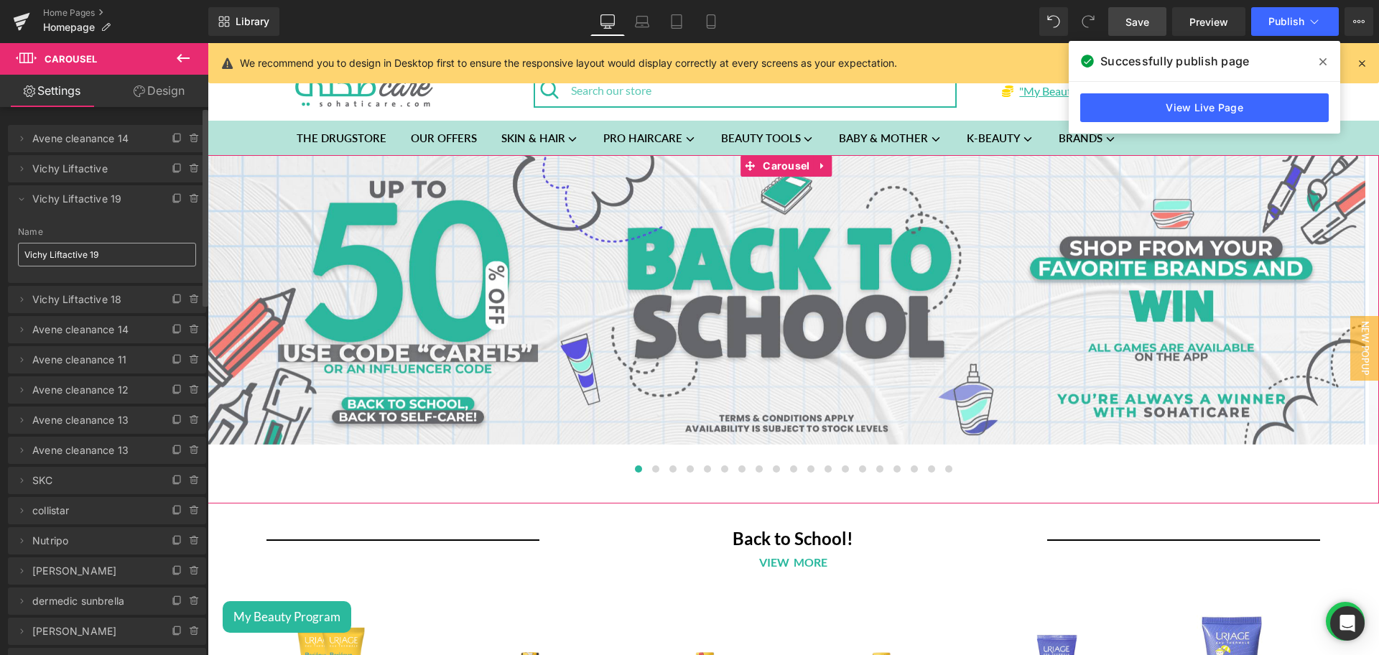
click at [55, 263] on div "Name Vichy Liftactive 19" at bounding box center [107, 255] width 178 height 56
click at [55, 263] on input "Vichy Liftactive 19" at bounding box center [107, 255] width 178 height 24
type input "Klorane"
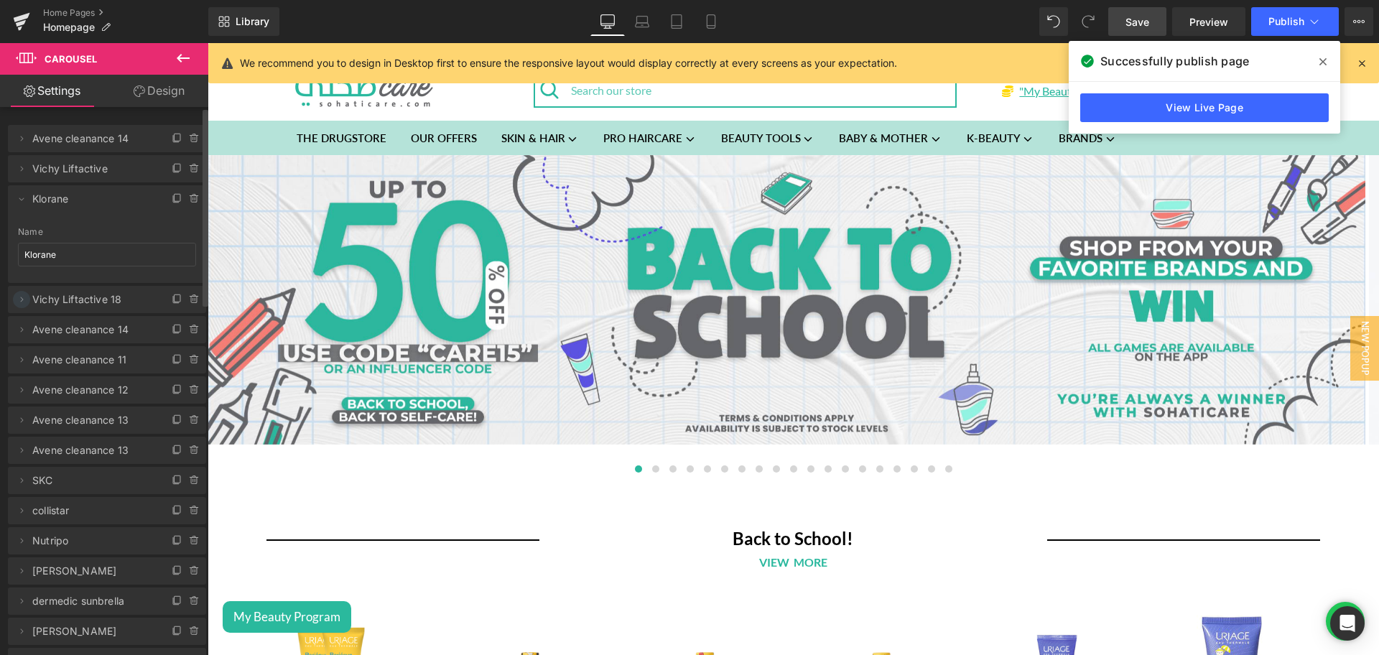
click at [23, 299] on icon at bounding box center [21, 299] width 11 height 11
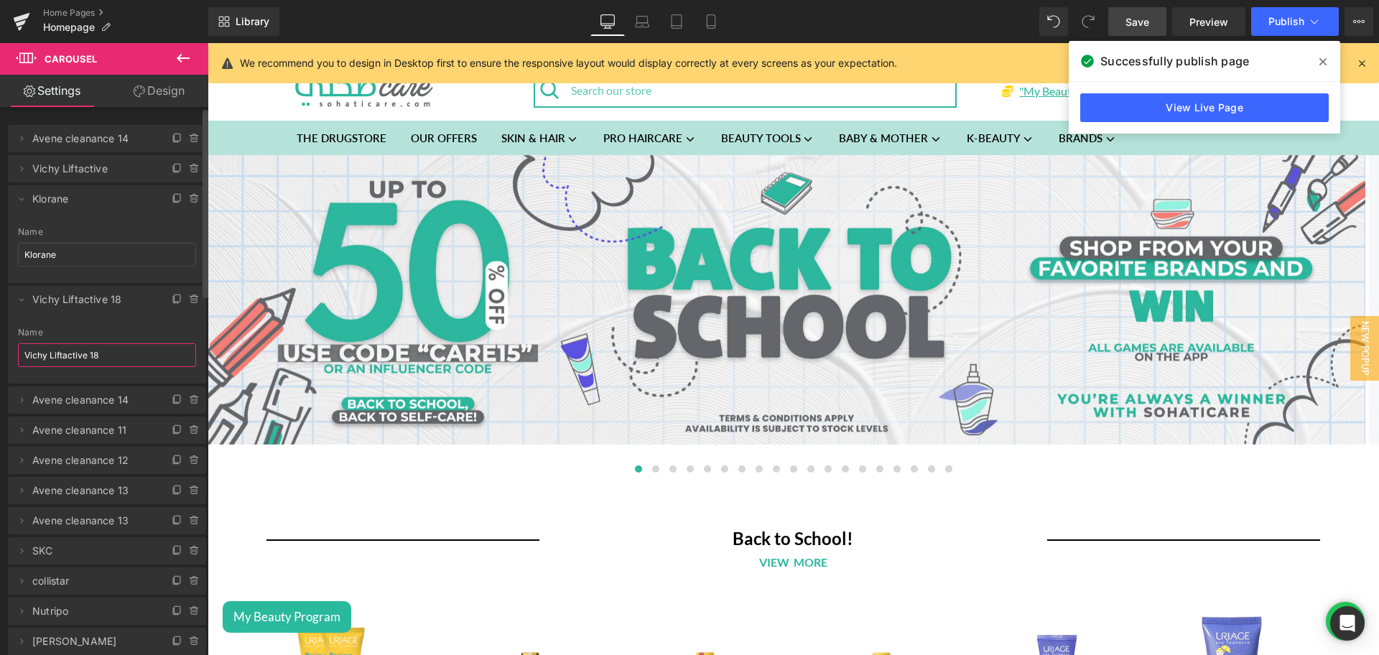
click at [70, 348] on input "Vichy Liftactive 18" at bounding box center [107, 355] width 178 height 24
type input "Ducray"
click at [29, 200] on span at bounding box center [21, 198] width 17 height 17
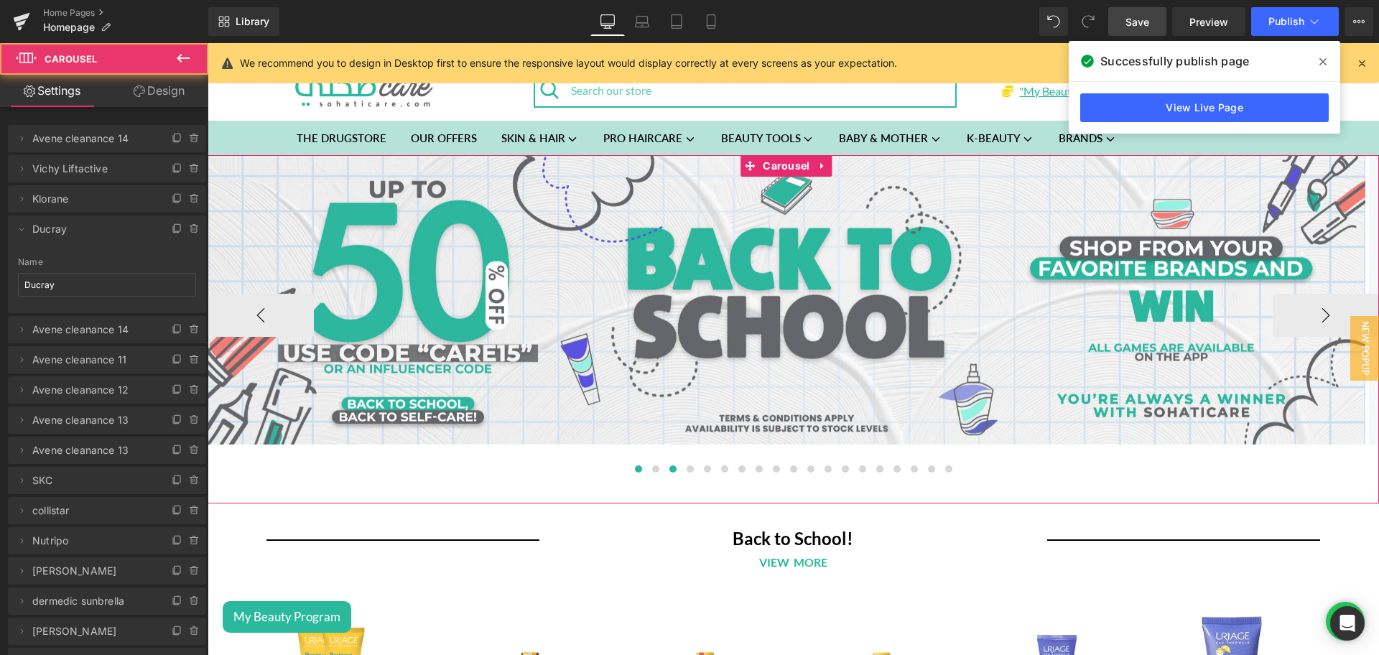
click at [669, 471] on span at bounding box center [672, 468] width 7 height 7
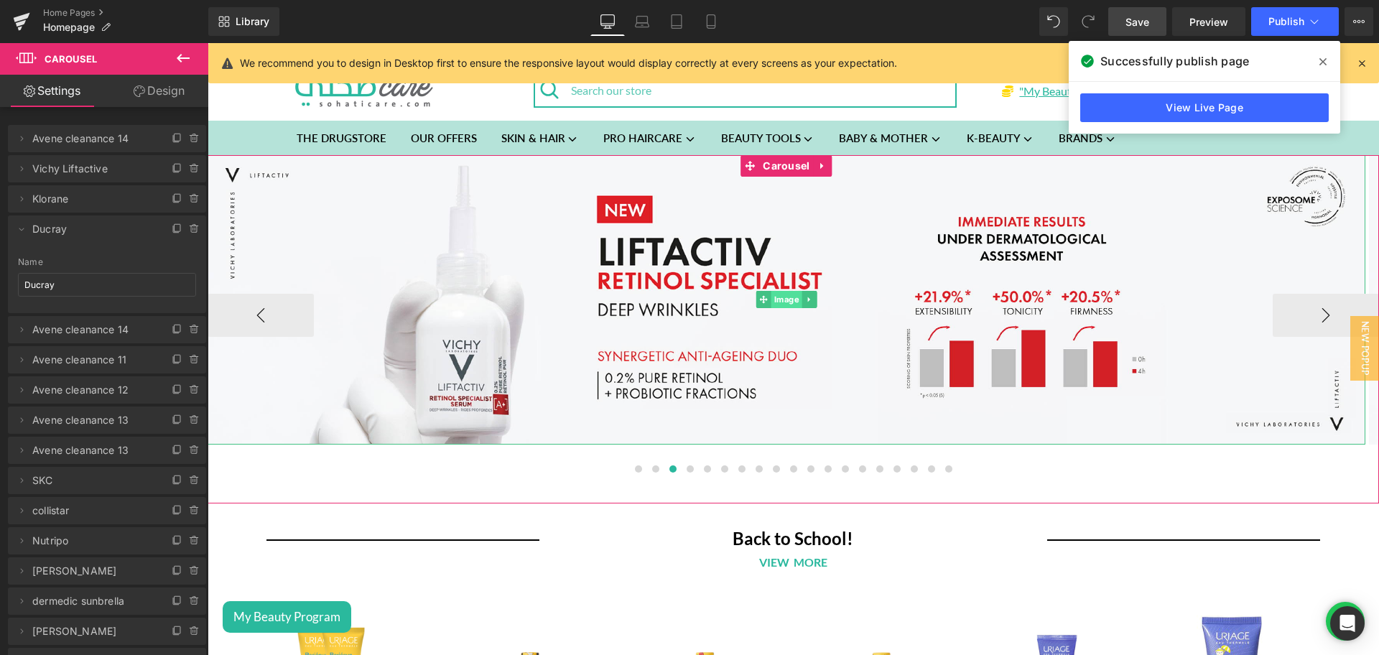
click at [775, 298] on span "Image" at bounding box center [786, 299] width 31 height 17
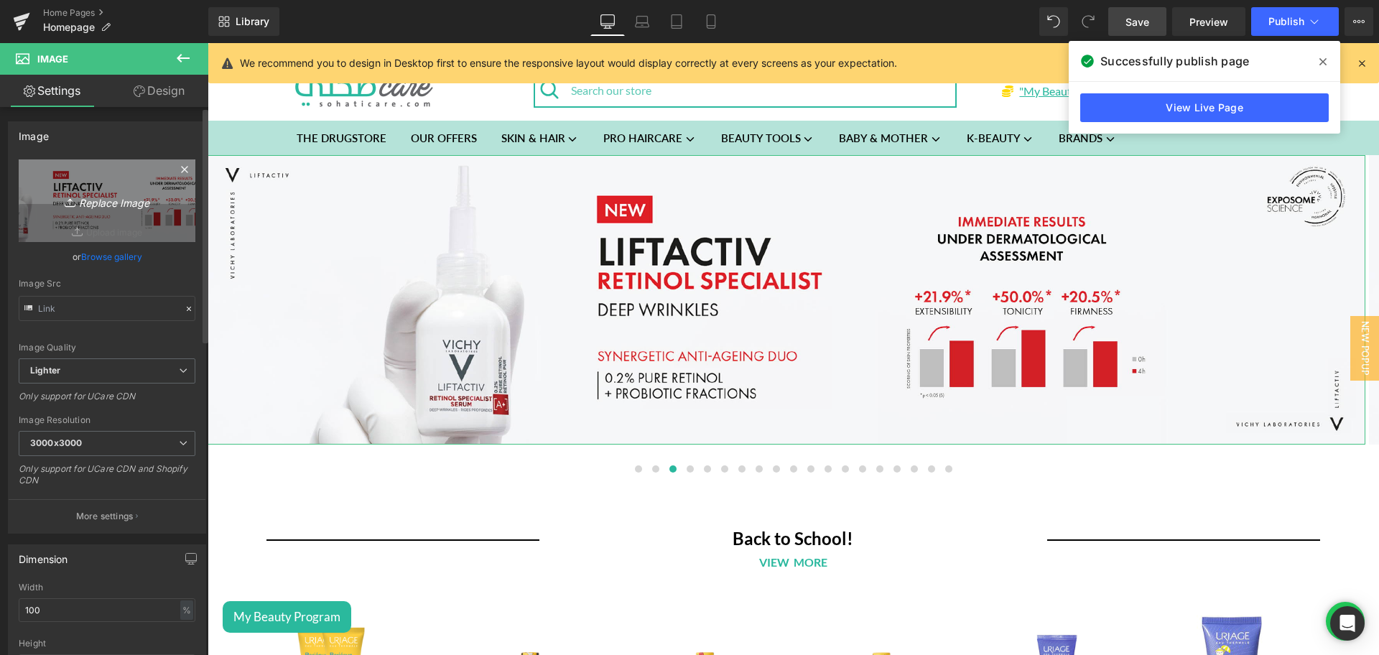
click at [108, 197] on icon "Replace Image" at bounding box center [107, 201] width 115 height 18
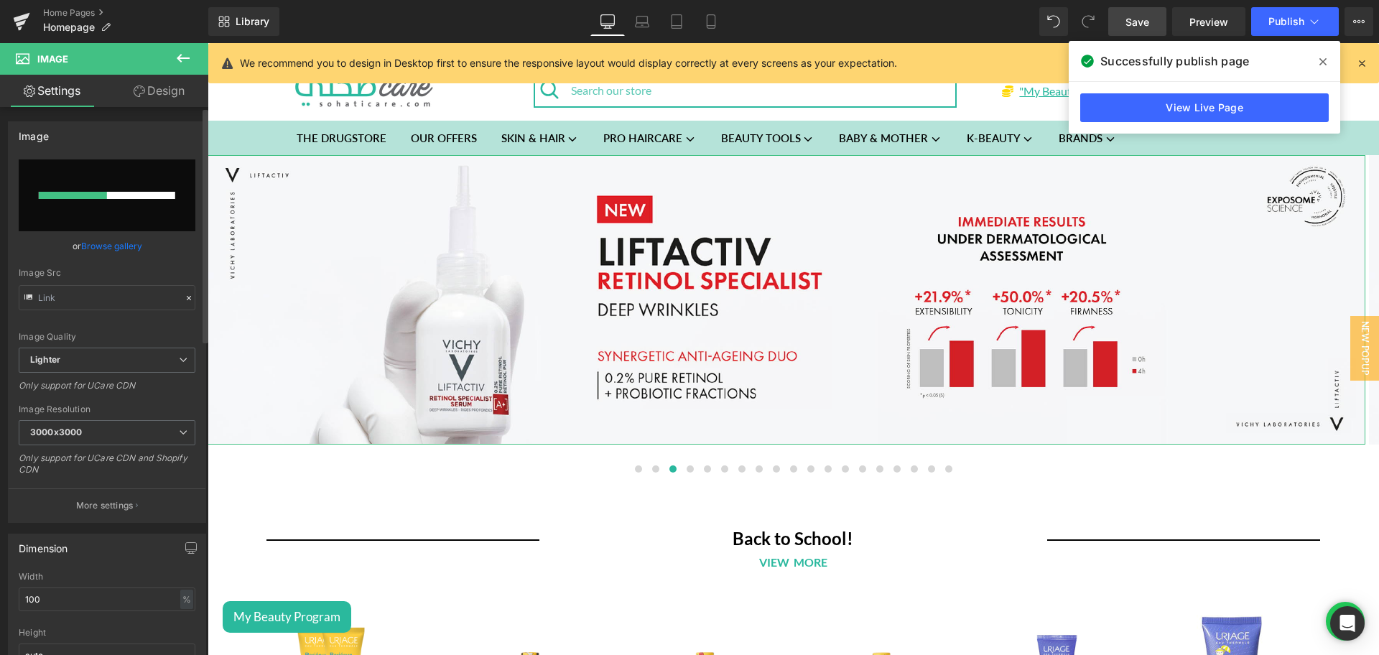
click at [109, 198] on div at bounding box center [107, 195] width 136 height 7
click at [1292, 17] on span "Publish" at bounding box center [1286, 21] width 36 height 11
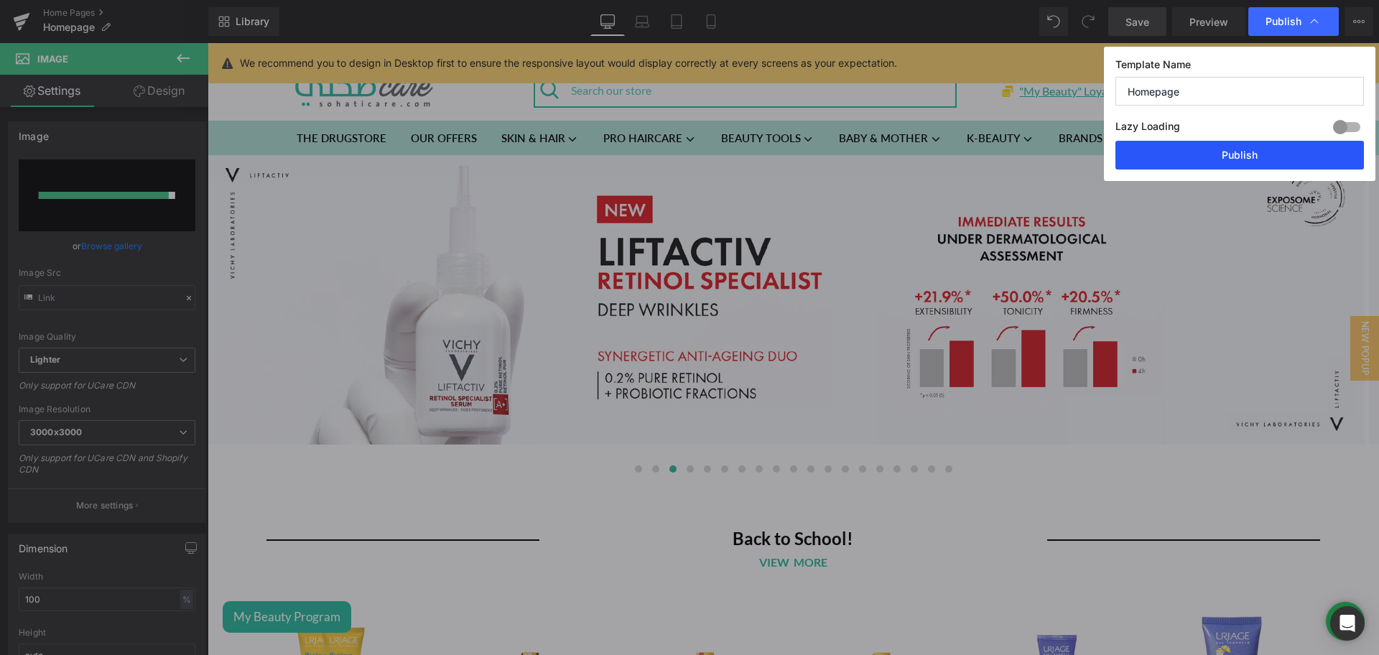
drag, startPoint x: 1204, startPoint y: 160, endPoint x: 596, endPoint y: 330, distance: 631.0
click at [1204, 160] on button "Publish" at bounding box center [1239, 155] width 248 height 29
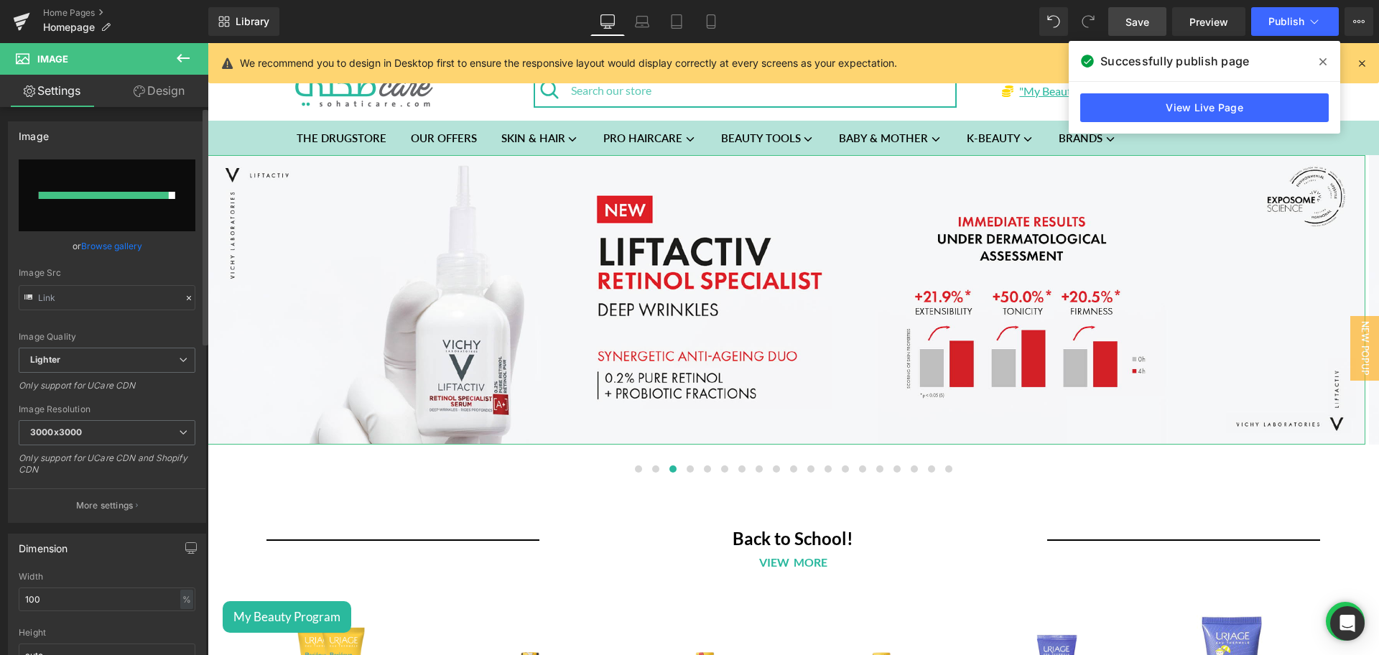
click at [110, 177] on input "file" at bounding box center [107, 195] width 177 height 72
type input "C:\fakepath\4000x1000 (9)-01.jpg"
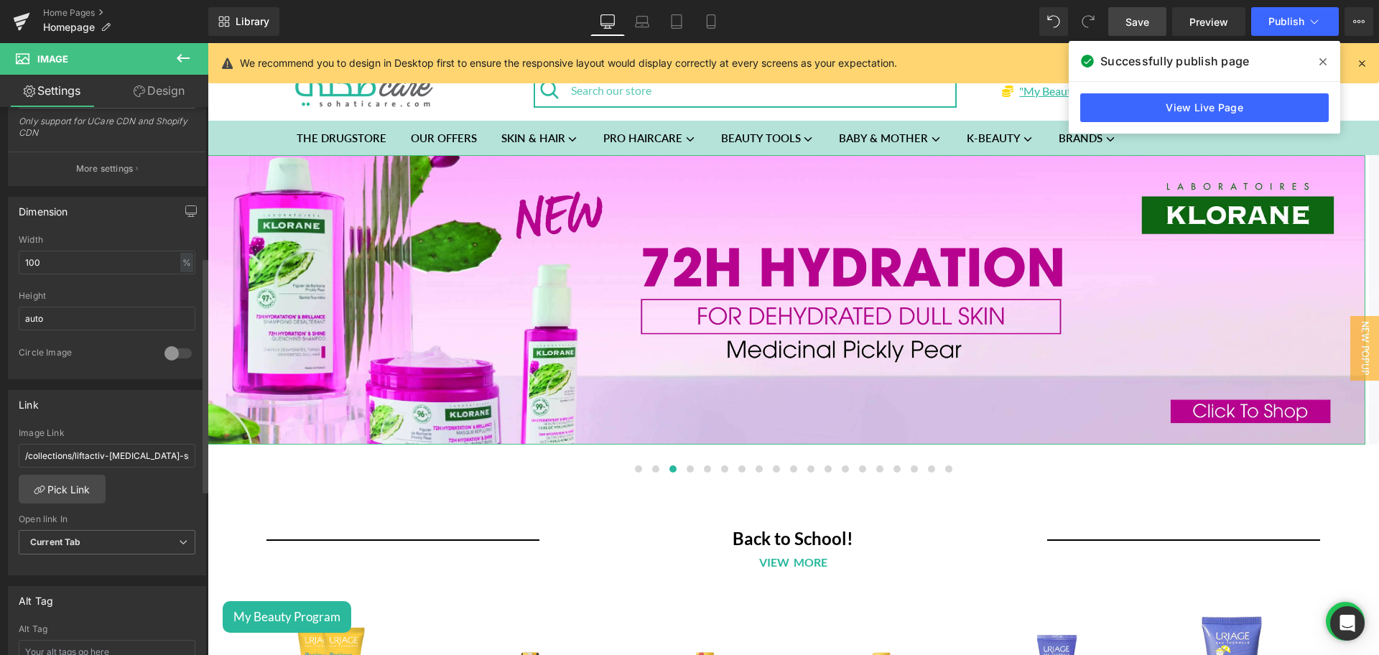
scroll to position [349, 0]
click at [61, 491] on link "Pick Link" at bounding box center [62, 487] width 87 height 29
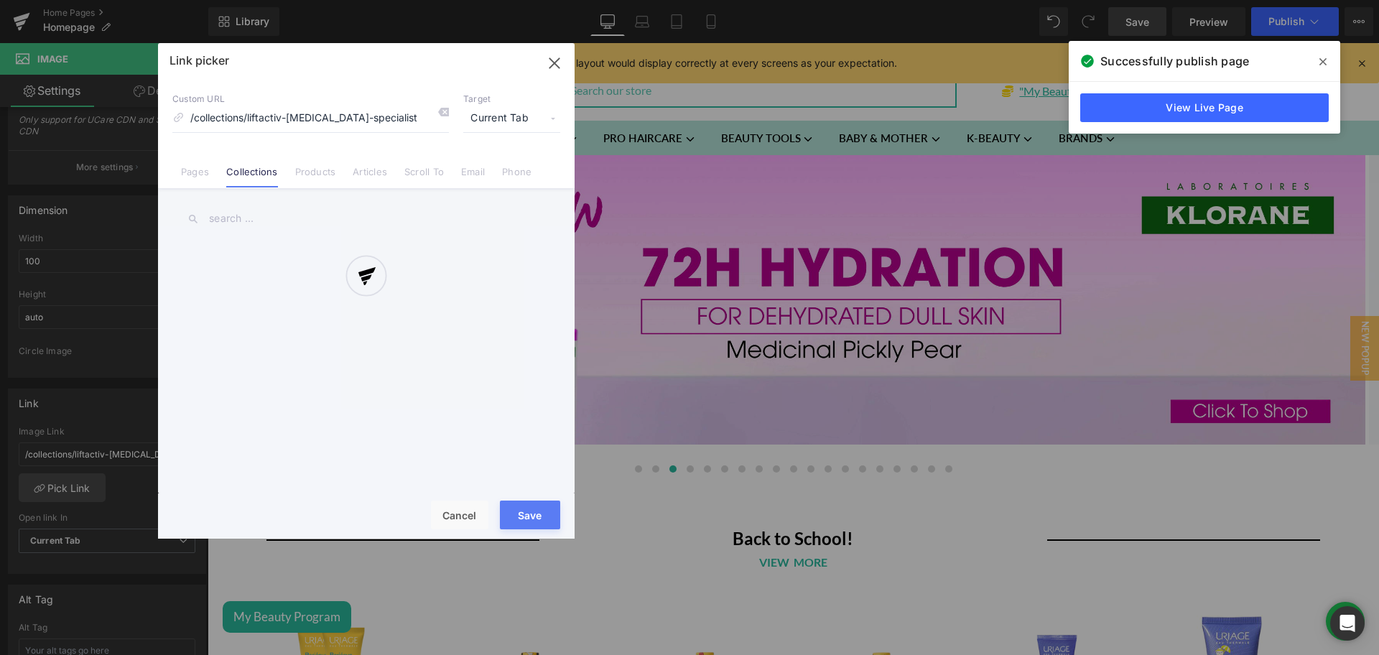
click at [254, 216] on input "text" at bounding box center [366, 219] width 388 height 32
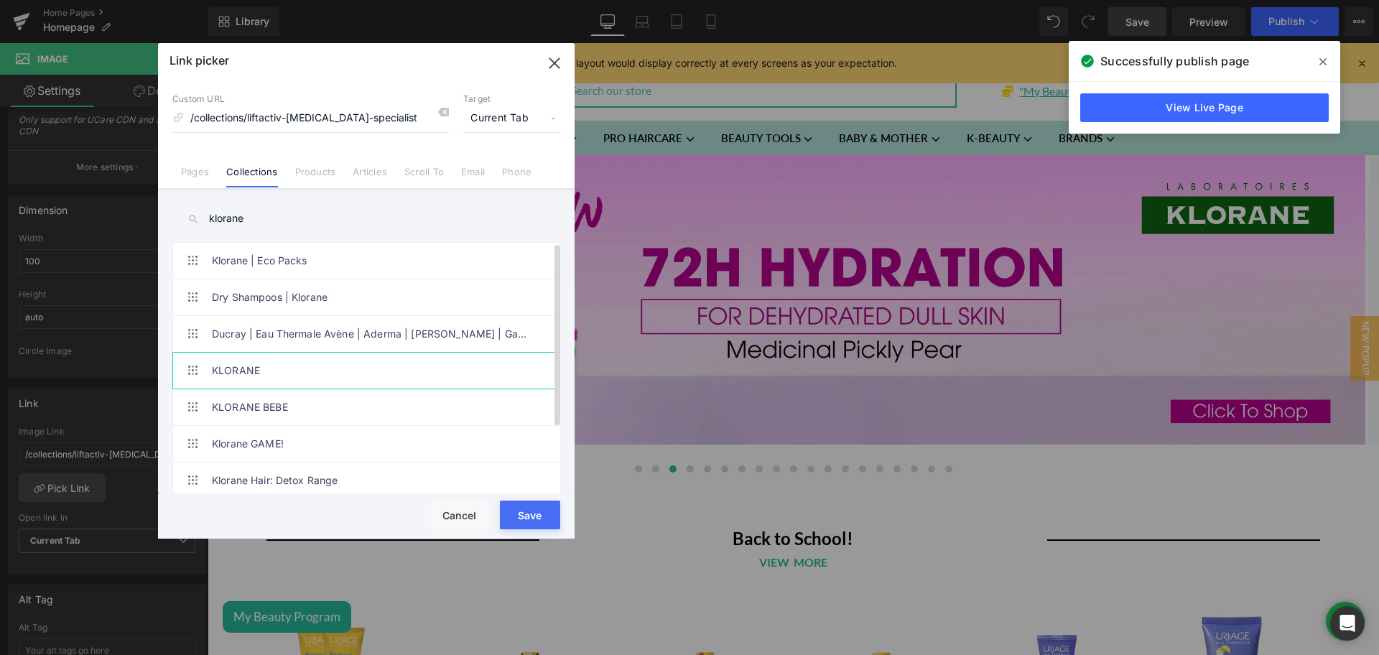
type input "klorane"
click at [233, 368] on link "KLORANE" at bounding box center [370, 371] width 316 height 36
click at [539, 513] on button "Save" at bounding box center [530, 515] width 60 height 29
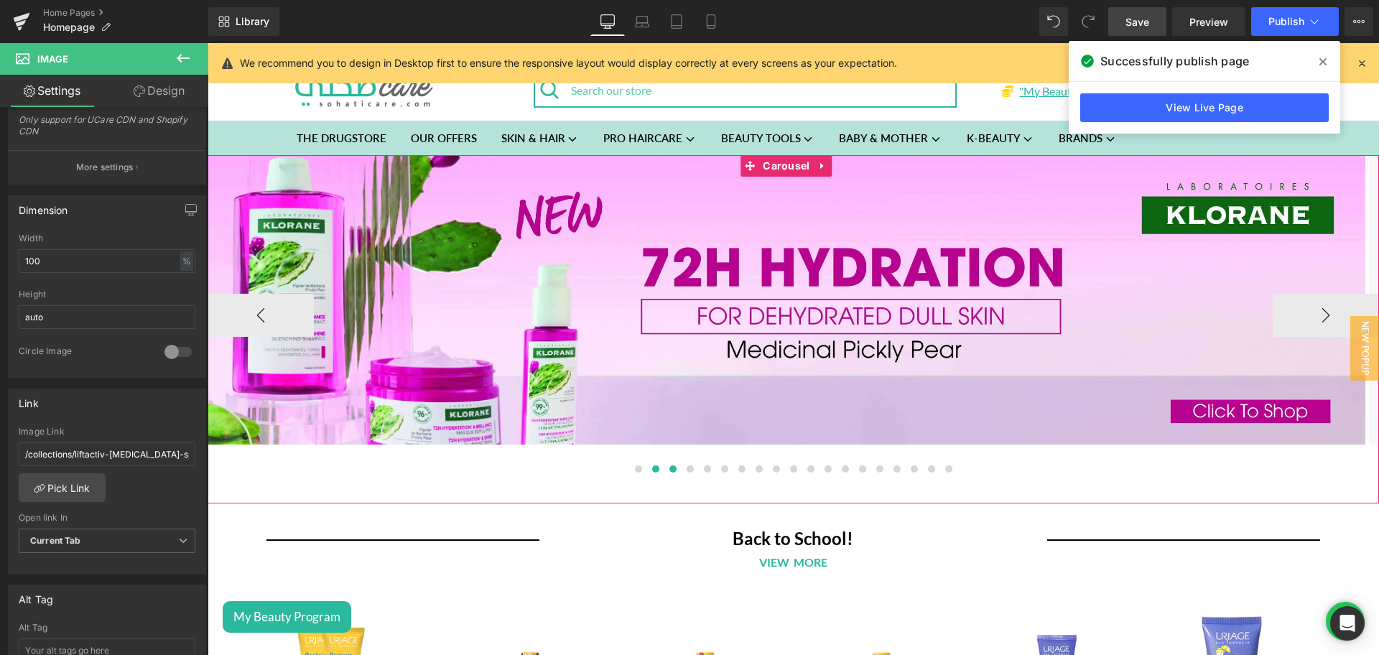
click at [653, 470] on button at bounding box center [655, 469] width 17 height 14
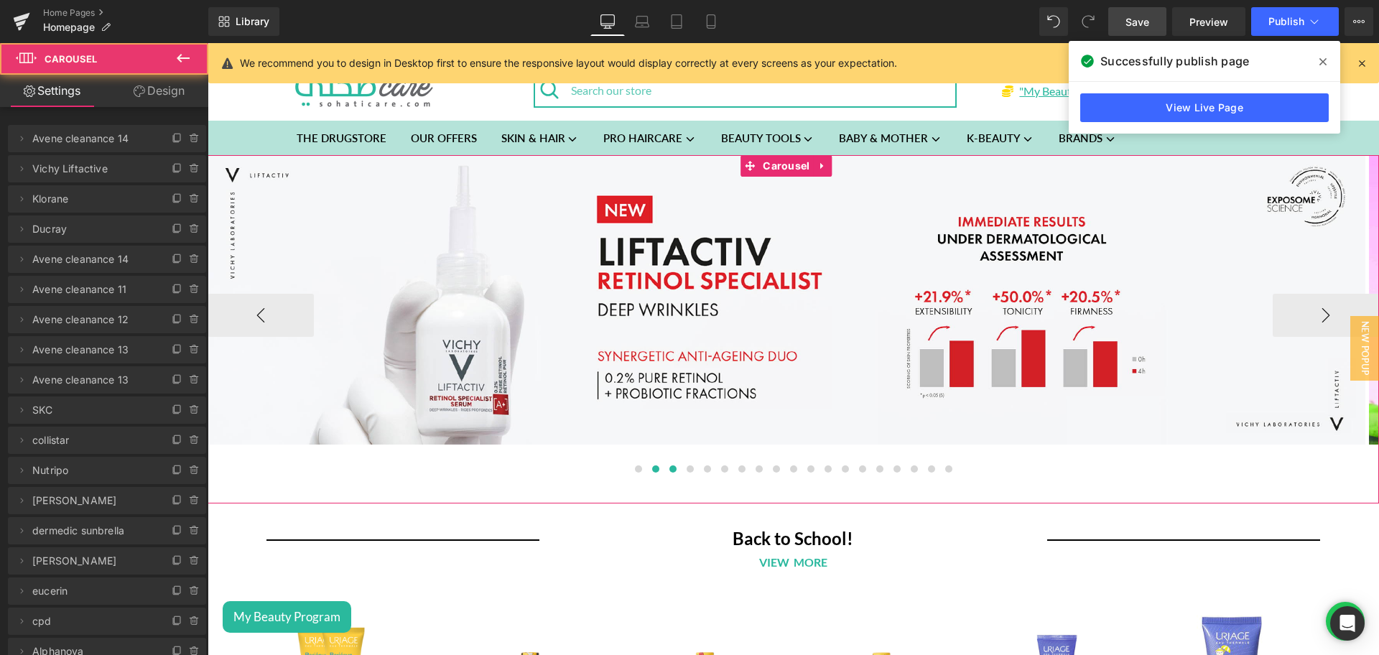
click at [669, 470] on span at bounding box center [672, 468] width 7 height 7
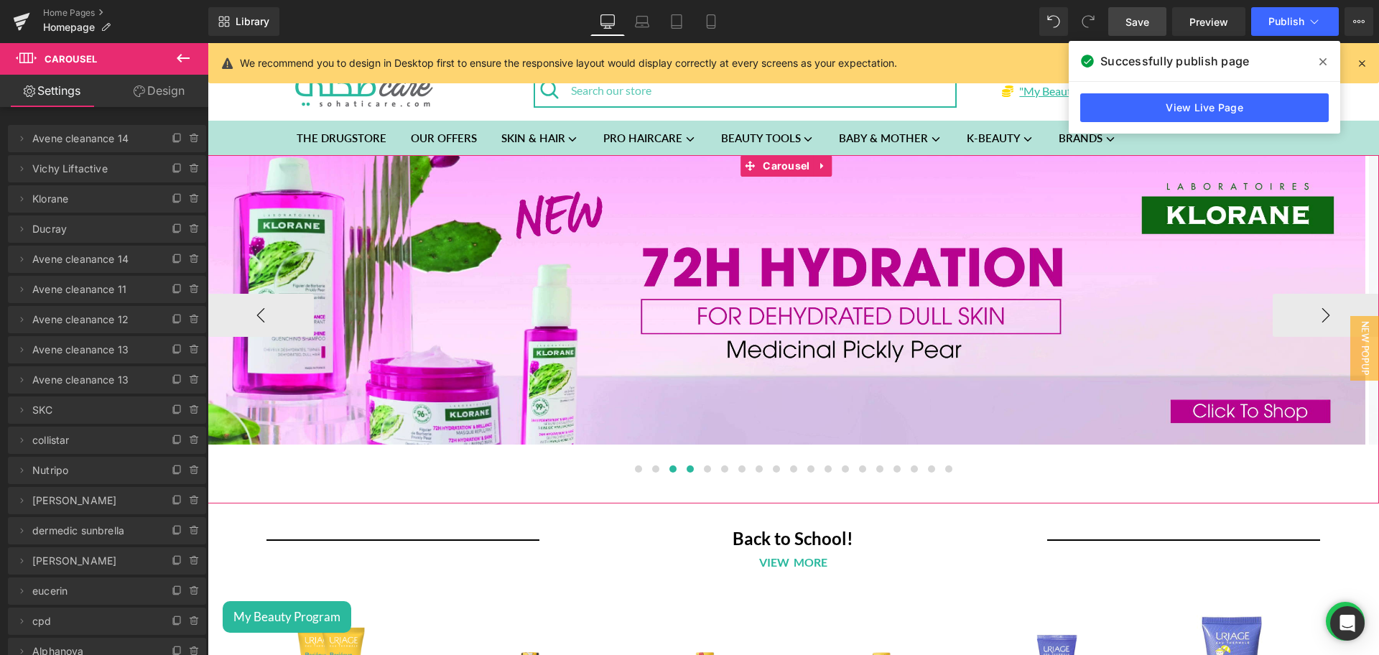
click at [687, 470] on span at bounding box center [690, 468] width 7 height 7
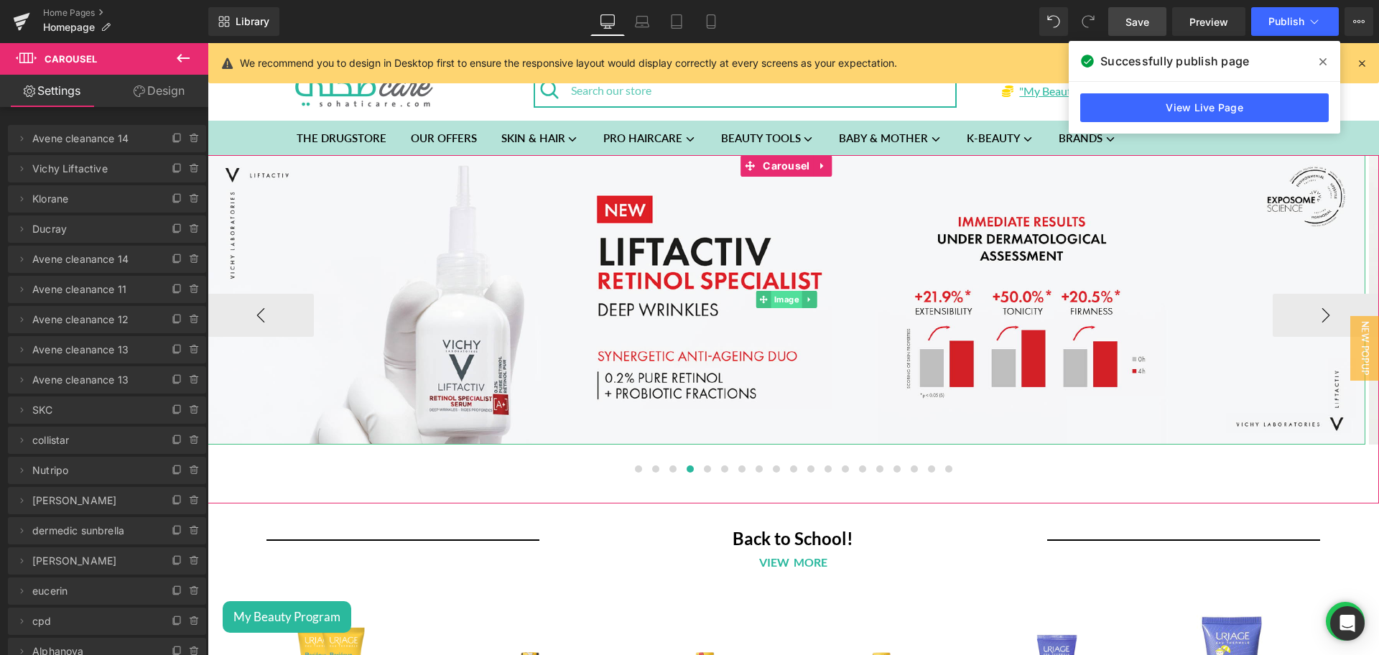
click at [776, 296] on span "Image" at bounding box center [786, 299] width 31 height 17
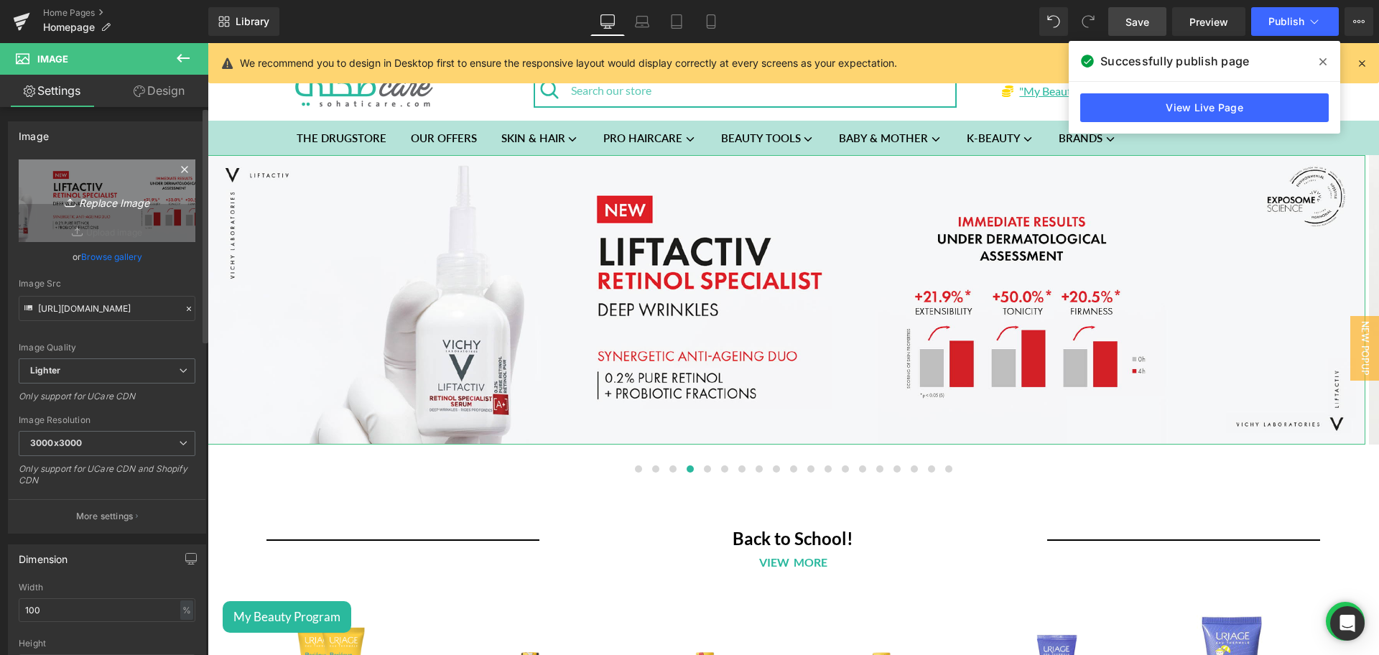
click at [85, 194] on icon "Replace Image" at bounding box center [107, 201] width 115 height 18
type input "C:\fakepath\4000x1000 (8)-01.jpg"
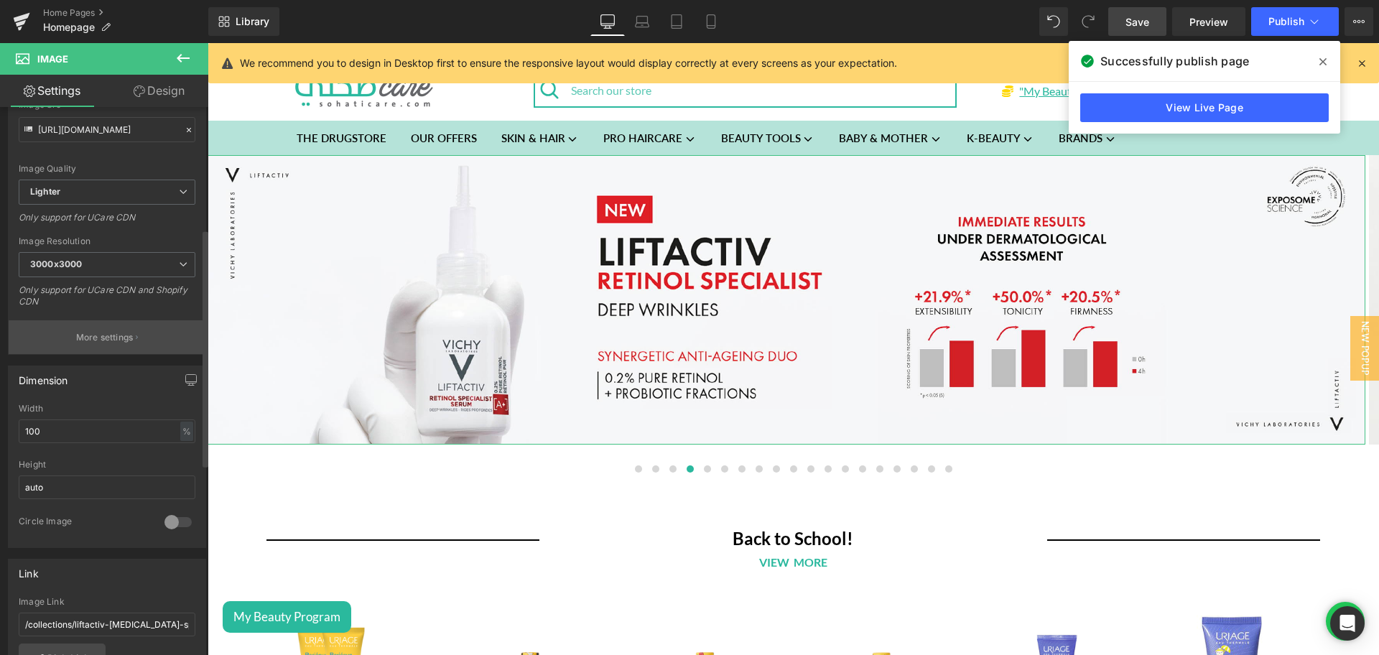
scroll to position [316, 0]
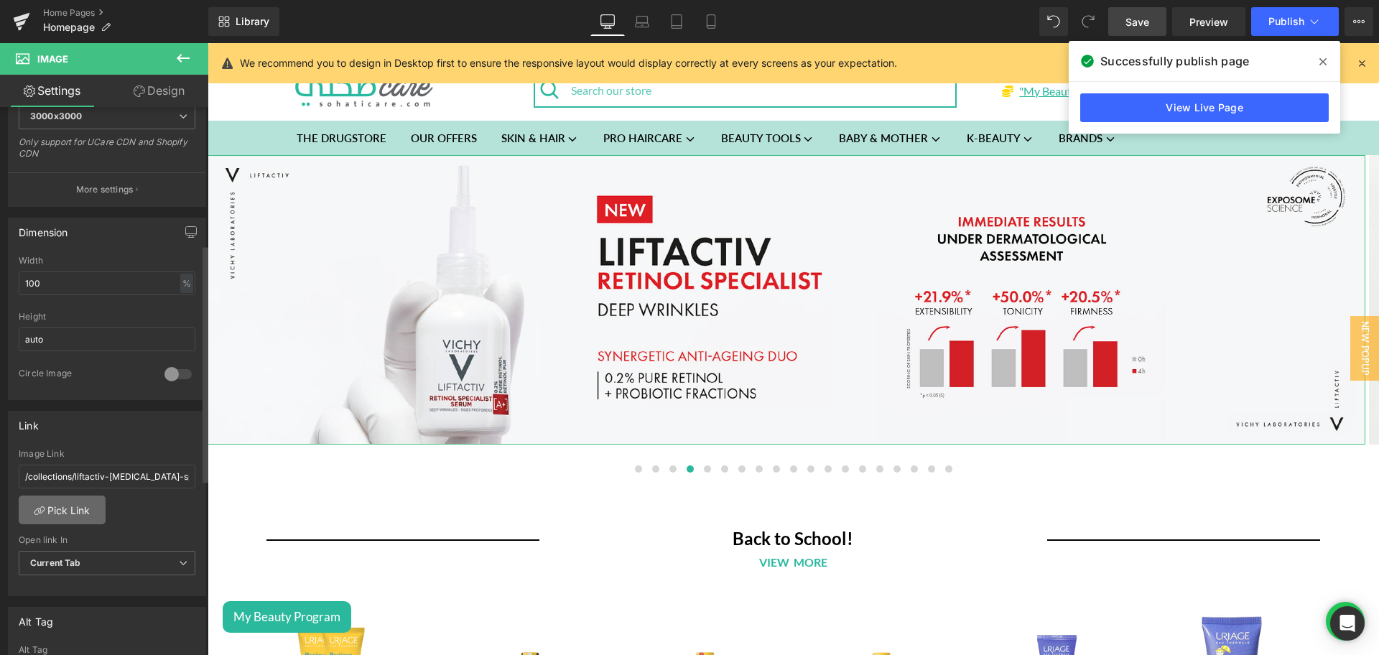
click at [65, 510] on link "Pick Link" at bounding box center [62, 510] width 87 height 29
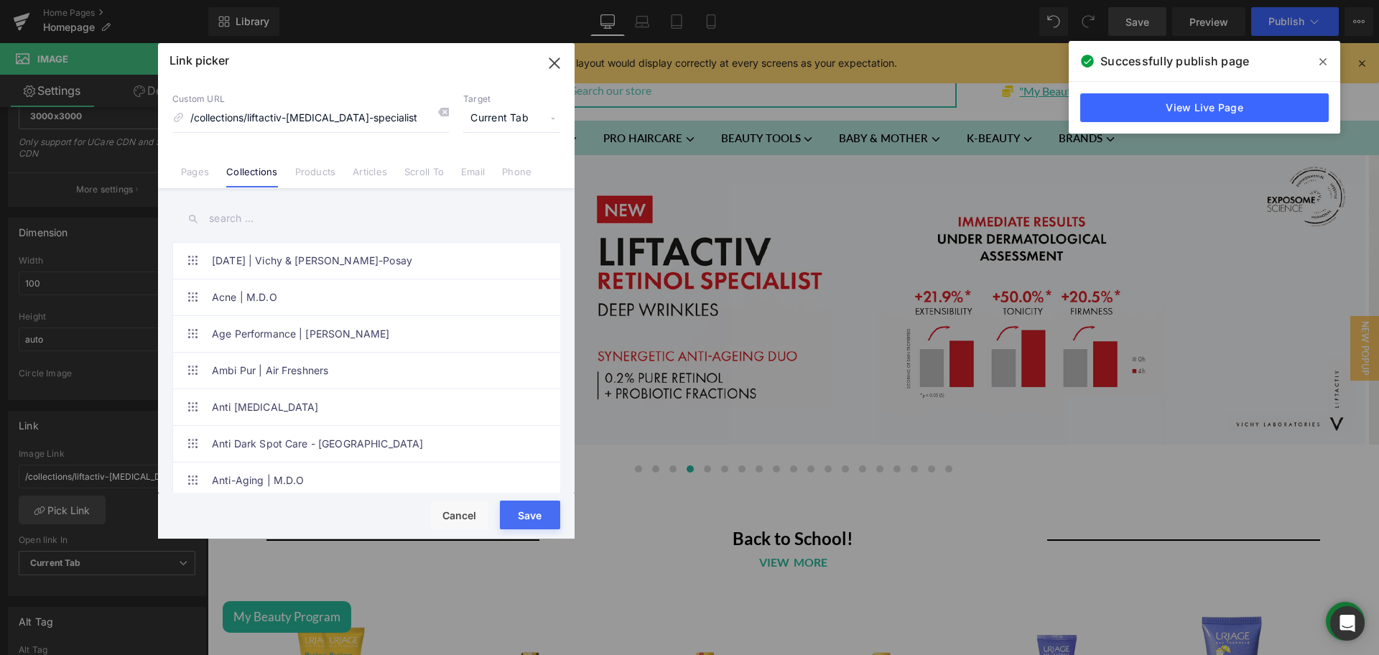
click at [233, 219] on input "text" at bounding box center [366, 219] width 388 height 32
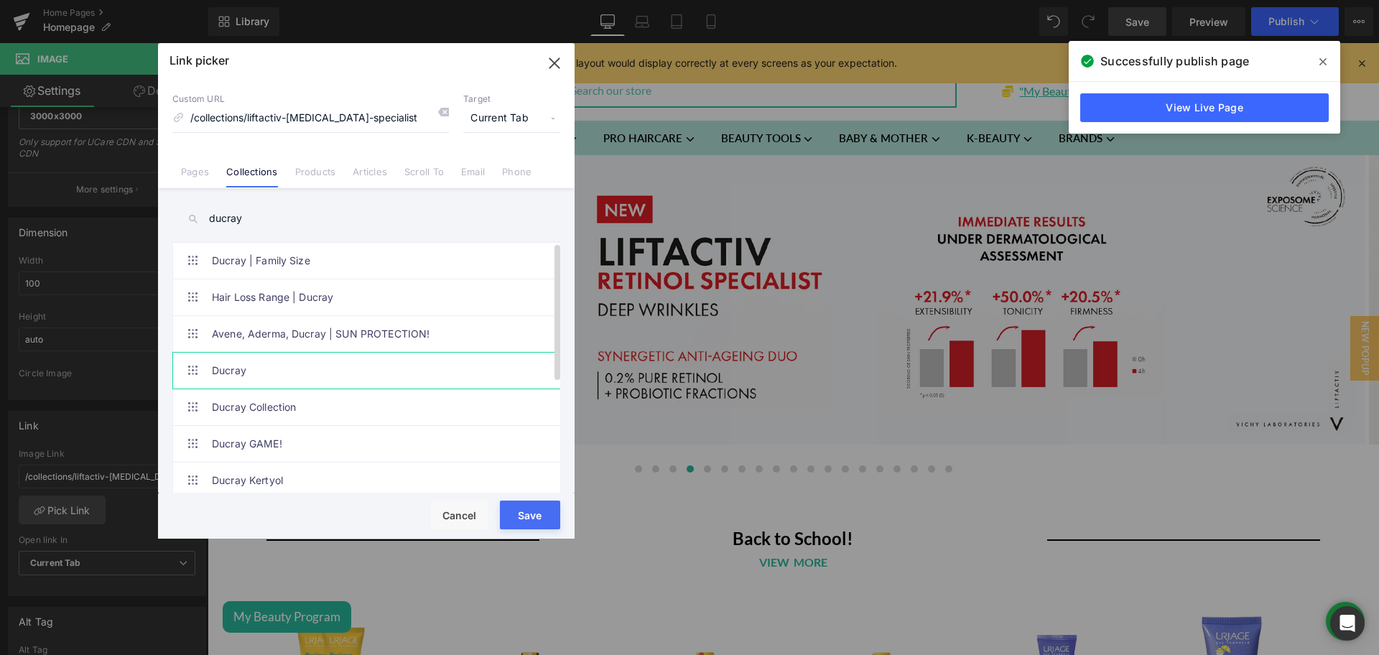
type input "ducray"
click at [253, 376] on link "Ducray" at bounding box center [370, 371] width 316 height 36
click at [540, 515] on button "Save" at bounding box center [530, 515] width 60 height 29
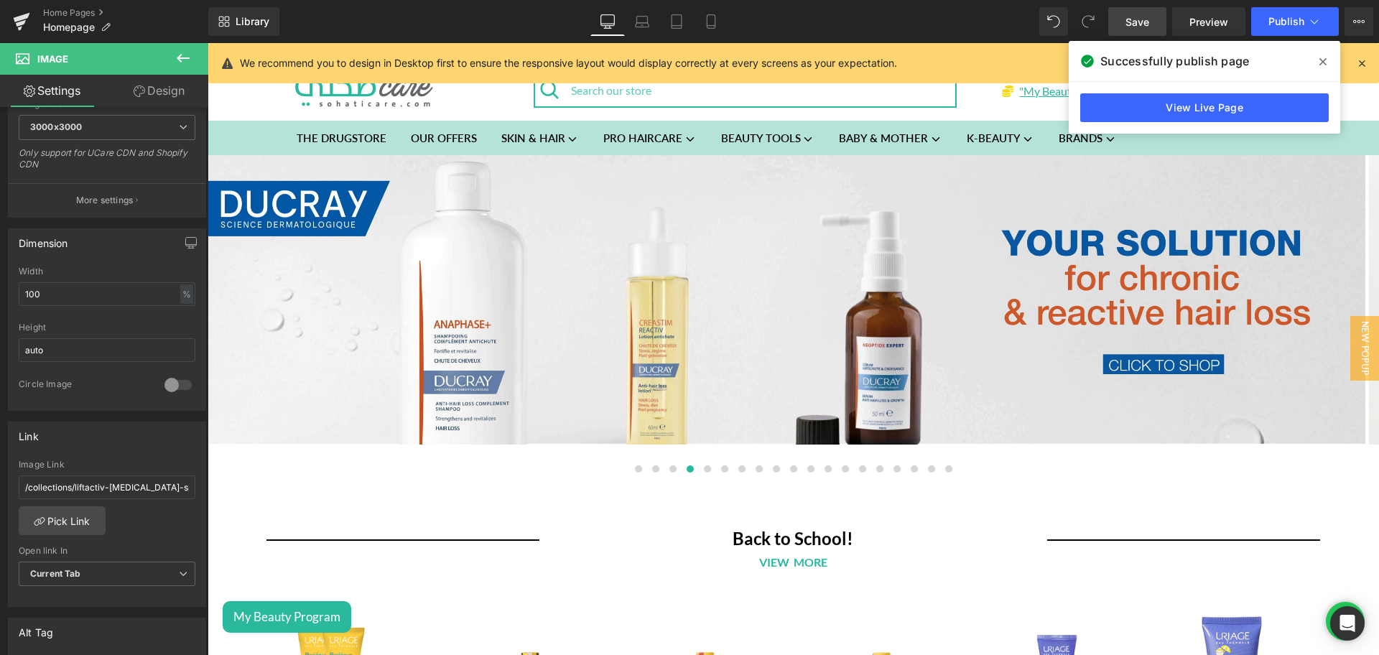
scroll to position [327, 0]
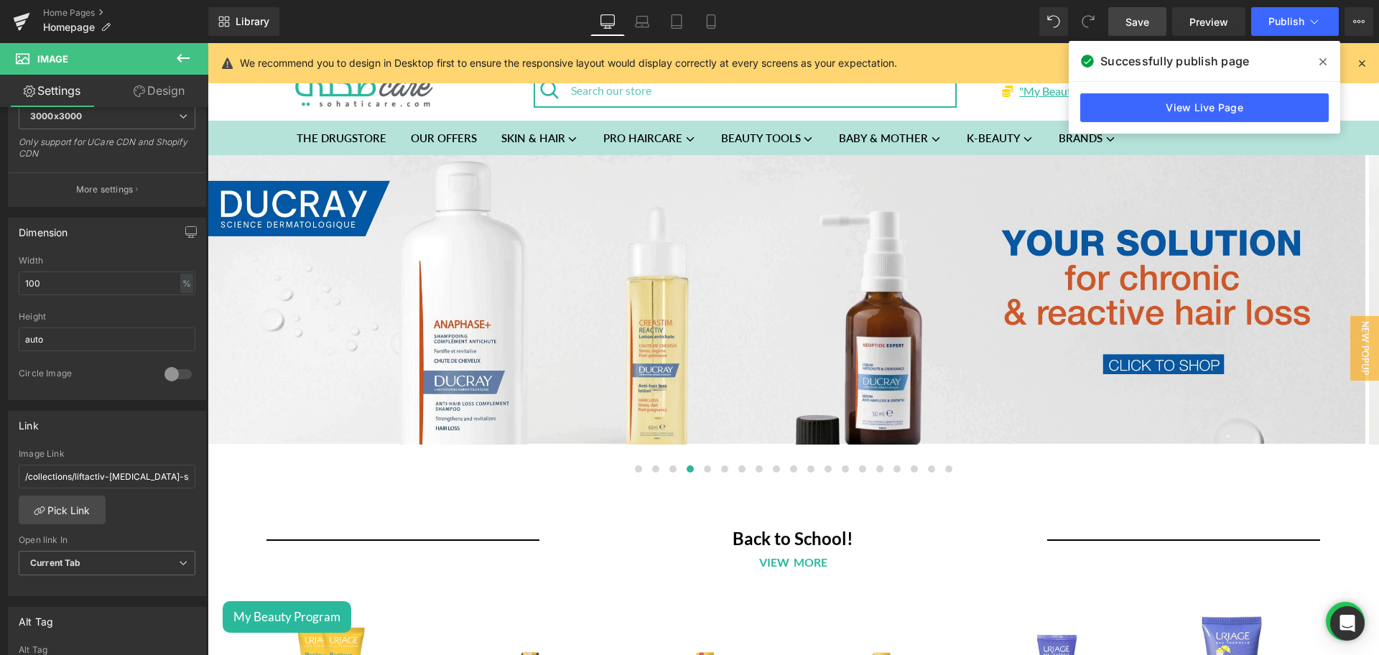
click at [1139, 32] on link "Save" at bounding box center [1137, 21] width 58 height 29
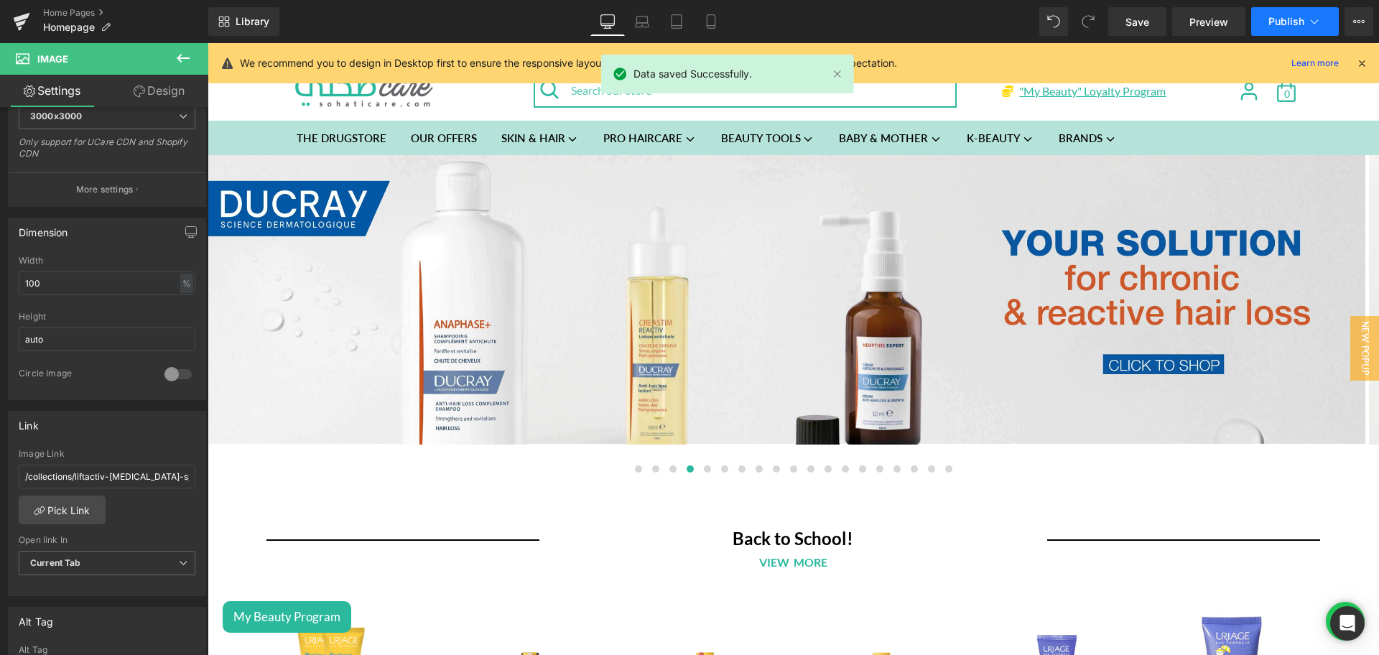
click at [1283, 29] on button "Publish" at bounding box center [1295, 21] width 88 height 29
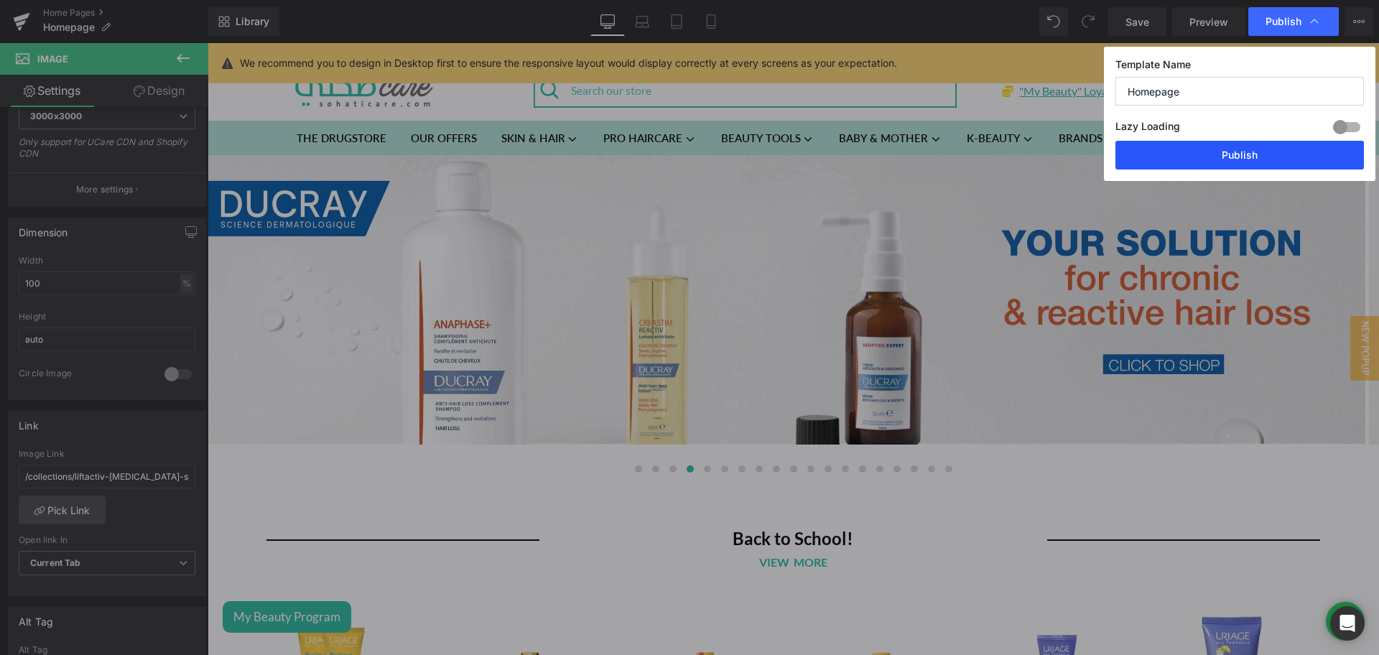
click at [1174, 164] on button "Publish" at bounding box center [1239, 155] width 248 height 29
